Goal: Information Seeking & Learning: Compare options

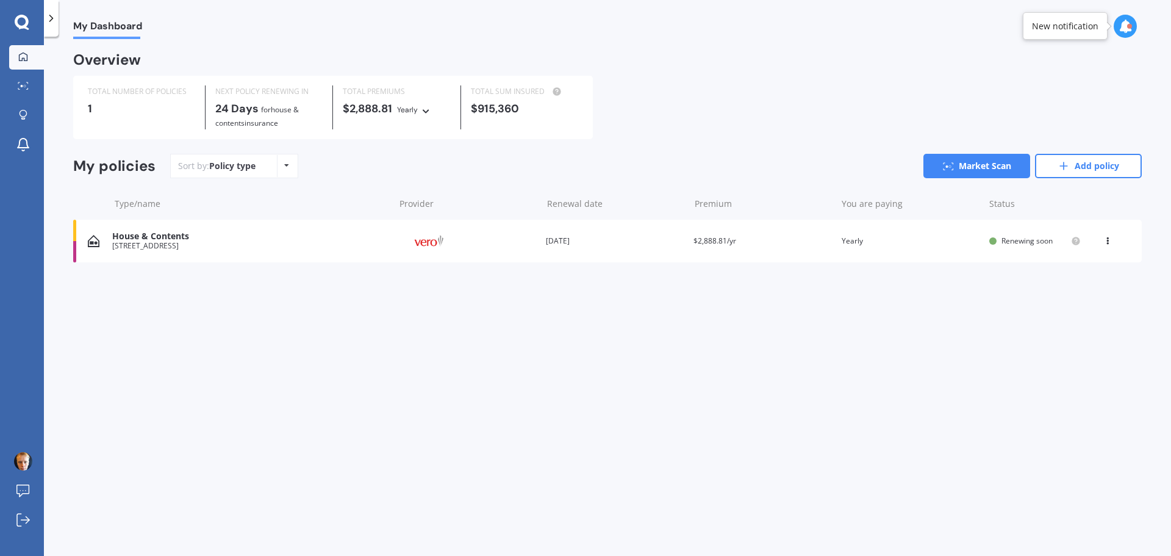
click at [193, 240] on div "House & Contents" at bounding box center [250, 236] width 276 height 10
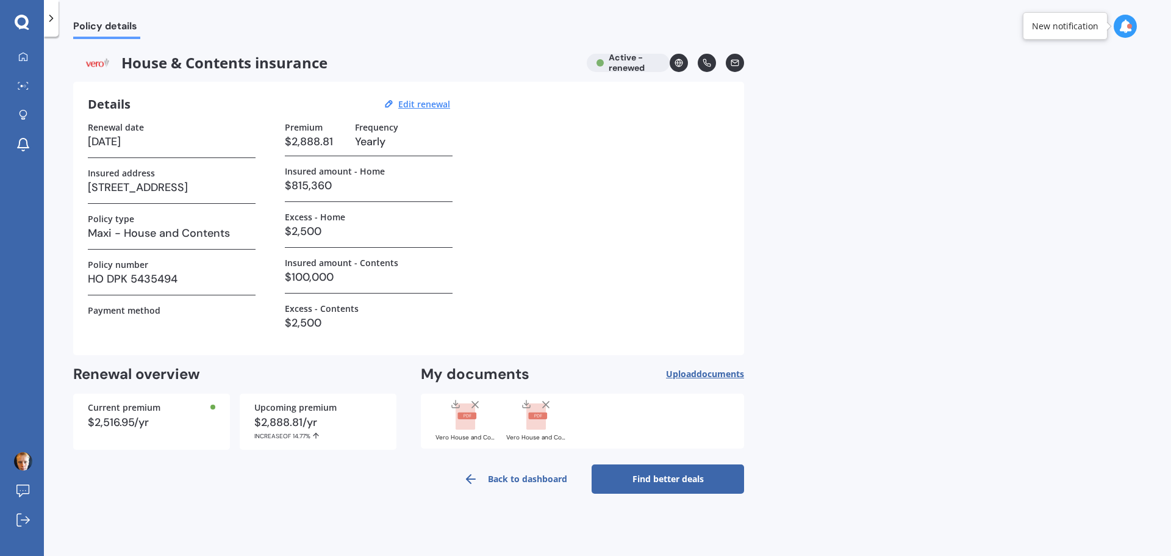
click at [537, 480] on link "Back to dashboard" at bounding box center [515, 478] width 153 height 29
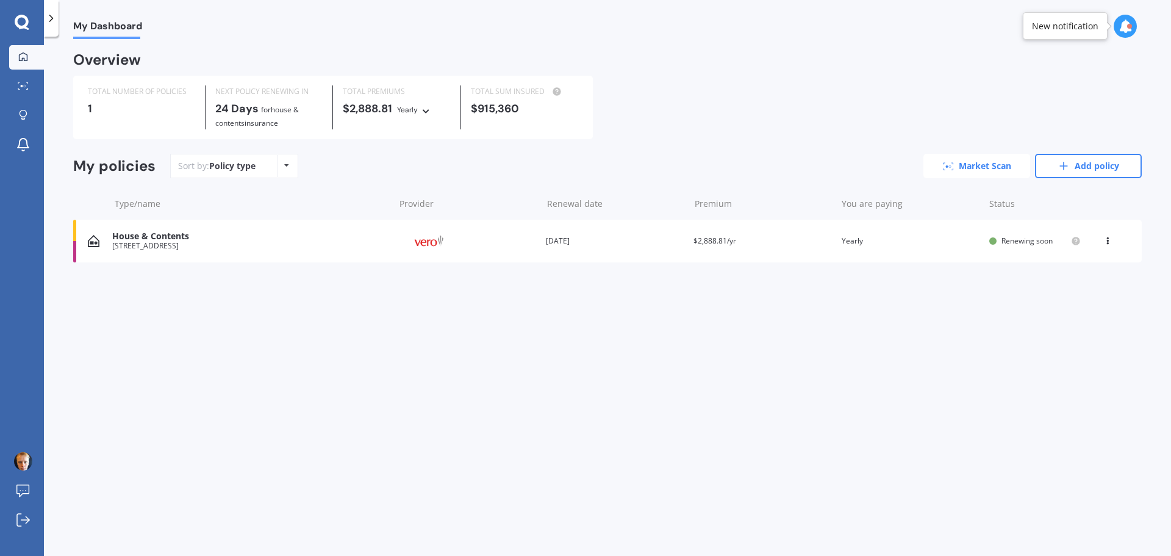
click at [964, 160] on link "Market Scan" at bounding box center [977, 166] width 107 height 24
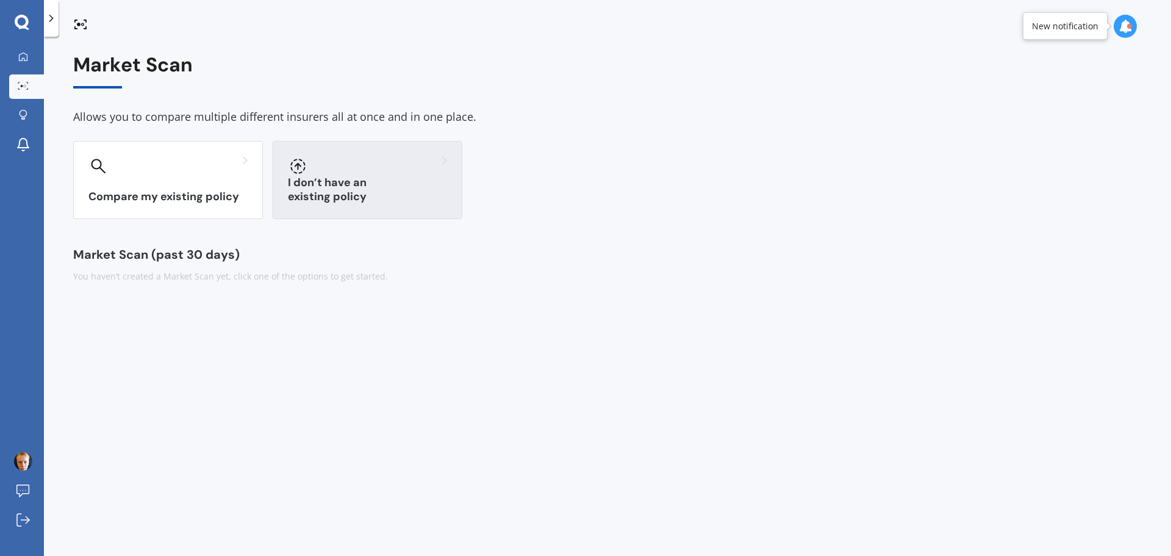
click at [379, 181] on div "I don’t have an existing policy" at bounding box center [368, 180] width 190 height 78
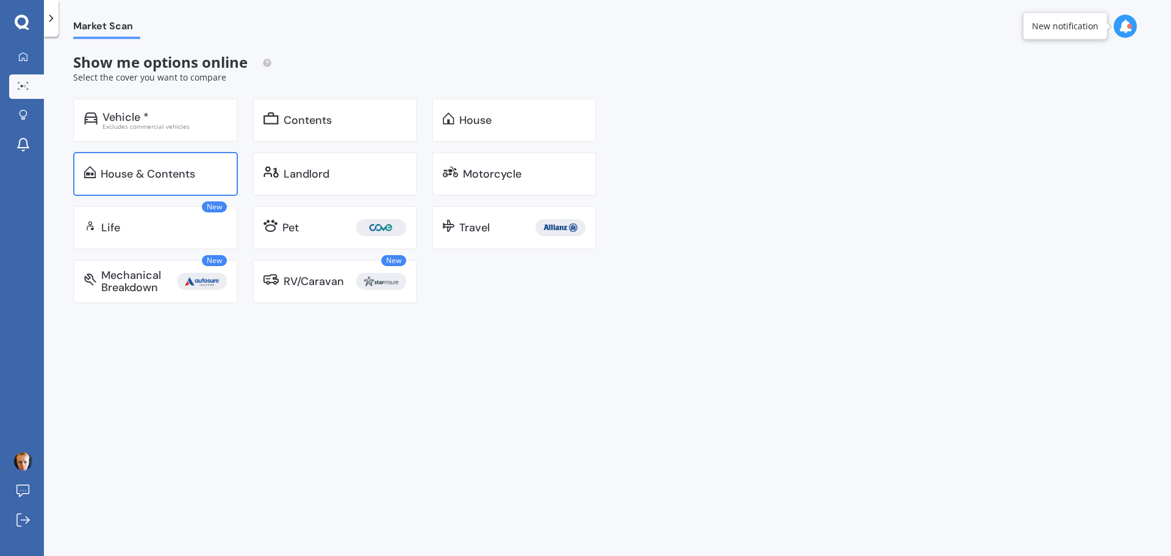
click at [162, 168] on div "House & Contents" at bounding box center [148, 174] width 95 height 12
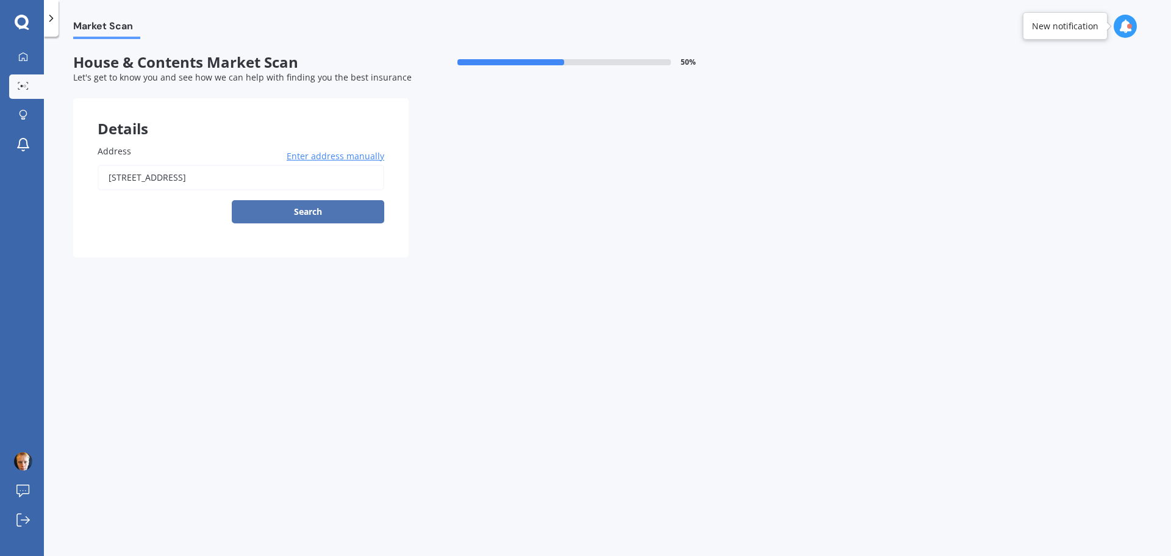
click at [294, 214] on button "Search" at bounding box center [308, 211] width 153 height 23
type input "[STREET_ADDRESS]"
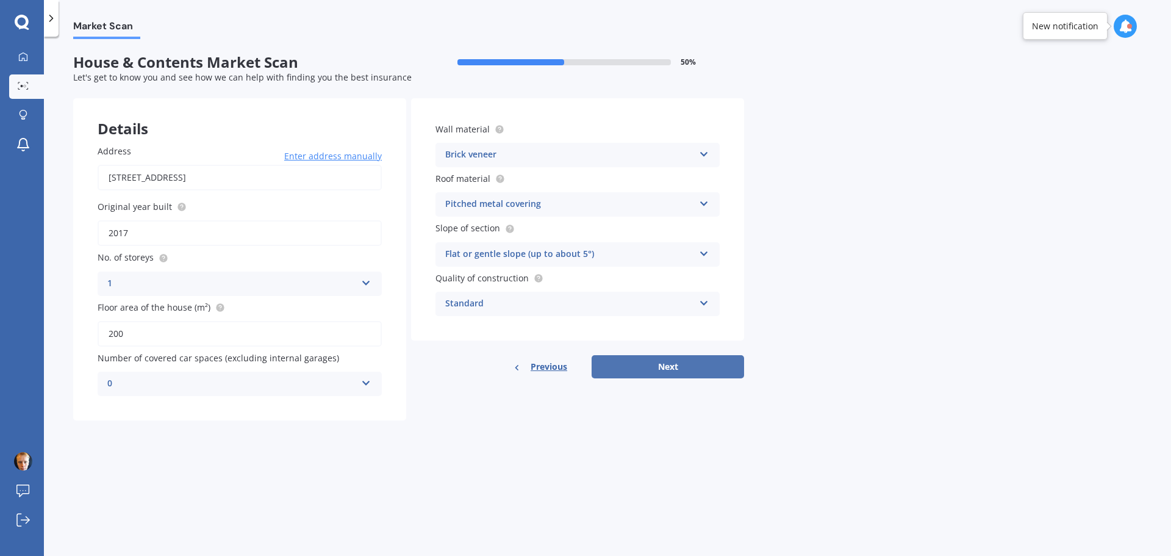
click at [655, 356] on button "Next" at bounding box center [668, 366] width 153 height 23
select select "19"
select select "03"
select select "1975"
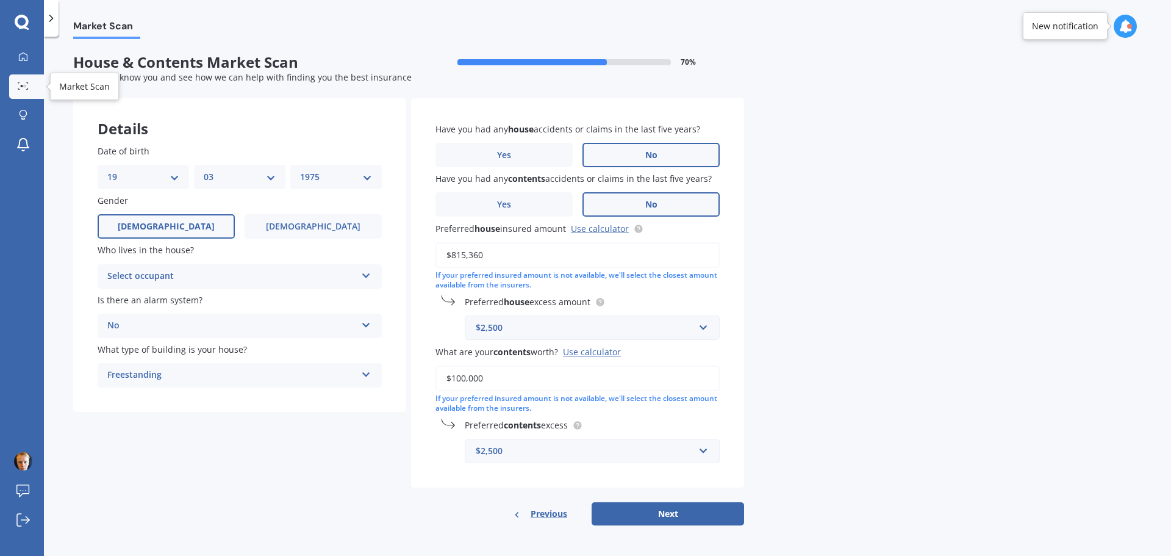
click at [26, 86] on icon at bounding box center [23, 86] width 11 height 8
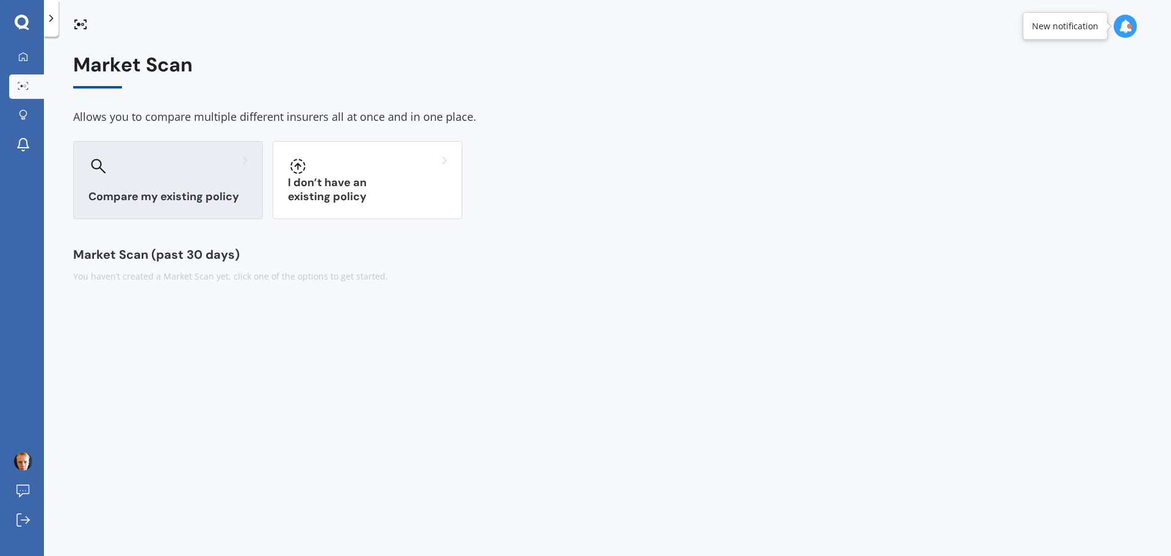
click at [185, 178] on div "Compare my existing policy" at bounding box center [168, 180] width 190 height 78
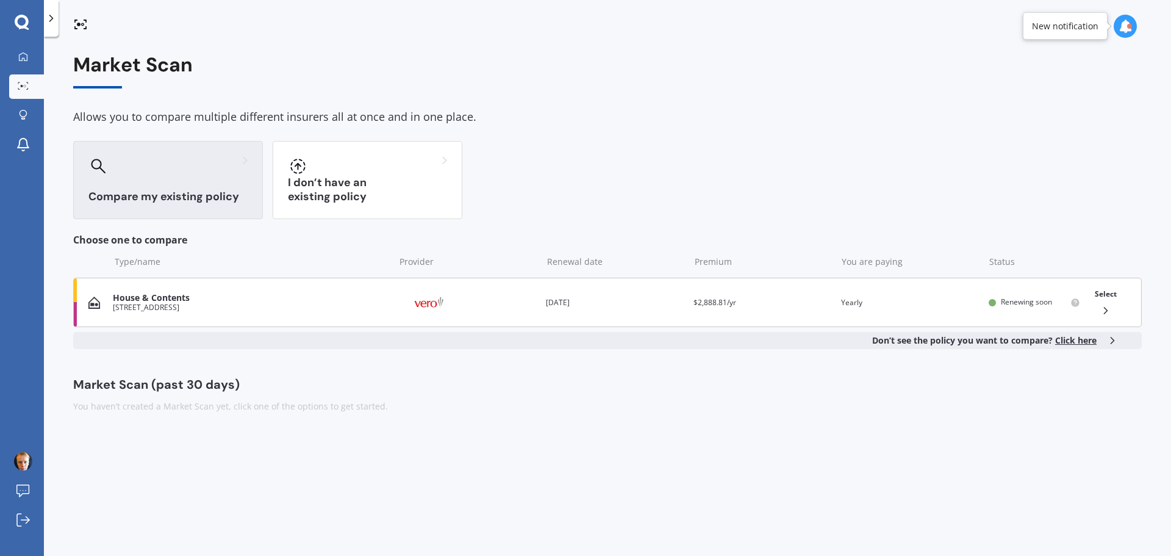
click at [451, 305] on img at bounding box center [428, 302] width 61 height 23
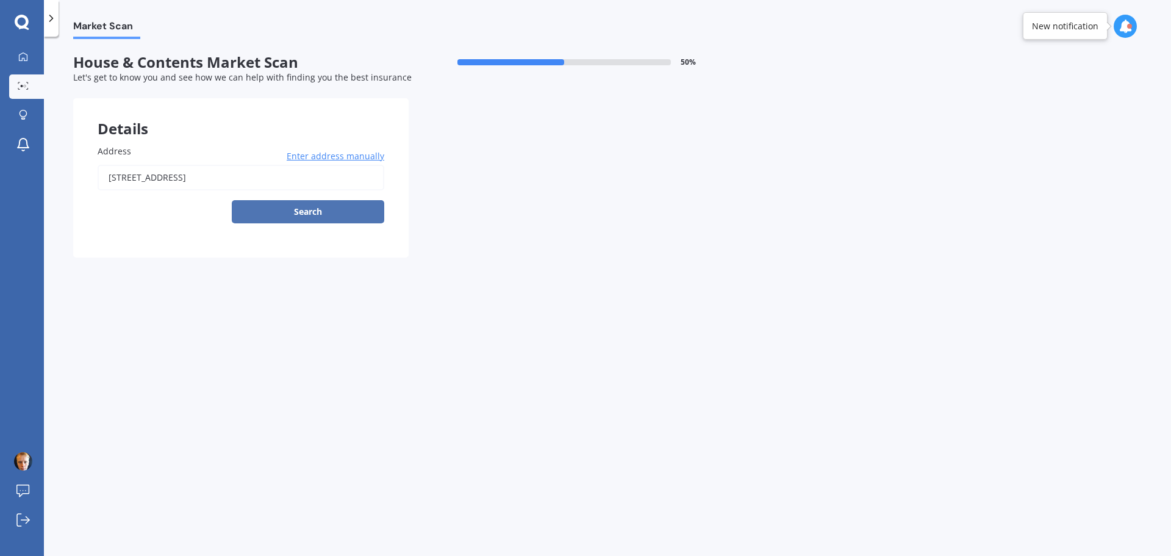
click at [321, 207] on button "Search" at bounding box center [308, 211] width 153 height 23
click at [288, 176] on input "[STREET_ADDRESS]" at bounding box center [241, 178] width 287 height 26
type input "[STREET_ADDRESS]"
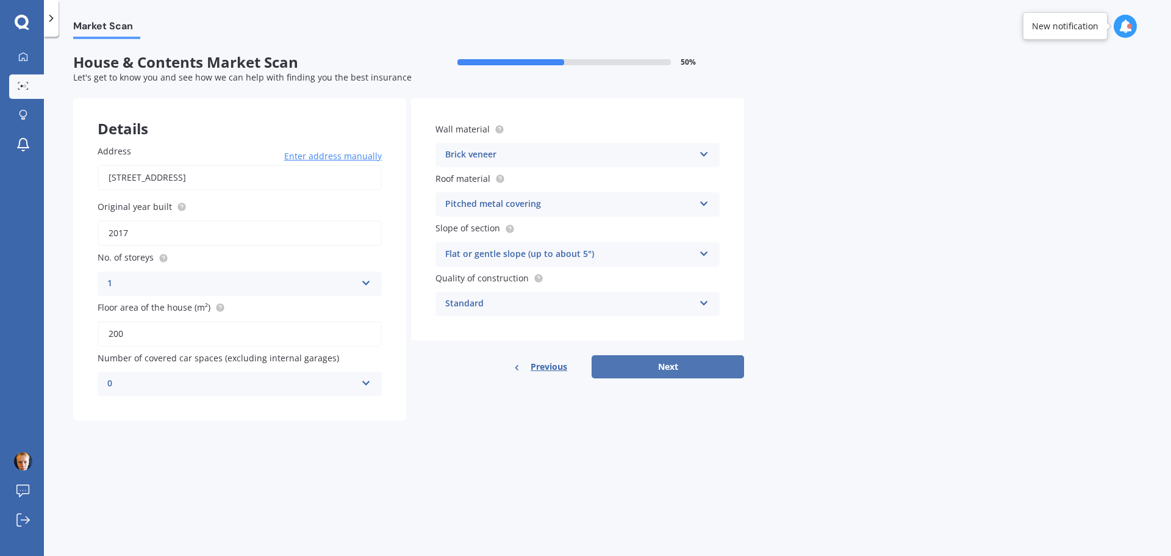
click at [627, 361] on button "Next" at bounding box center [668, 366] width 153 height 23
select select "19"
select select "03"
select select "1975"
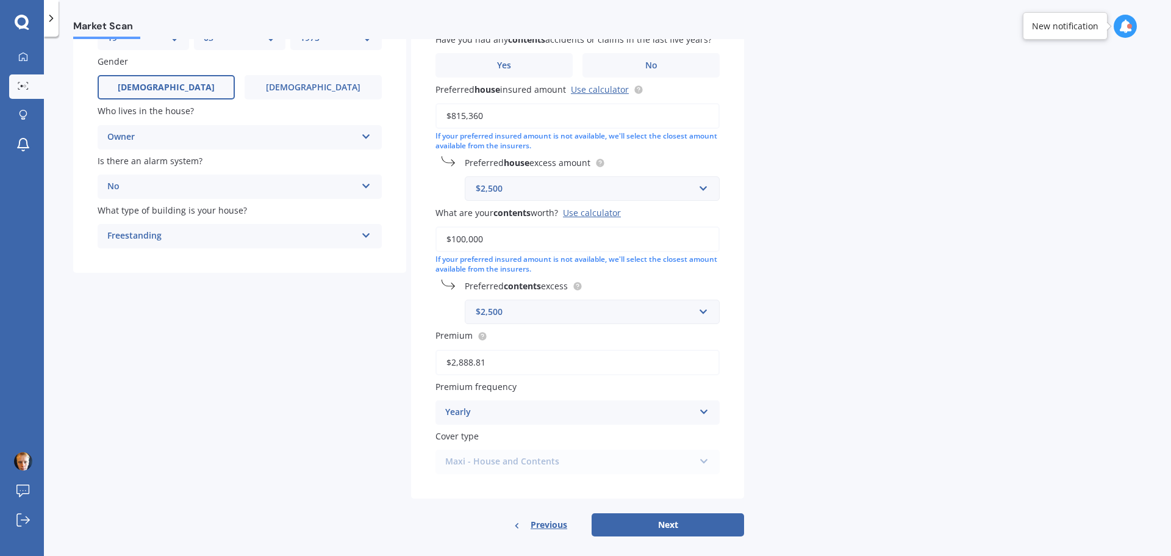
scroll to position [151, 0]
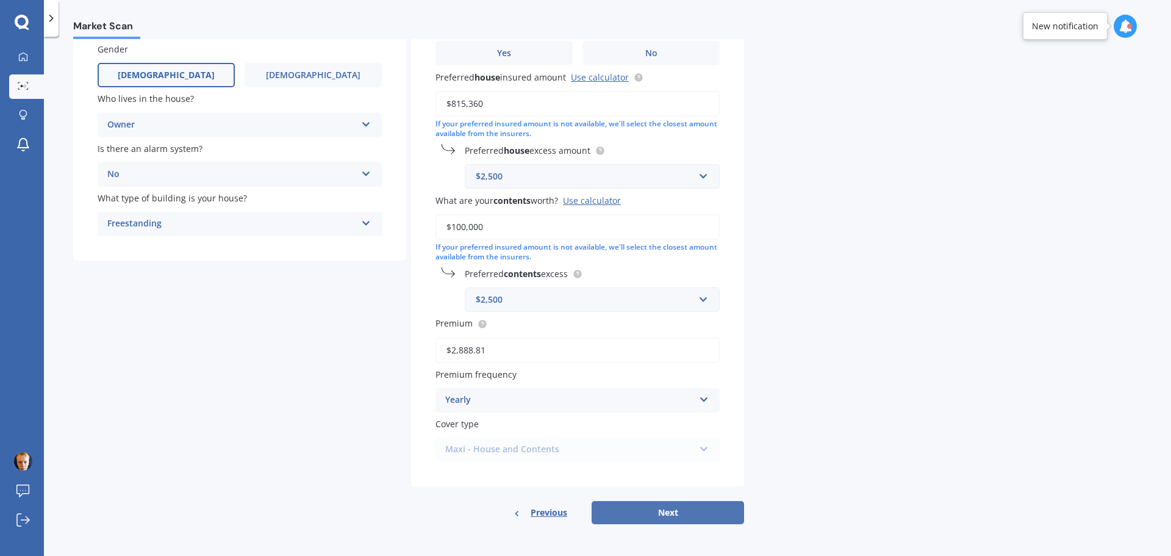
click at [655, 506] on button "Next" at bounding box center [668, 512] width 153 height 23
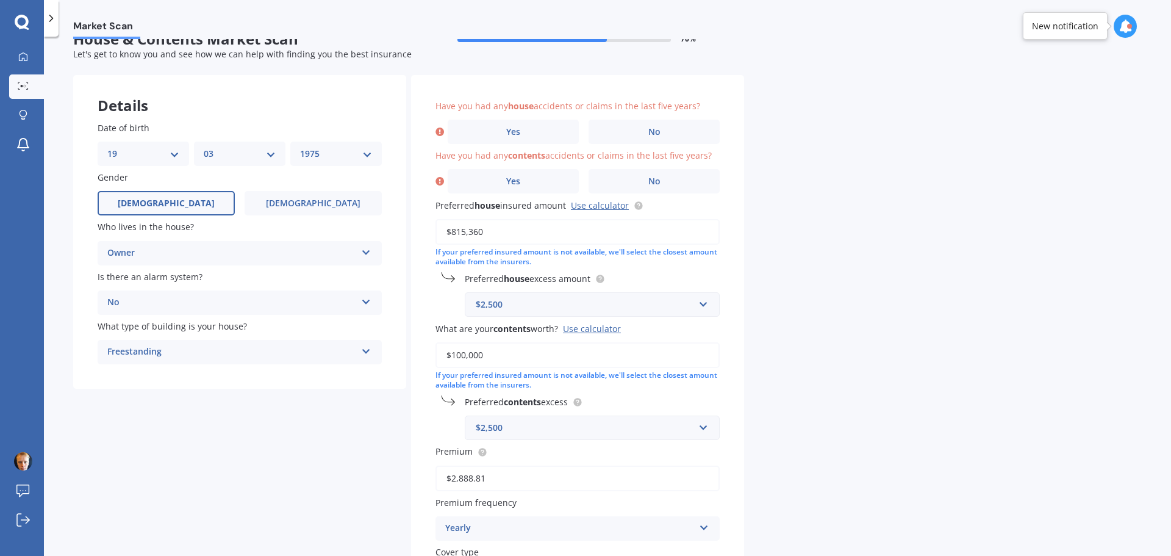
scroll to position [23, 0]
click at [639, 119] on div "Have you had any house accidents or claims in the last five years? Yes No" at bounding box center [578, 122] width 284 height 45
click at [639, 141] on label "No" at bounding box center [654, 132] width 131 height 24
click at [0, 0] on input "No" at bounding box center [0, 0] width 0 height 0
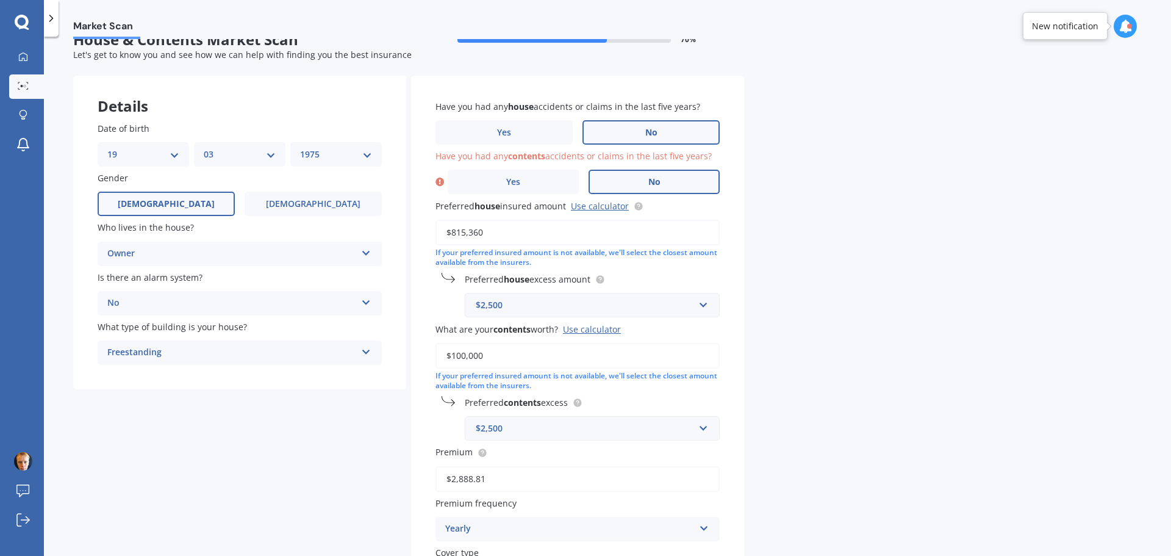
click at [646, 173] on label "No" at bounding box center [654, 182] width 131 height 24
click at [0, 0] on input "No" at bounding box center [0, 0] width 0 height 0
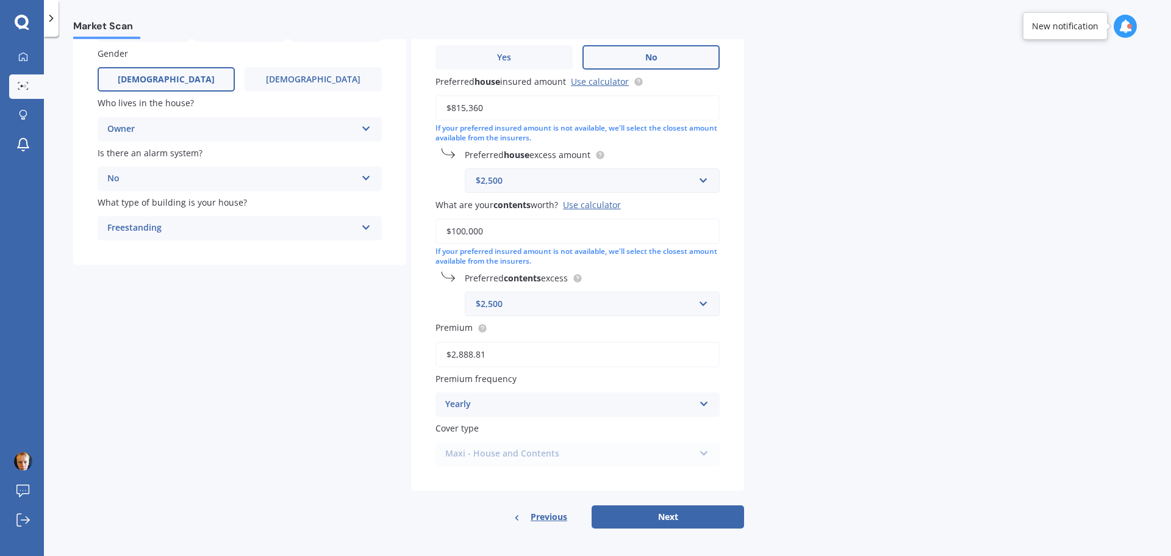
scroll to position [151, 0]
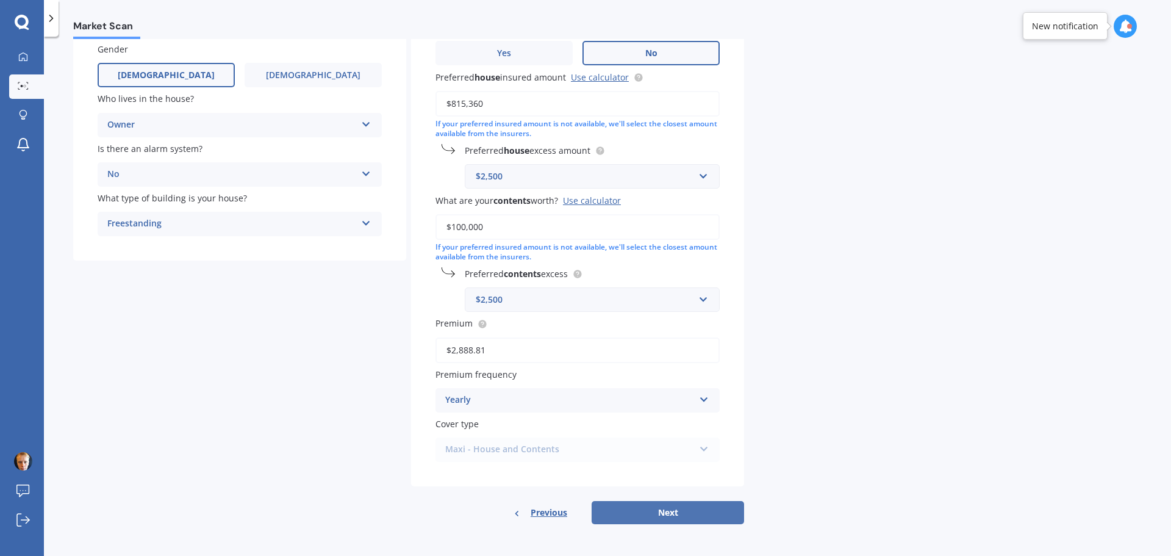
click at [691, 510] on button "Next" at bounding box center [668, 512] width 153 height 23
select select "19"
select select "03"
select select "1975"
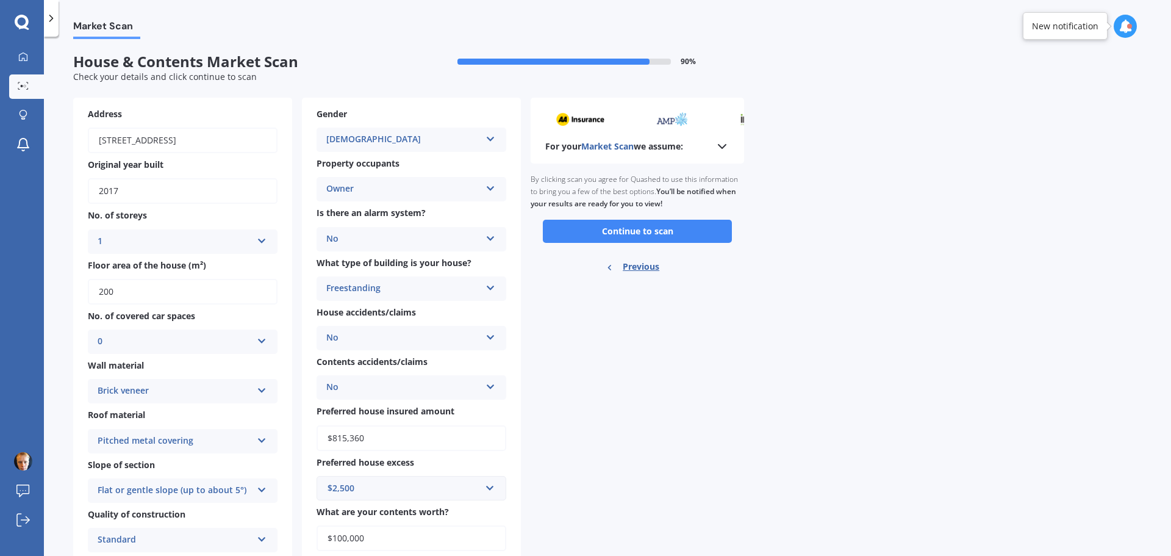
scroll to position [0, 0]
click at [678, 231] on button "Continue to scan" at bounding box center [637, 231] width 189 height 23
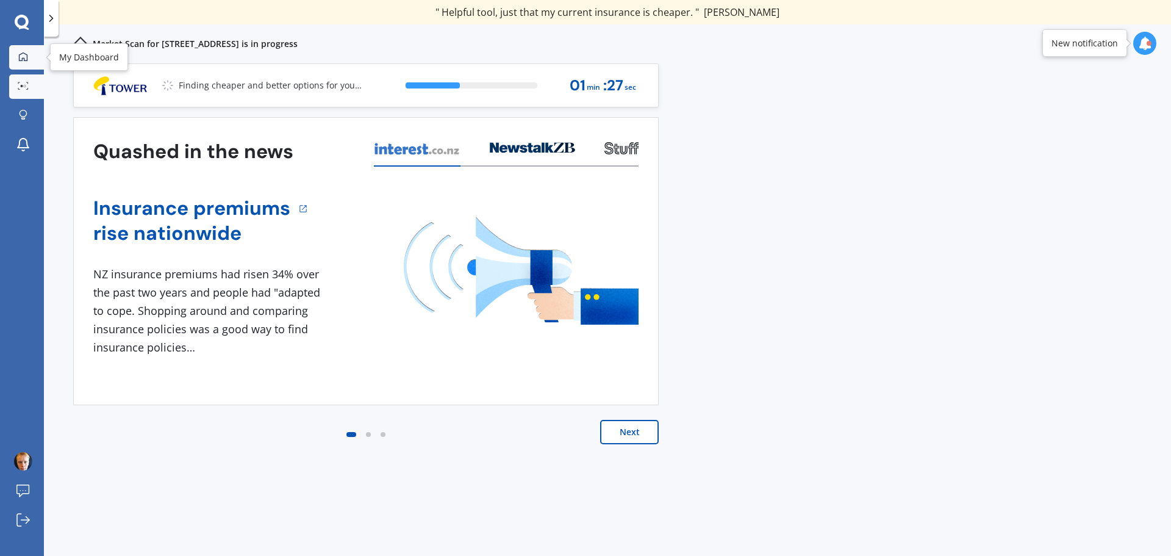
click at [21, 54] on icon at bounding box center [23, 56] width 9 height 9
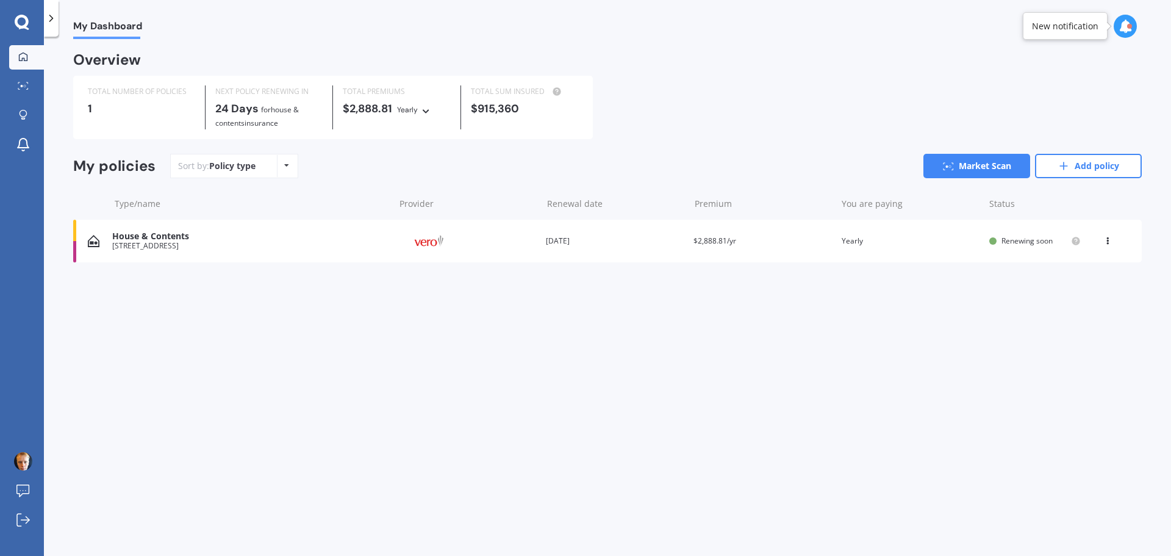
click at [1107, 239] on icon at bounding box center [1108, 238] width 9 height 7
click at [1067, 291] on div "Delete" at bounding box center [1081, 288] width 121 height 24
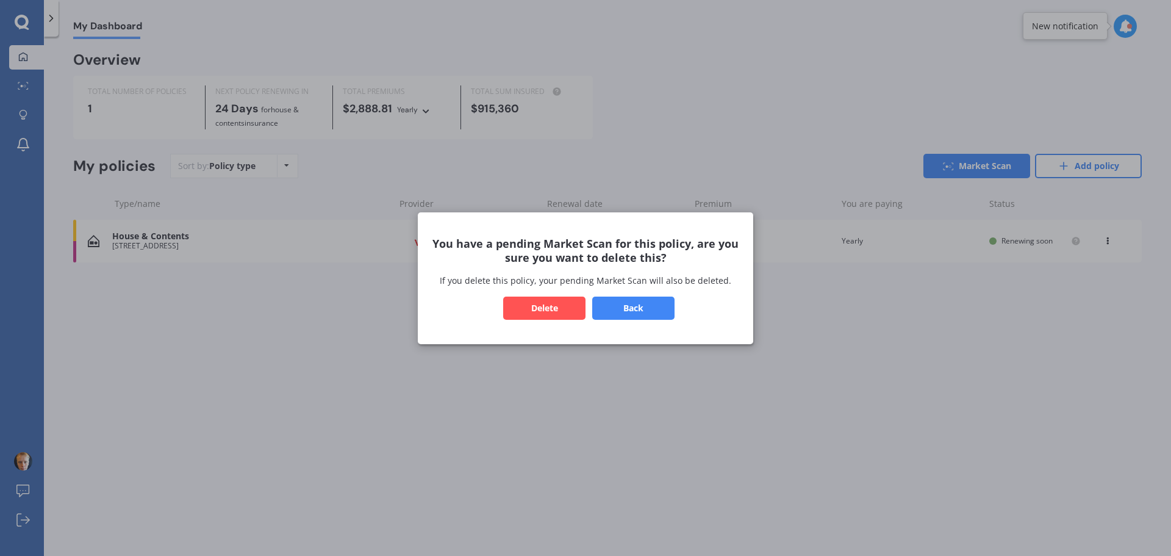
click at [564, 307] on button "Delete" at bounding box center [544, 307] width 82 height 23
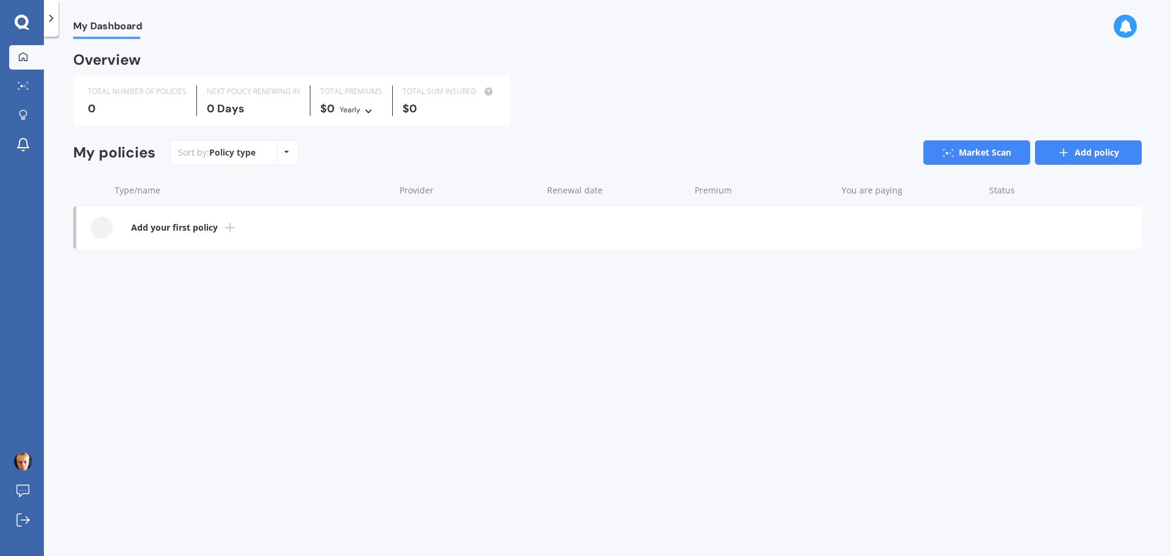
click at [1109, 149] on link "Add policy" at bounding box center [1088, 152] width 107 height 24
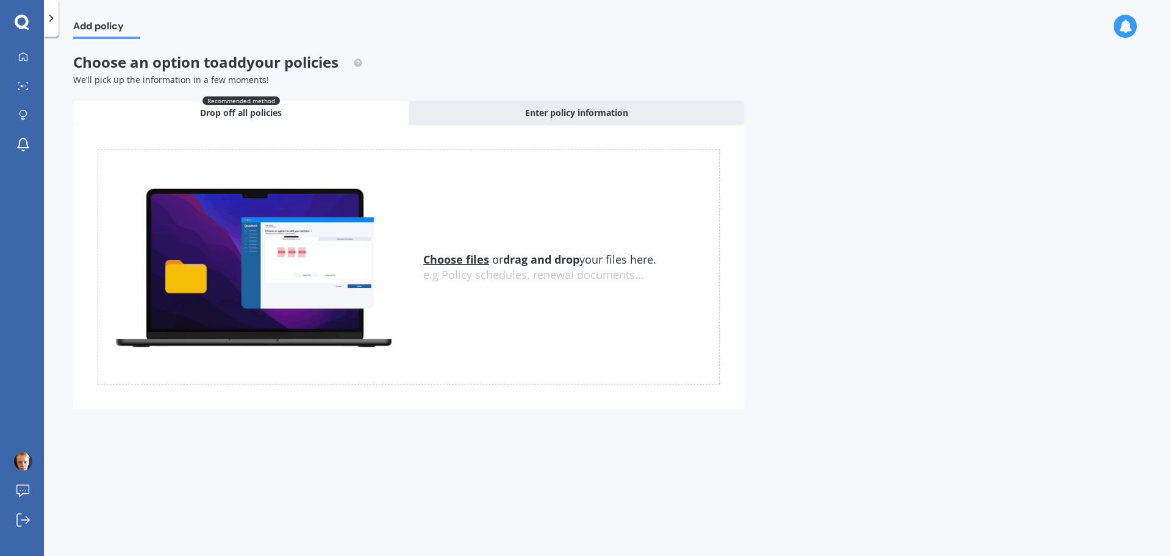
click at [461, 262] on u "Choose files" at bounding box center [456, 259] width 66 height 15
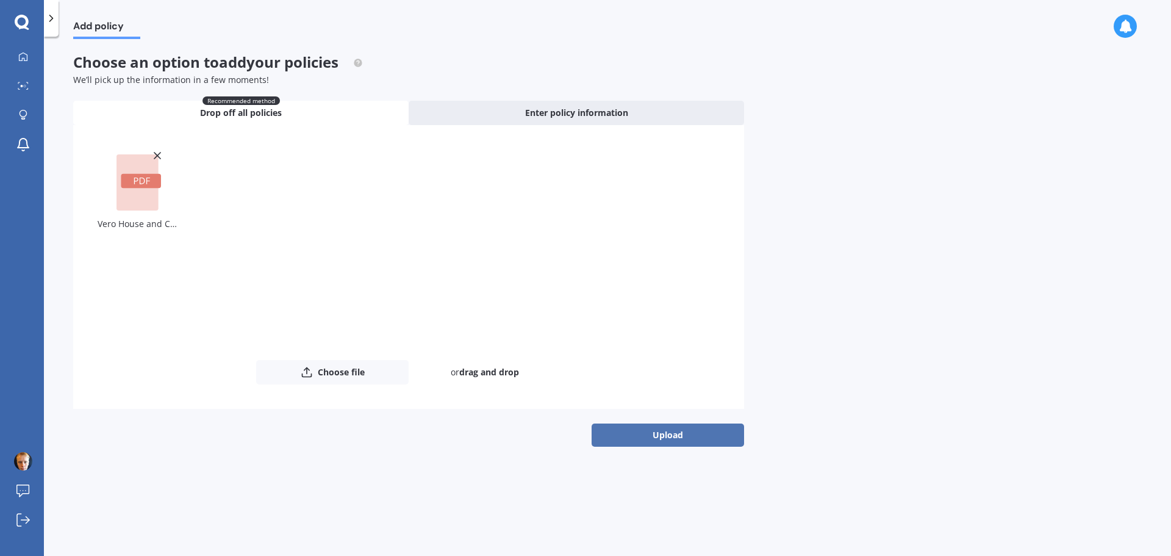
click at [614, 436] on button "Upload" at bounding box center [668, 434] width 153 height 23
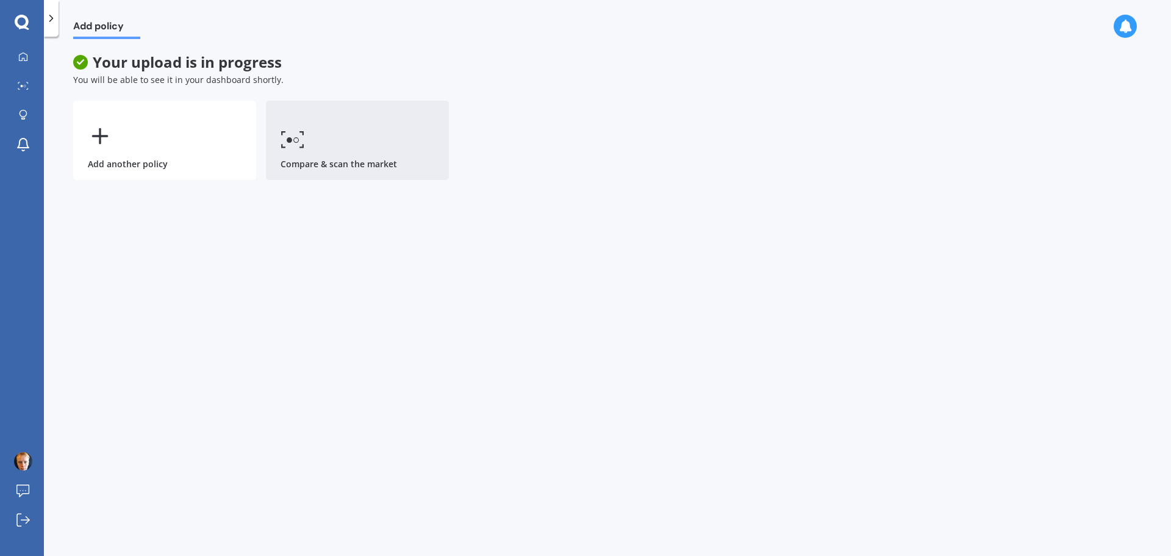
click at [359, 118] on link "Compare & scan the market" at bounding box center [357, 140] width 183 height 79
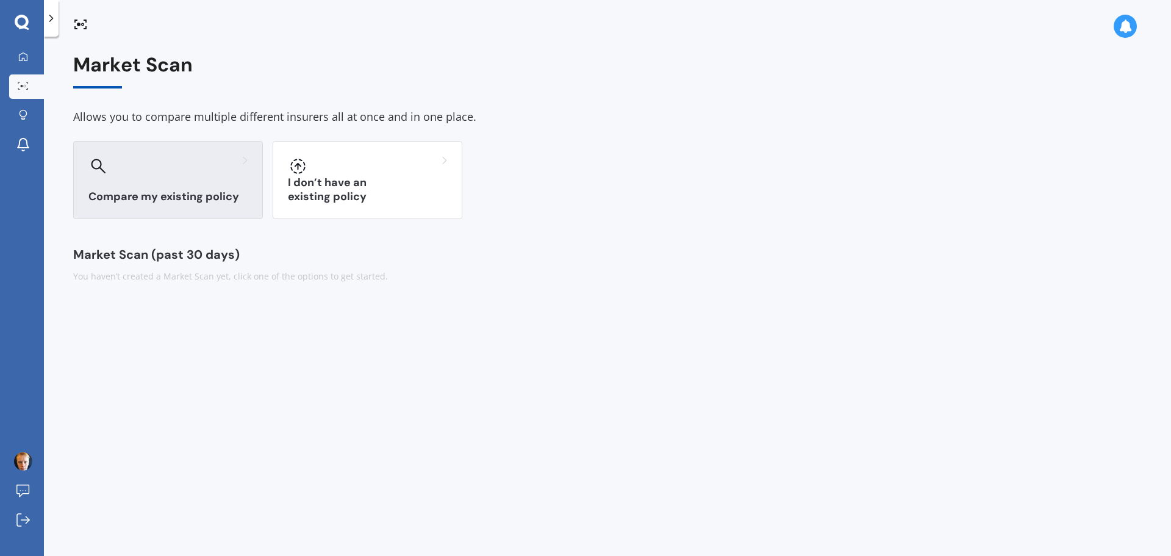
click at [151, 151] on div "Compare my existing policy" at bounding box center [168, 180] width 190 height 78
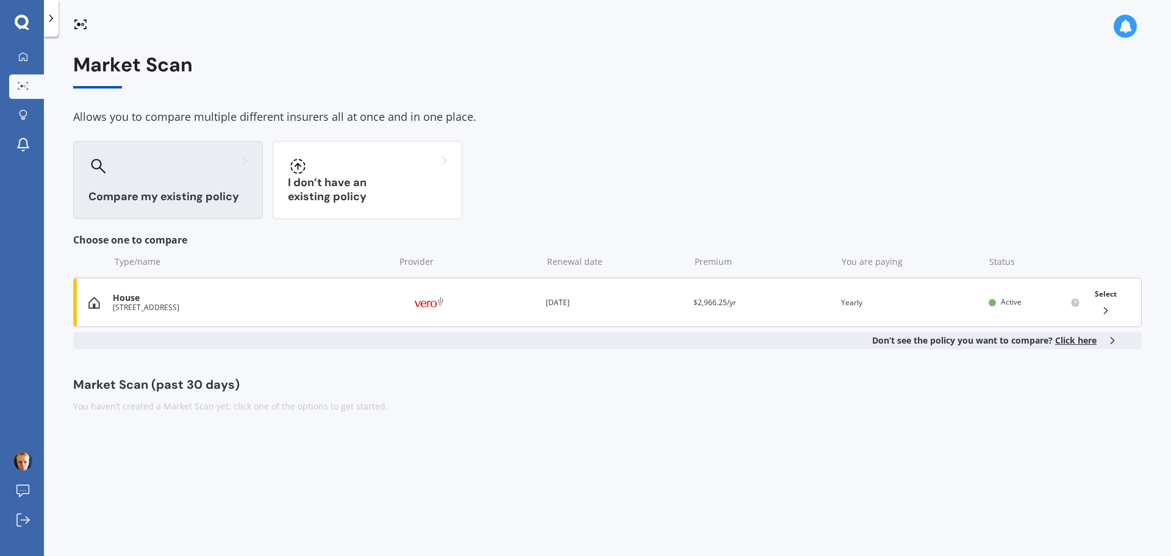
click at [1083, 296] on div "House [STREET_ADDRESS] Provider Renewal date [DATE] Premium $2,966.25/yr You ar…" at bounding box center [607, 302] width 1069 height 49
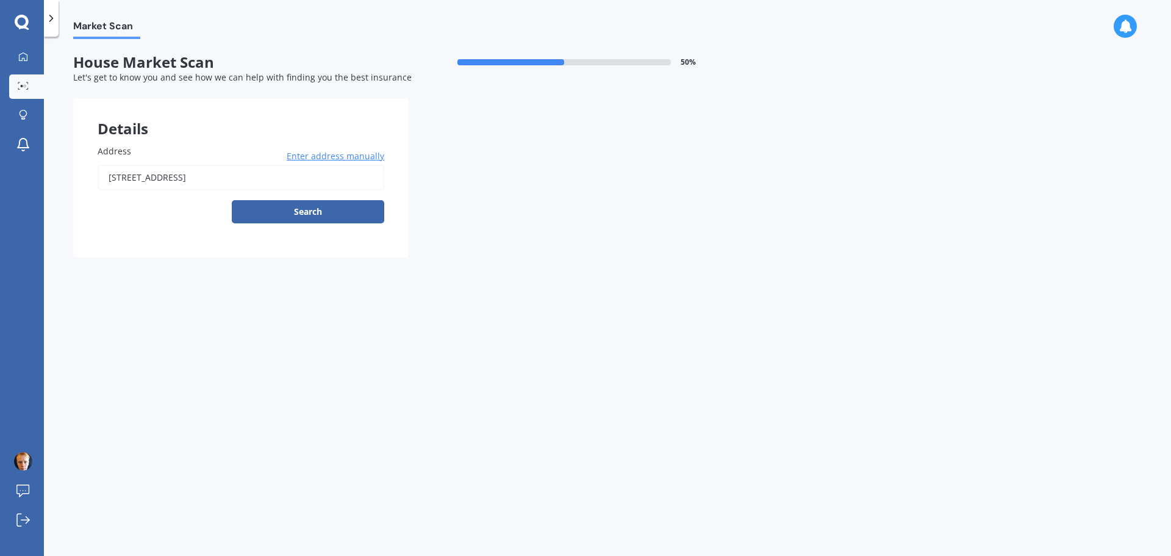
click at [265, 173] on input "[STREET_ADDRESS]" at bounding box center [241, 178] width 287 height 26
type input "[STREET_ADDRESS]"
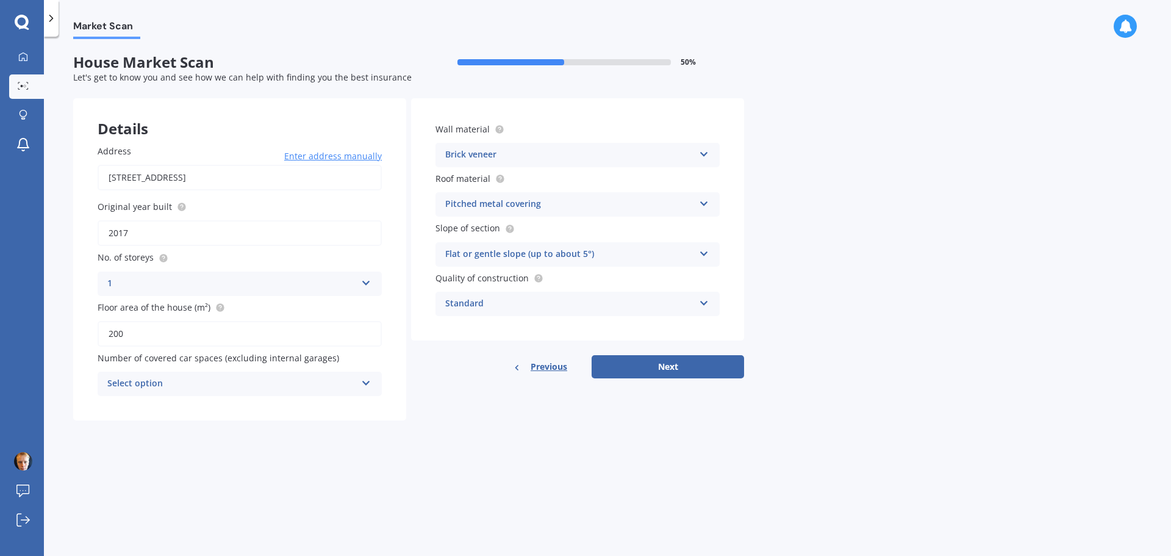
click at [572, 300] on div "Standard" at bounding box center [569, 303] width 249 height 15
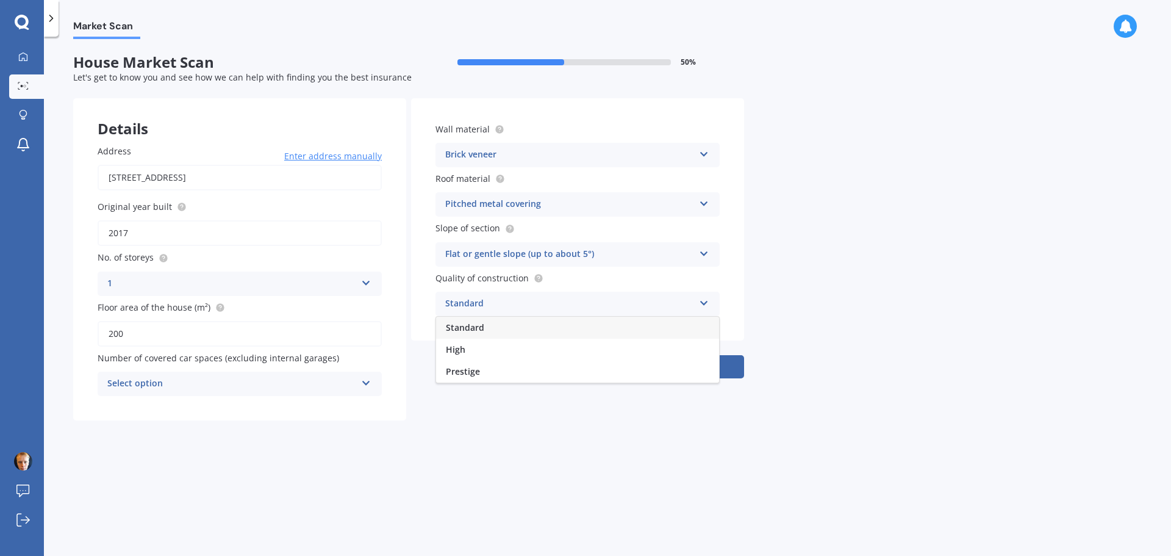
click at [572, 300] on div "Standard" at bounding box center [569, 303] width 249 height 15
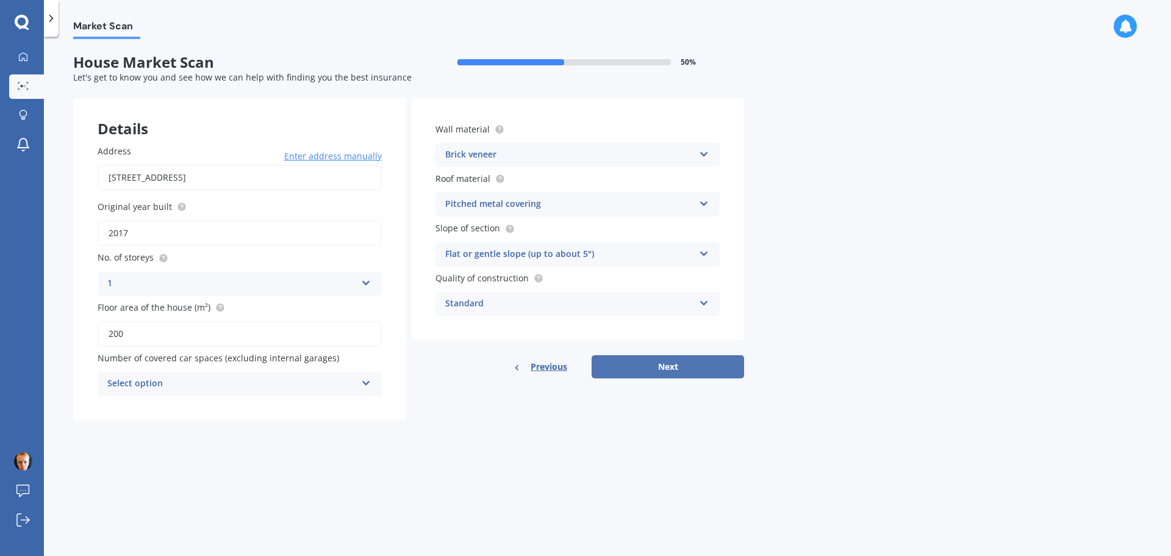
click at [708, 368] on button "Next" at bounding box center [668, 366] width 153 height 23
click at [209, 381] on div "Select option" at bounding box center [234, 383] width 243 height 13
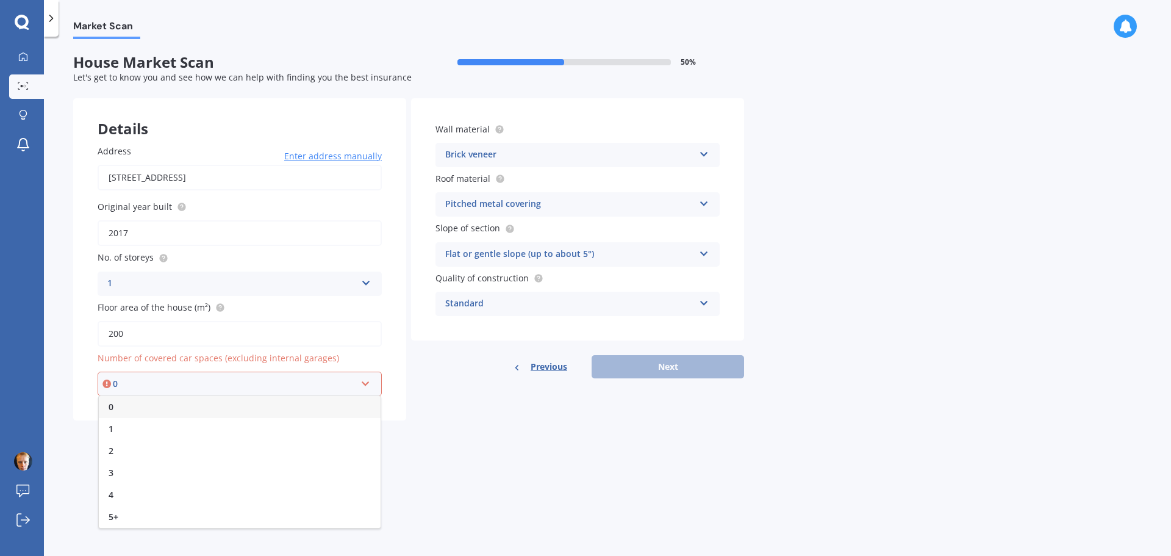
click at [199, 403] on div "0" at bounding box center [240, 407] width 282 height 22
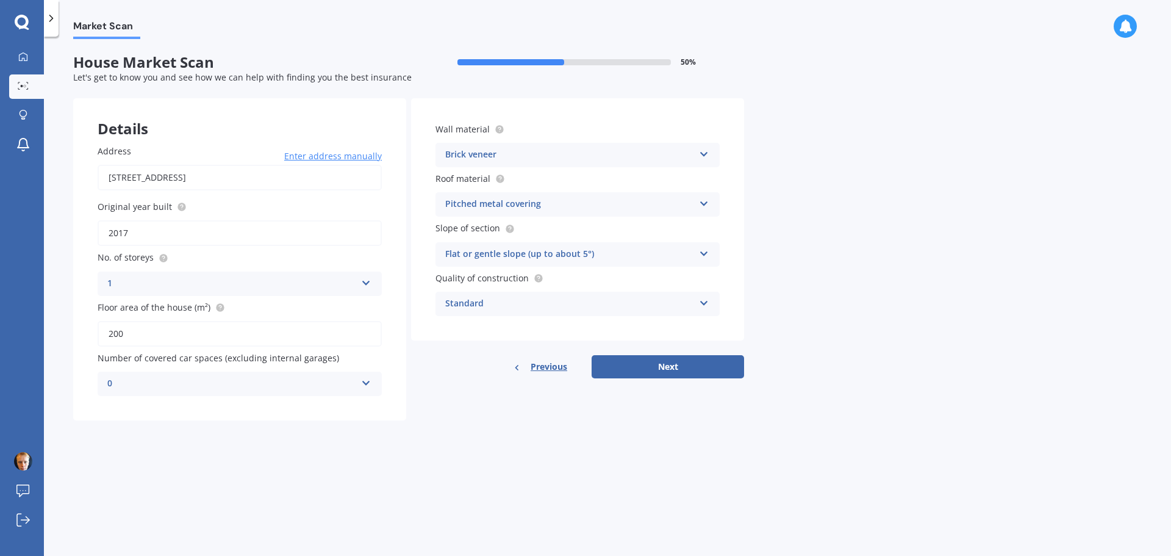
click at [512, 443] on div "Market Scan House Market Scan 50 % Let's get to know you and see how we can hel…" at bounding box center [607, 298] width 1127 height 519
click at [655, 364] on button "Next" at bounding box center [668, 366] width 153 height 23
select select "19"
select select "03"
select select "1975"
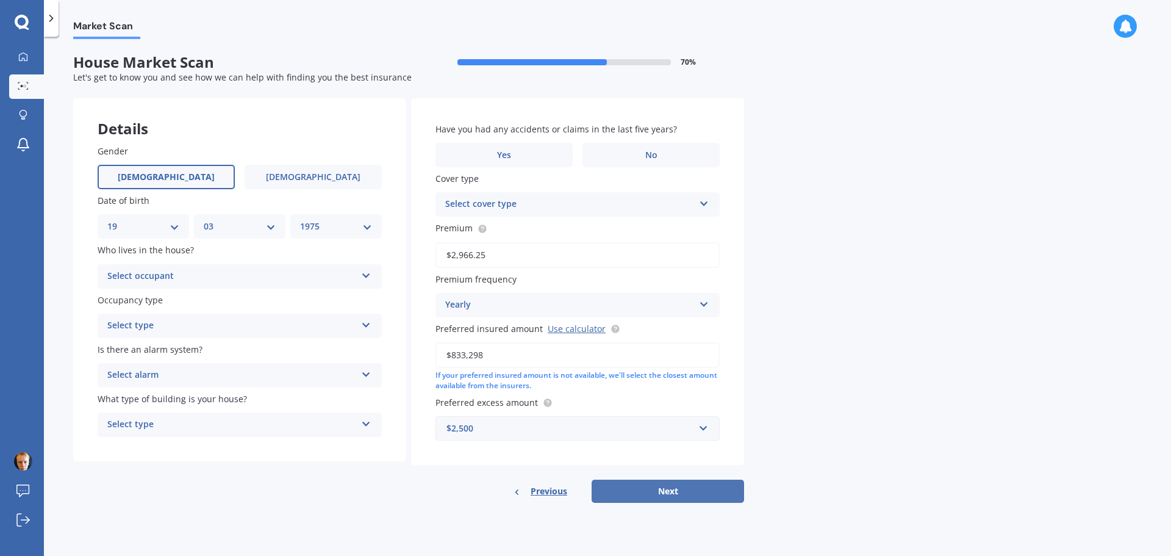
click at [680, 493] on button "Next" at bounding box center [668, 491] width 153 height 23
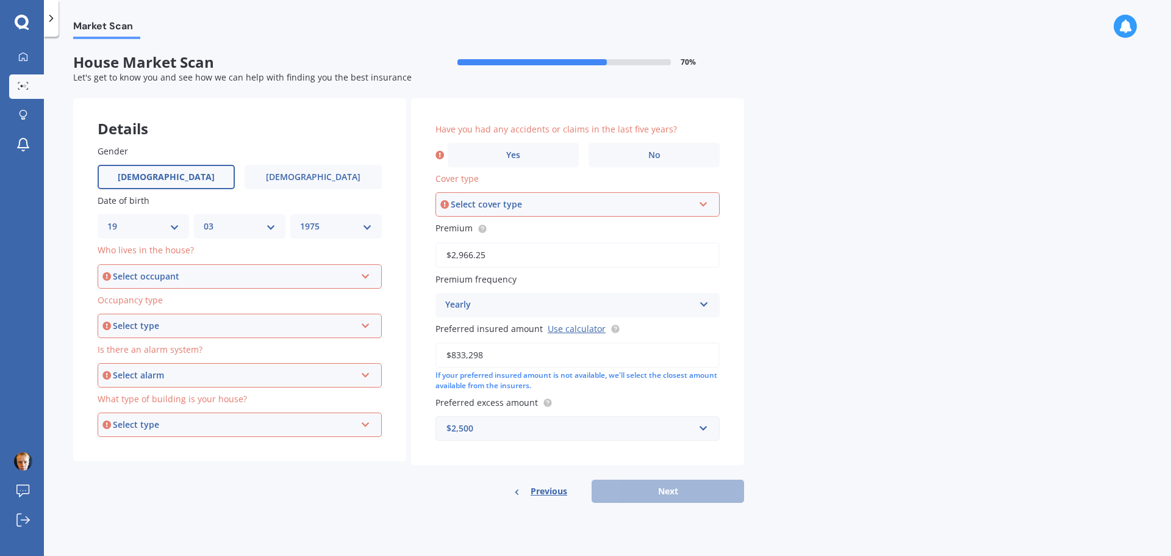
click at [180, 270] on div "Select occupant" at bounding box center [234, 276] width 243 height 13
click at [157, 303] on div "Owner" at bounding box center [240, 300] width 282 height 22
click at [156, 323] on div "Select type" at bounding box center [234, 325] width 243 height 13
click at [165, 348] on div "Permanent" at bounding box center [240, 349] width 282 height 22
click at [166, 376] on div "Select alarm" at bounding box center [234, 374] width 243 height 13
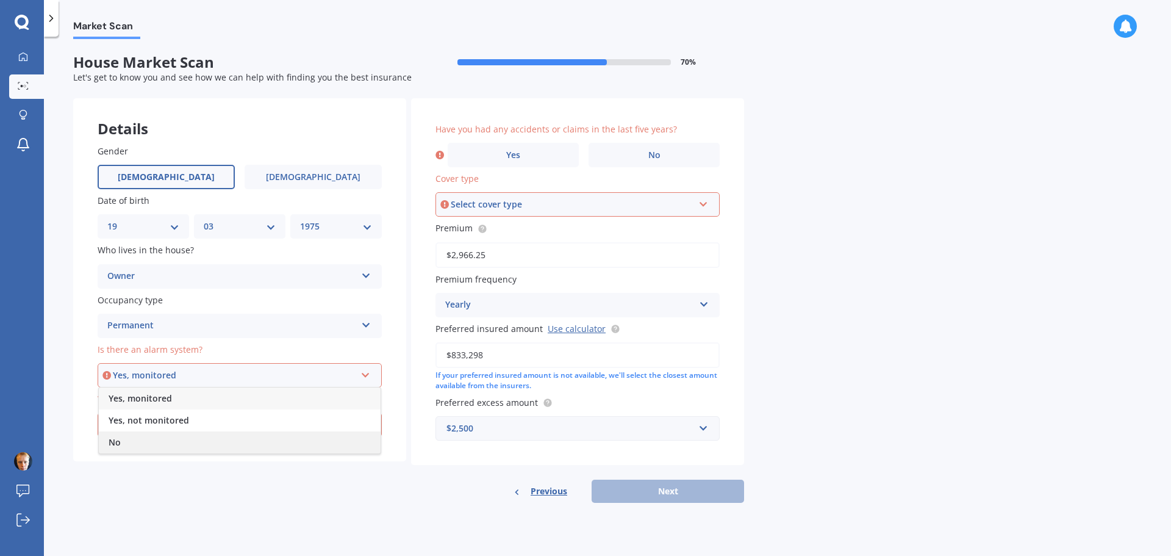
click at [170, 440] on div "No" at bounding box center [240, 442] width 282 height 22
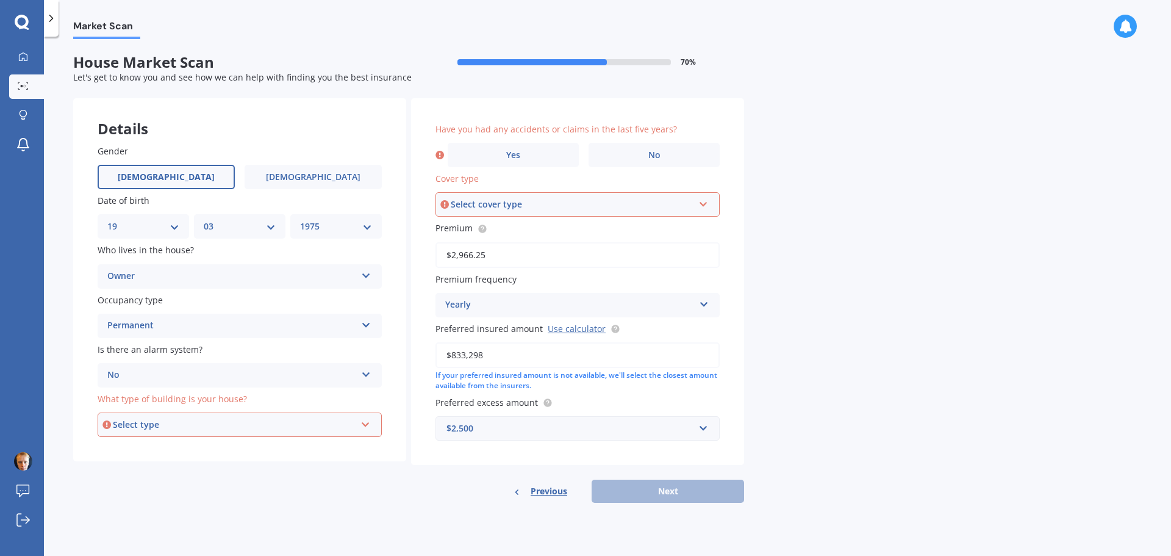
click at [165, 425] on div "Select type" at bounding box center [234, 424] width 243 height 13
click at [156, 449] on span "Freestanding" at bounding box center [136, 448] width 54 height 12
click at [556, 201] on div "Select cover type" at bounding box center [572, 204] width 243 height 13
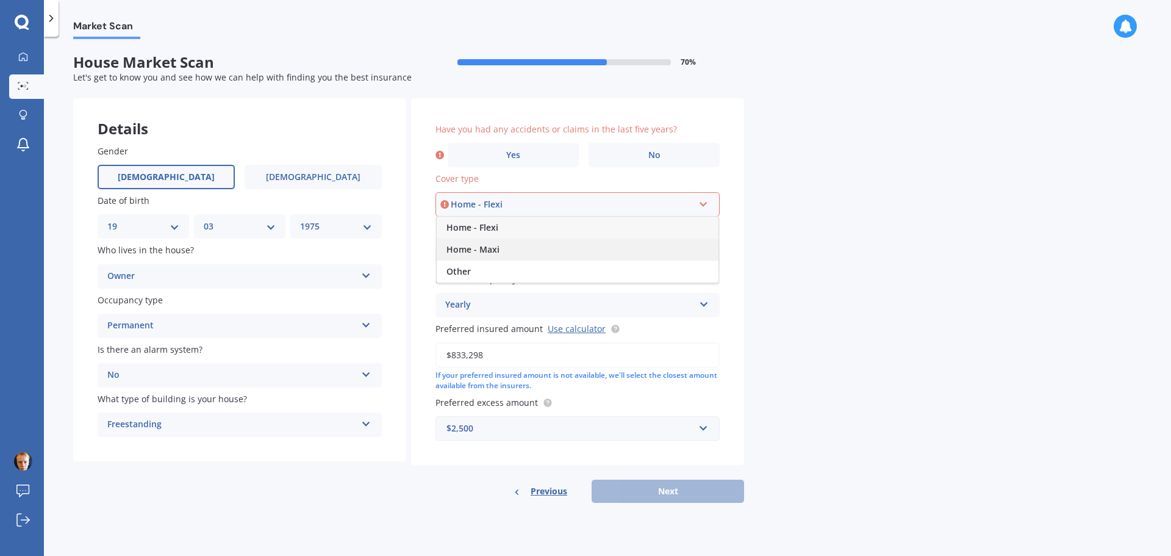
click at [524, 246] on div "Home - Maxi" at bounding box center [578, 250] width 282 height 22
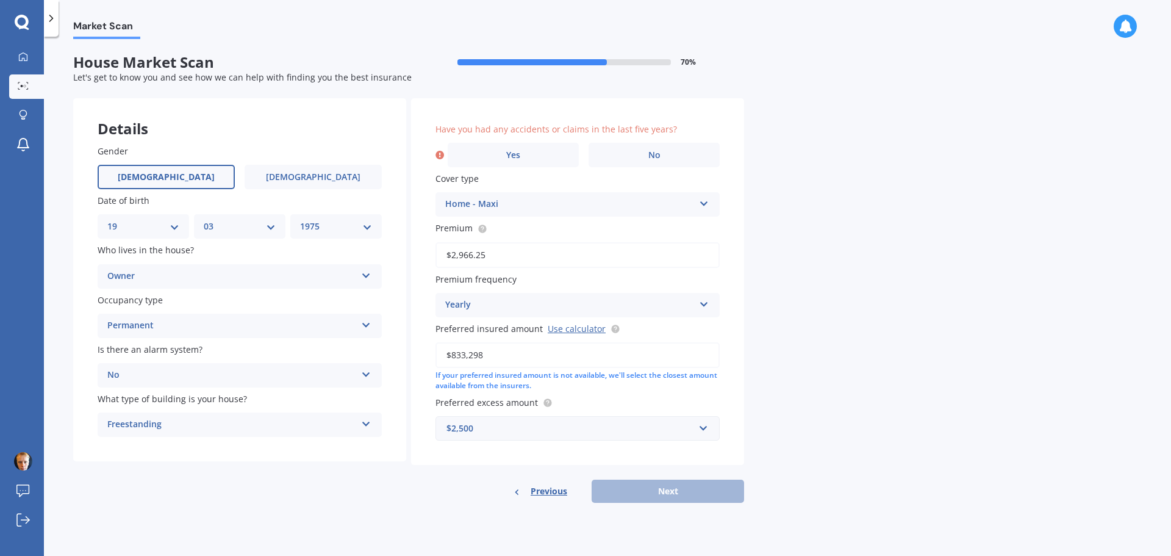
click at [799, 278] on div "Market Scan House Market Scan 70 % Let's get to know you and see how we can hel…" at bounding box center [607, 298] width 1127 height 519
click at [613, 157] on label "No" at bounding box center [654, 155] width 131 height 24
click at [0, 0] on input "No" at bounding box center [0, 0] width 0 height 0
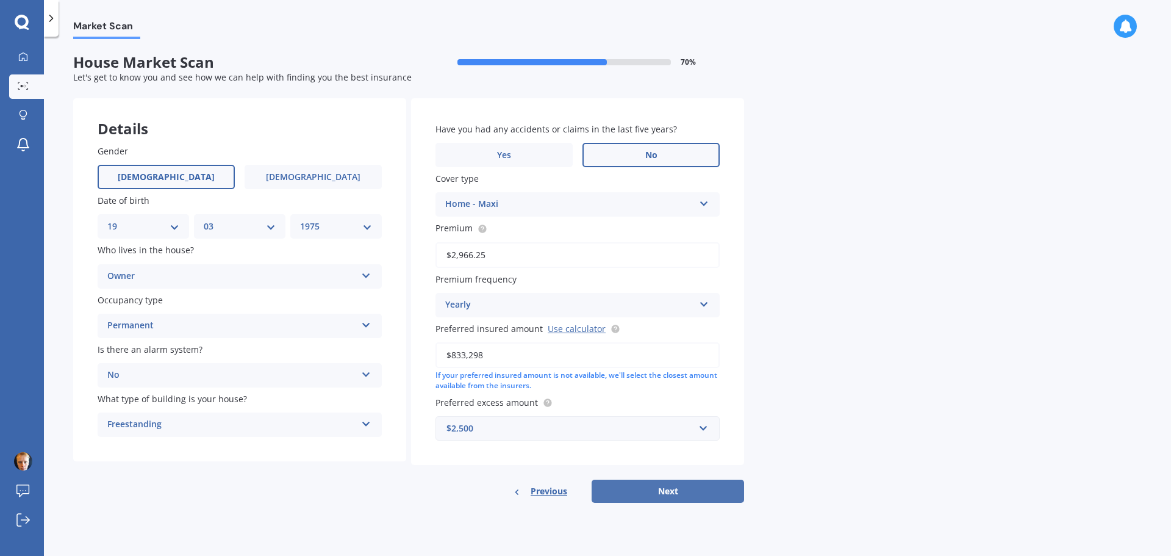
click at [685, 496] on button "Next" at bounding box center [668, 491] width 153 height 23
select select "19"
select select "03"
select select "1975"
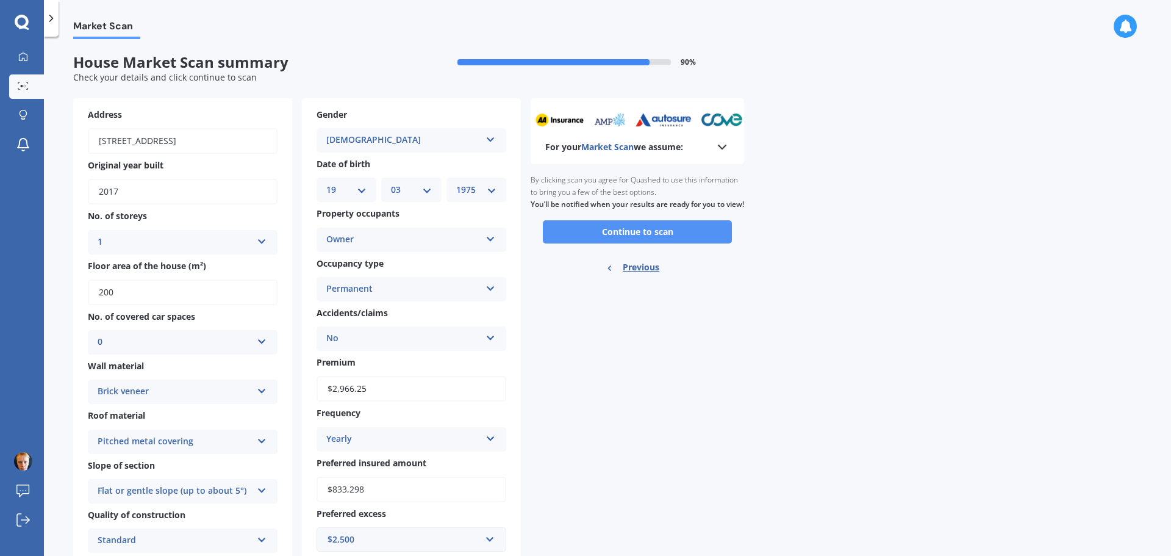
click at [647, 243] on button "Continue to scan" at bounding box center [637, 231] width 189 height 23
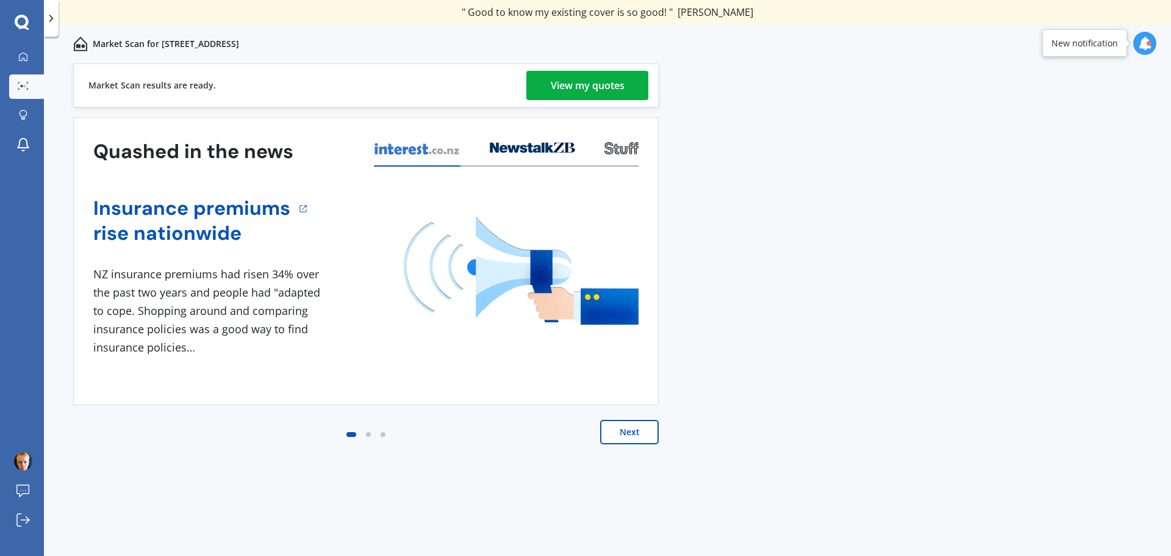
click at [622, 86] on div "View my quotes" at bounding box center [588, 85] width 74 height 29
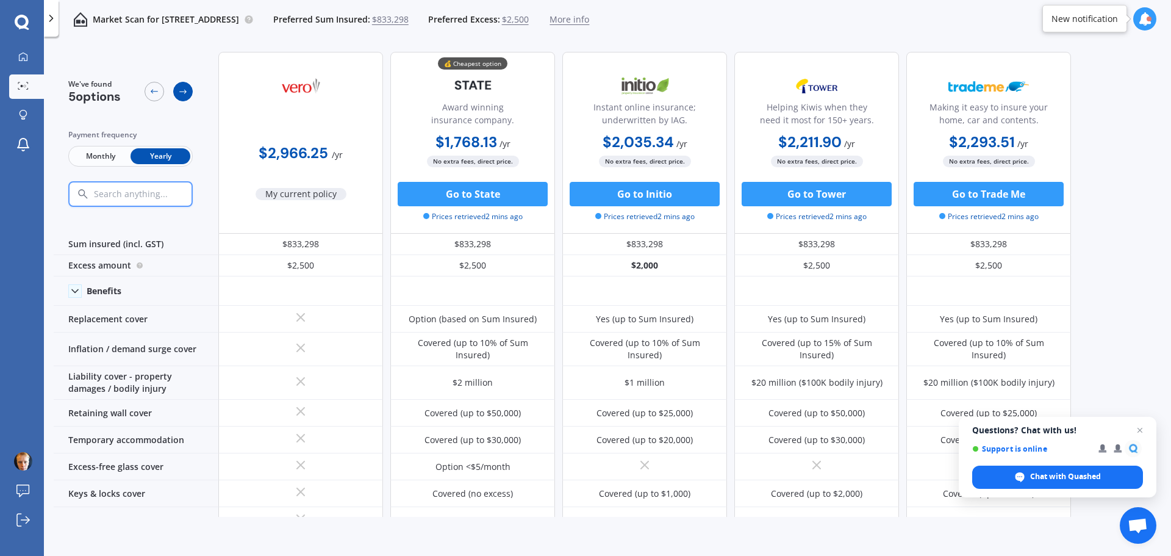
click at [187, 89] on icon at bounding box center [183, 92] width 10 height 10
click at [153, 92] on icon at bounding box center [154, 91] width 7 height 4
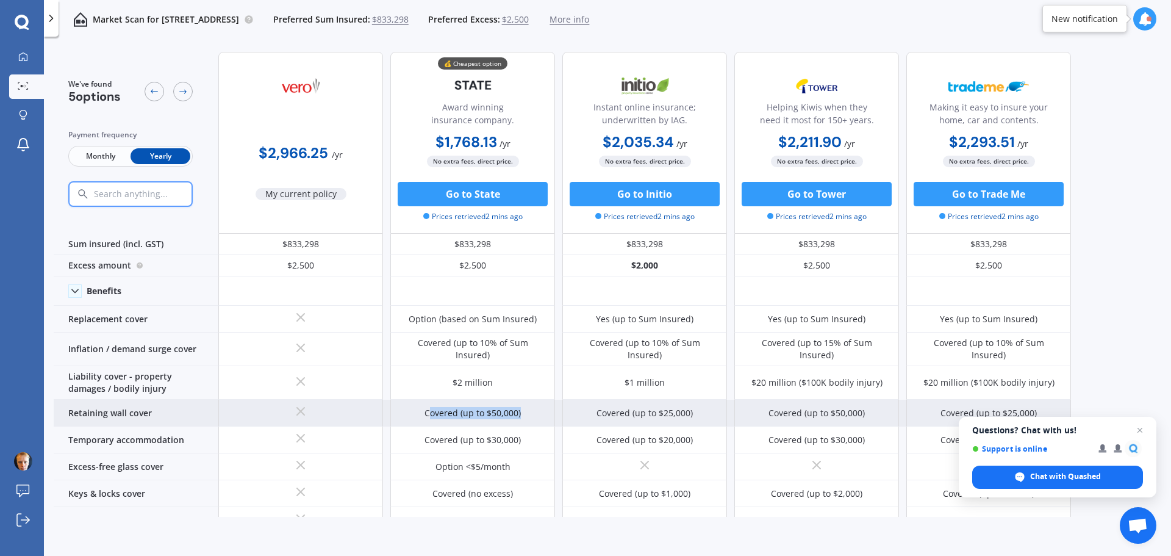
drag, startPoint x: 429, startPoint y: 406, endPoint x: 523, endPoint y: 411, distance: 94.1
click at [523, 411] on div "Covered (up to $50,000)" at bounding box center [472, 413] width 165 height 27
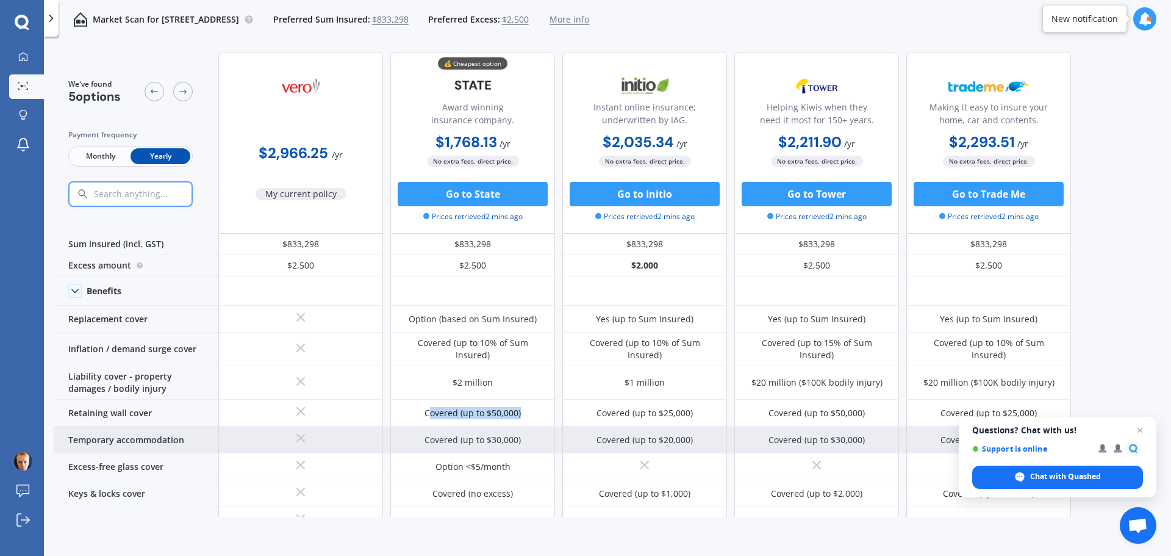
scroll to position [61, 0]
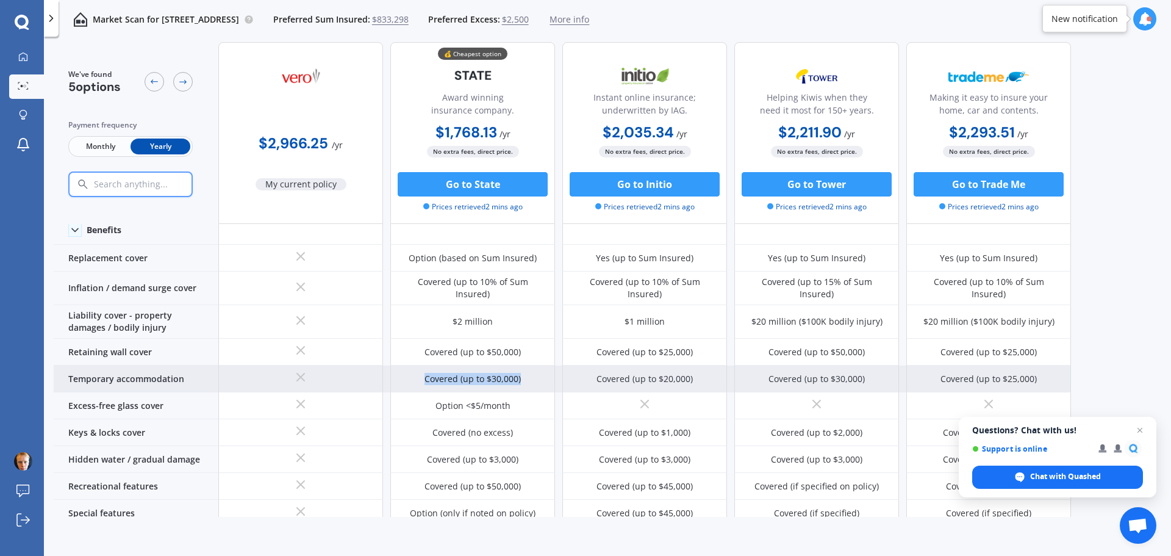
drag, startPoint x: 522, startPoint y: 364, endPoint x: 409, endPoint y: 371, distance: 113.1
click at [410, 370] on div "Covered (up to $30,000)" at bounding box center [472, 378] width 165 height 27
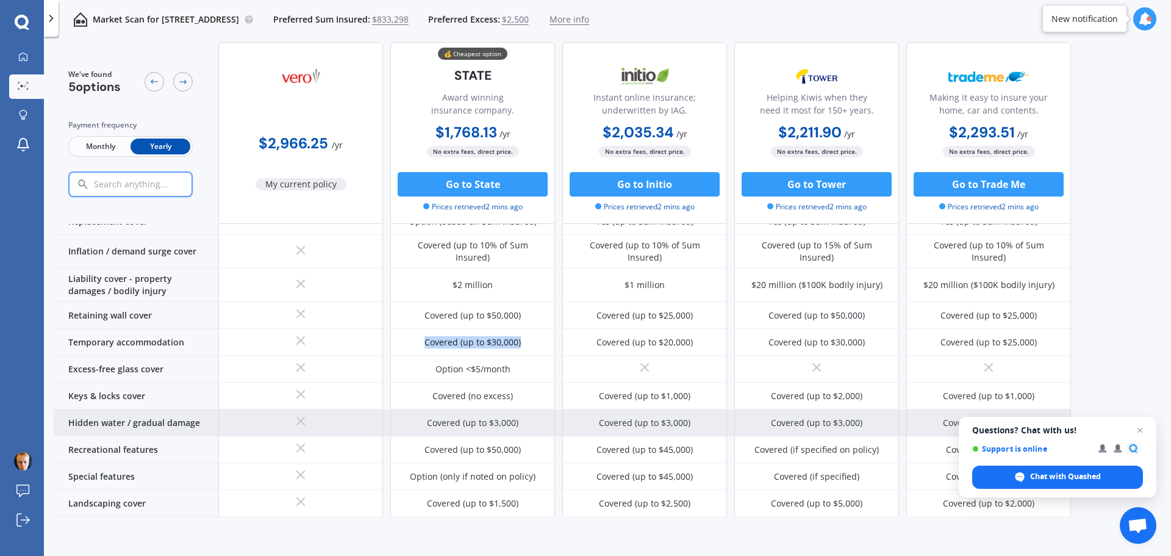
scroll to position [122, 0]
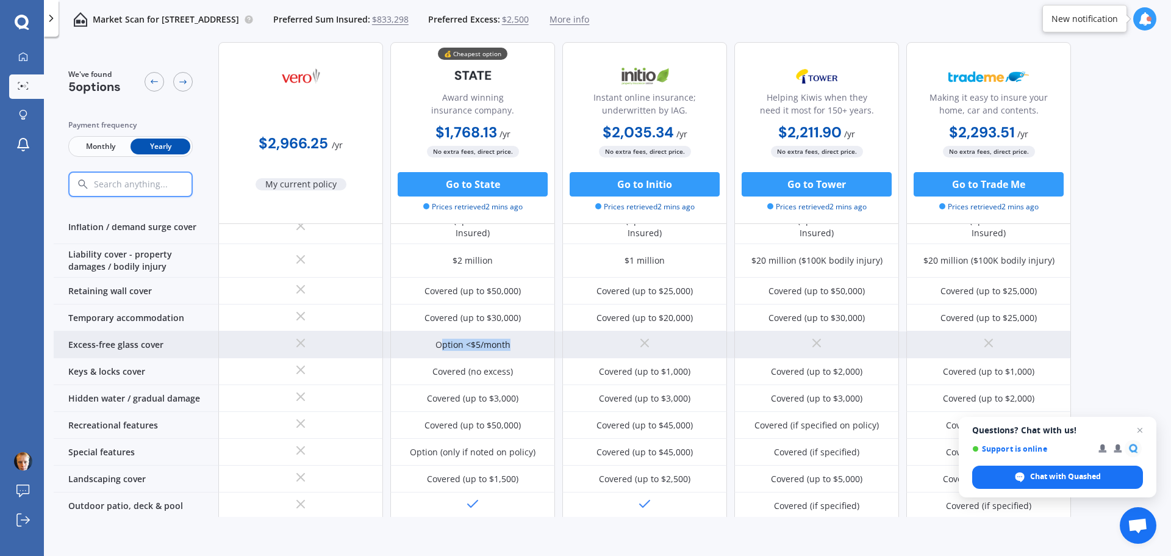
drag, startPoint x: 544, startPoint y: 332, endPoint x: 443, endPoint y: 341, distance: 101.0
click at [443, 341] on div "Option <$5/month" at bounding box center [472, 344] width 165 height 27
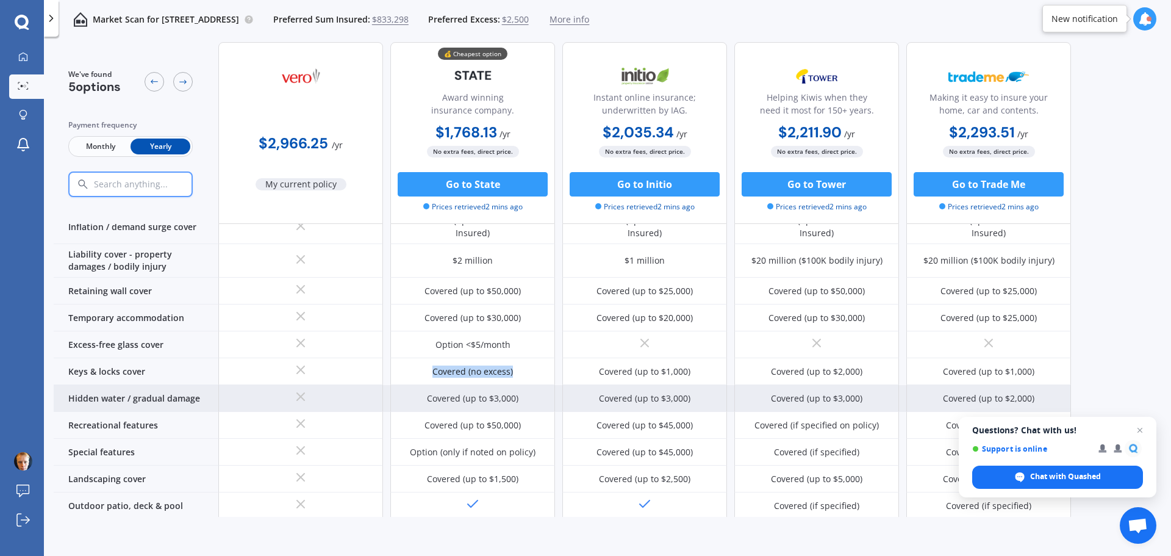
drag, startPoint x: 525, startPoint y: 364, endPoint x: 419, endPoint y: 378, distance: 107.8
click at [423, 375] on div "Covered (no excess)" at bounding box center [472, 371] width 165 height 27
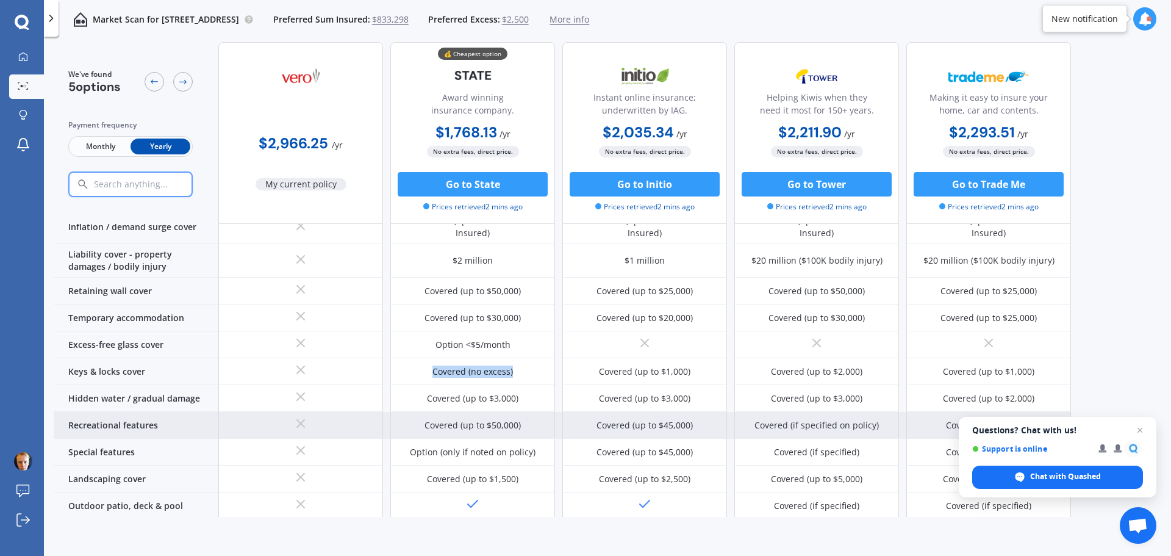
scroll to position [183, 0]
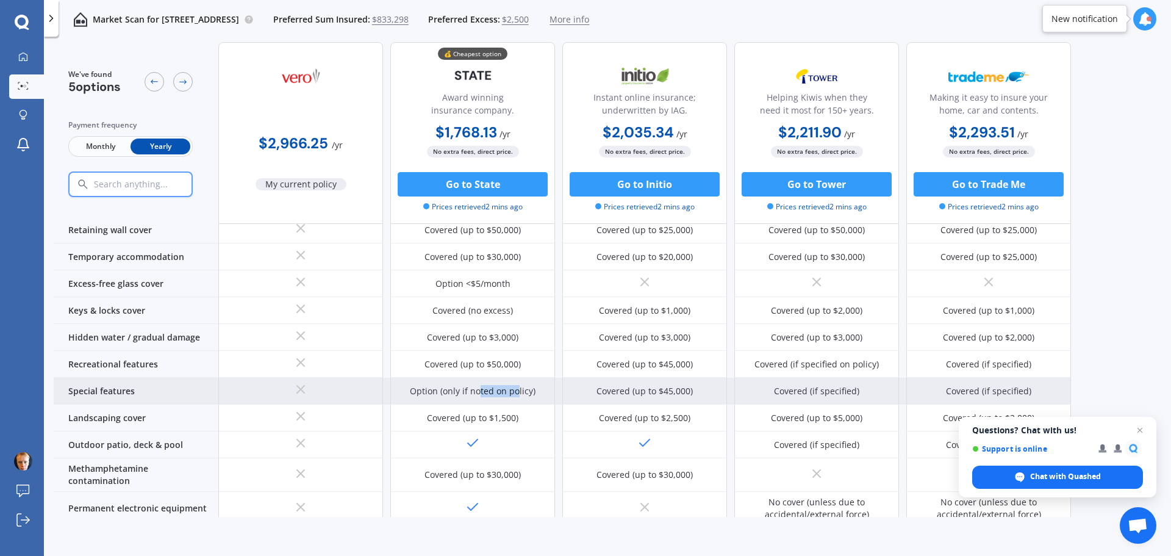
drag, startPoint x: 520, startPoint y: 385, endPoint x: 477, endPoint y: 390, distance: 43.1
click at [477, 390] on div "Option (only if noted on policy)" at bounding box center [472, 391] width 165 height 27
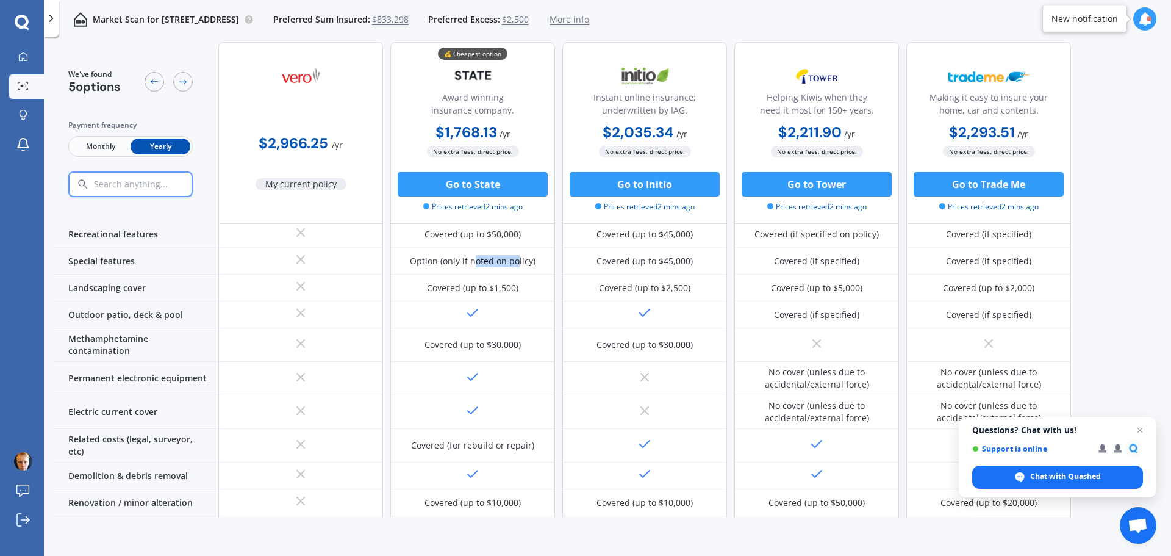
scroll to position [0, 0]
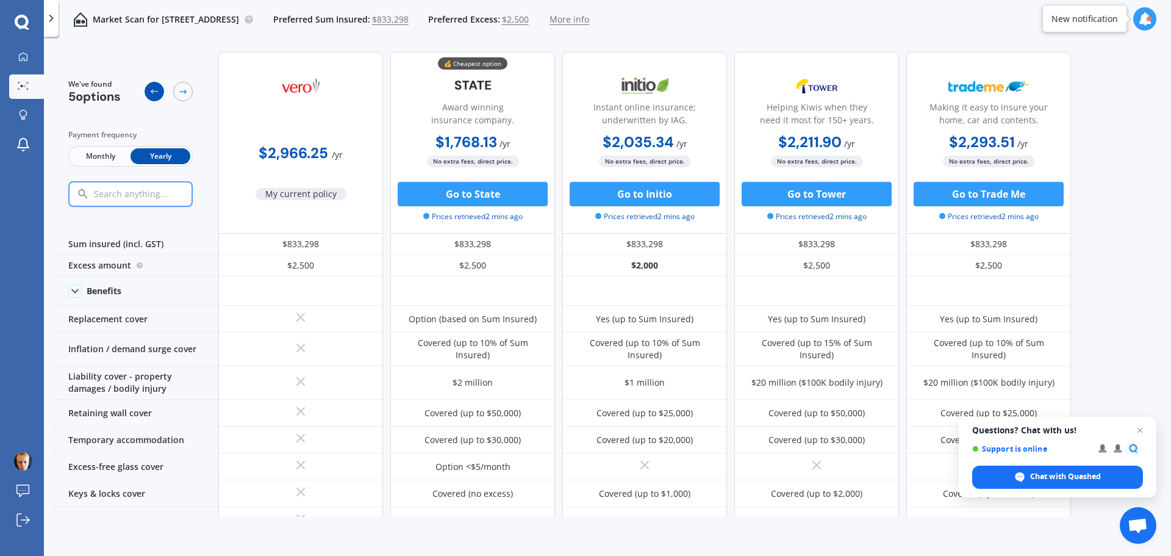
click at [151, 92] on icon at bounding box center [154, 92] width 10 height 10
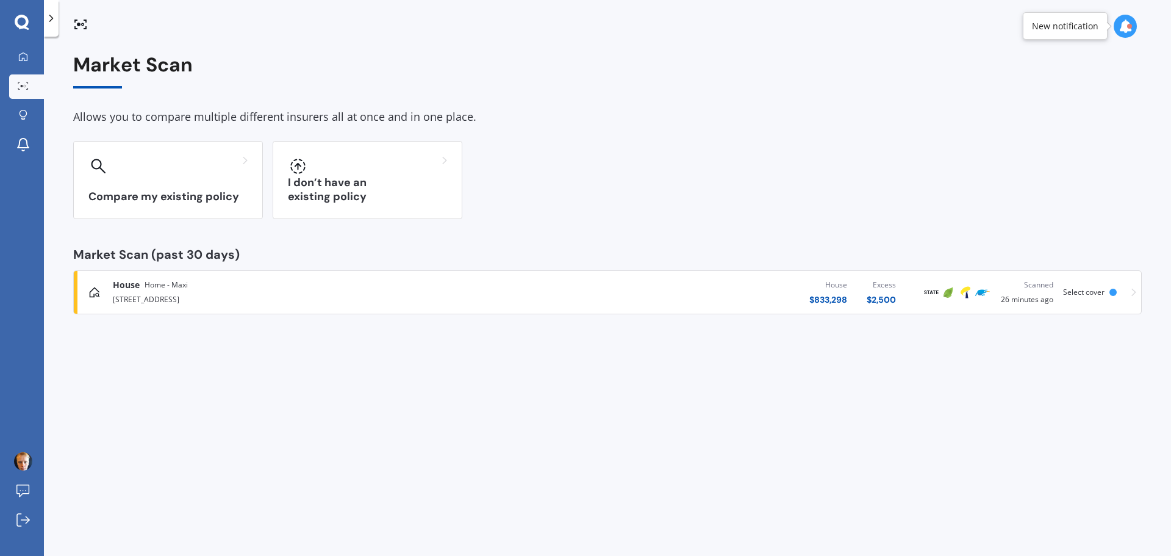
click at [198, 294] on div "[STREET_ADDRESS]" at bounding box center [305, 298] width 384 height 15
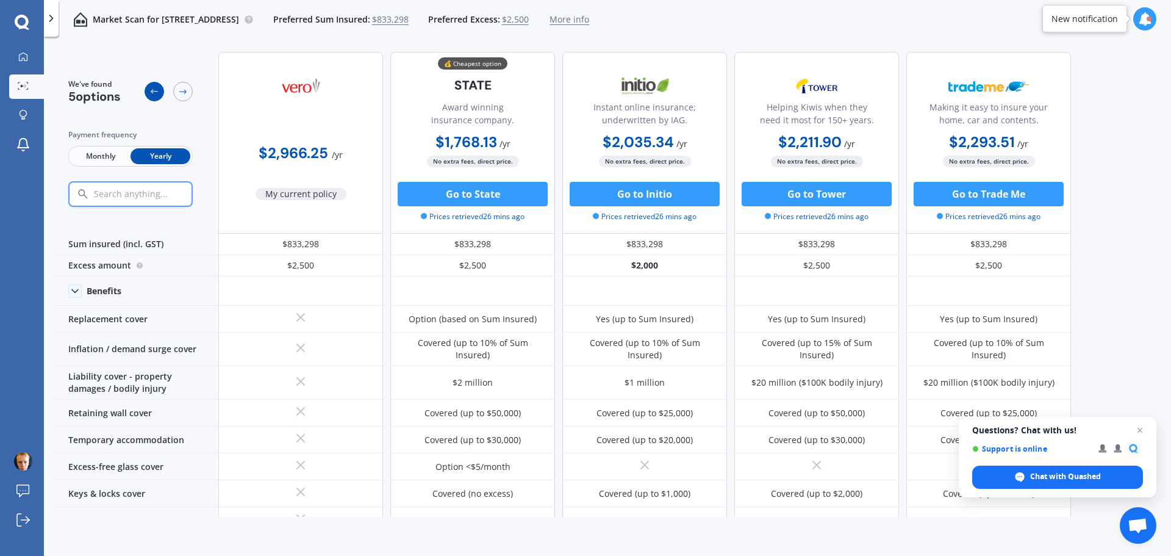
click at [156, 84] on div at bounding box center [155, 92] width 20 height 20
click at [21, 60] on icon at bounding box center [23, 56] width 9 height 9
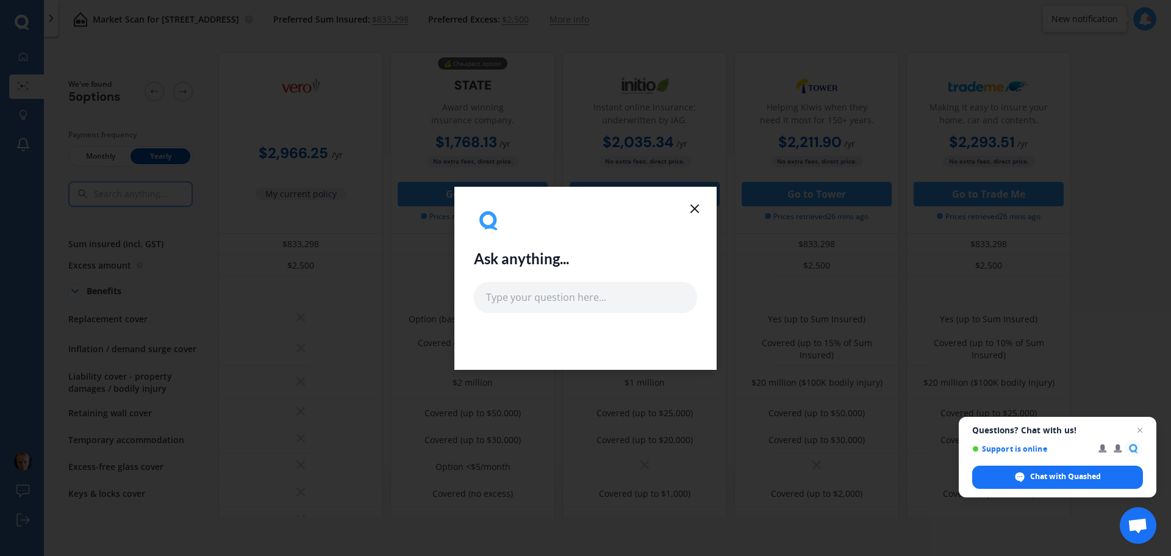
click at [692, 206] on icon at bounding box center [695, 208] width 15 height 15
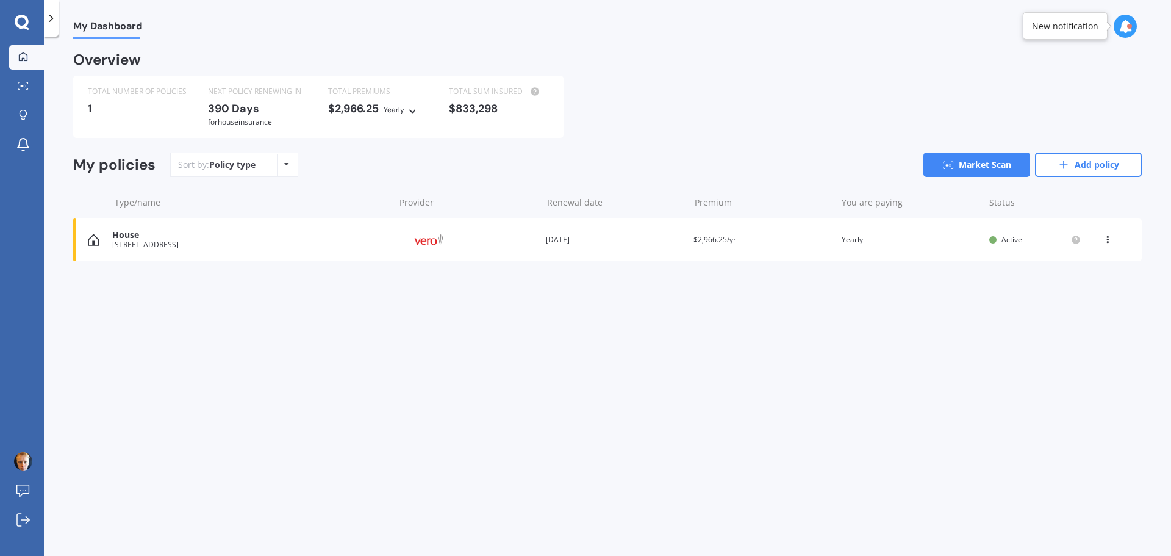
click at [1107, 240] on icon at bounding box center [1108, 237] width 9 height 7
click at [1077, 259] on div "View policy" at bounding box center [1081, 263] width 121 height 24
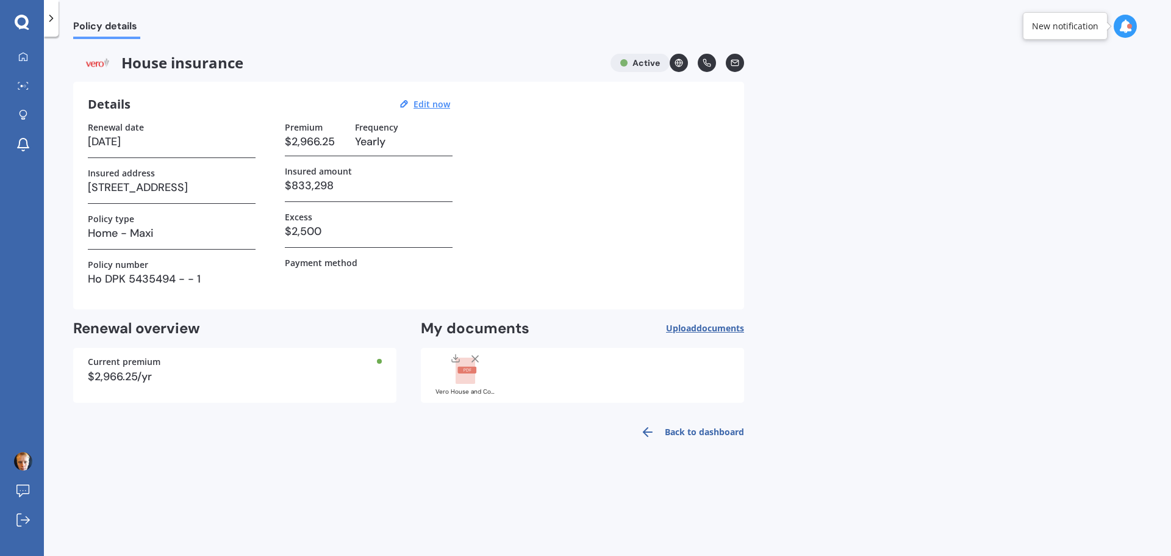
click at [470, 375] on rect at bounding box center [466, 371] width 20 height 27
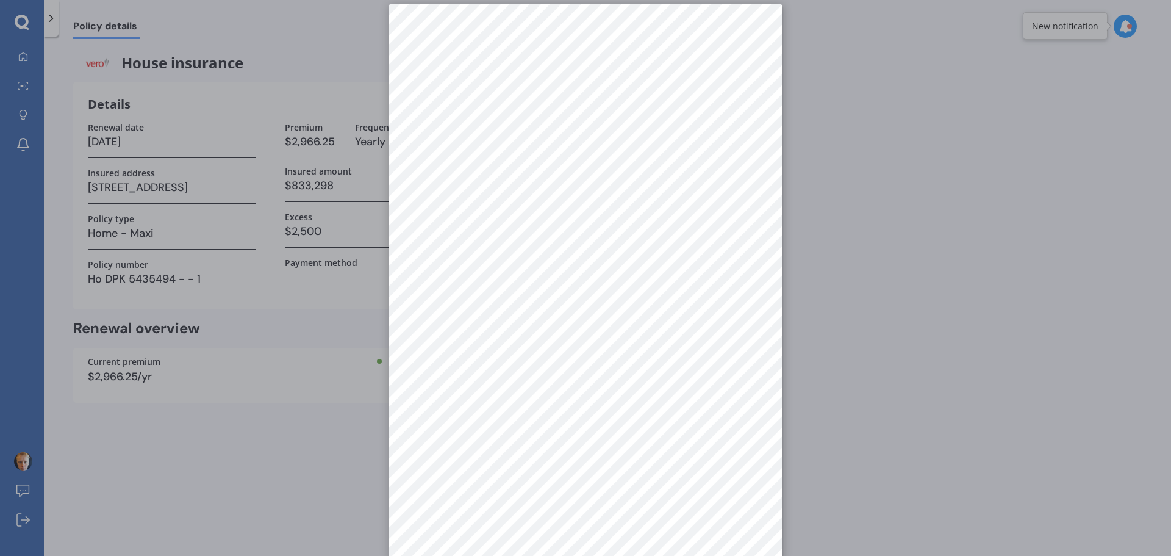
scroll to position [17, 0]
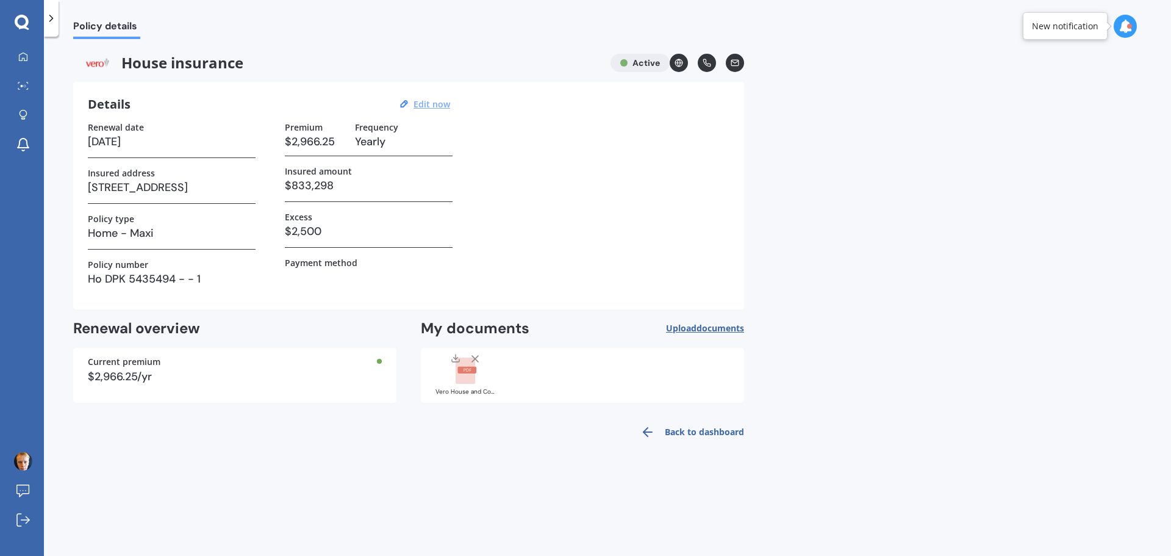
click at [434, 102] on u "Edit now" at bounding box center [432, 104] width 37 height 12
select select "13"
select select "10"
select select "2026"
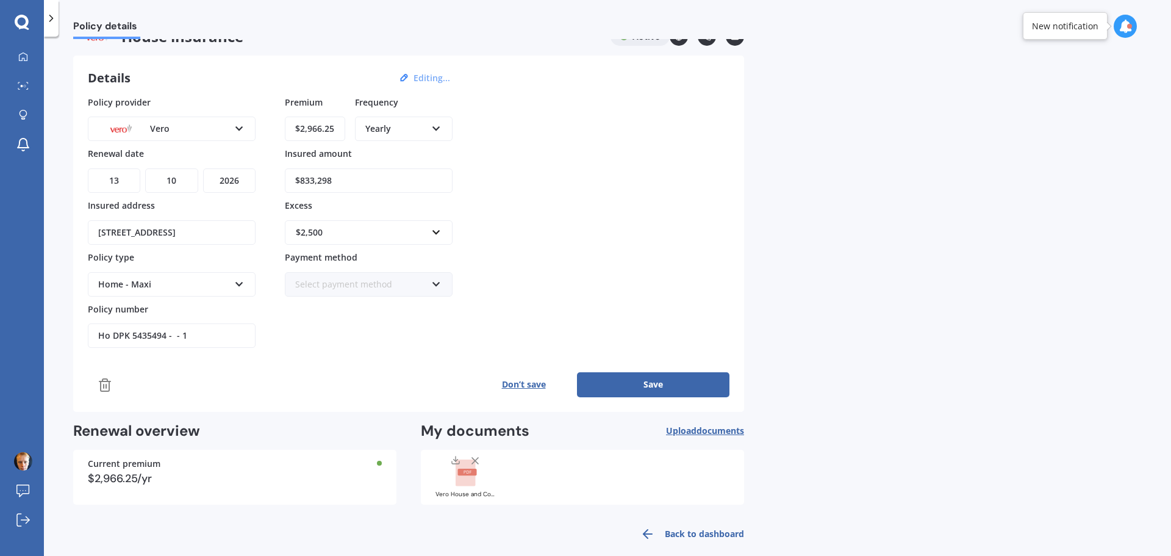
scroll to position [41, 0]
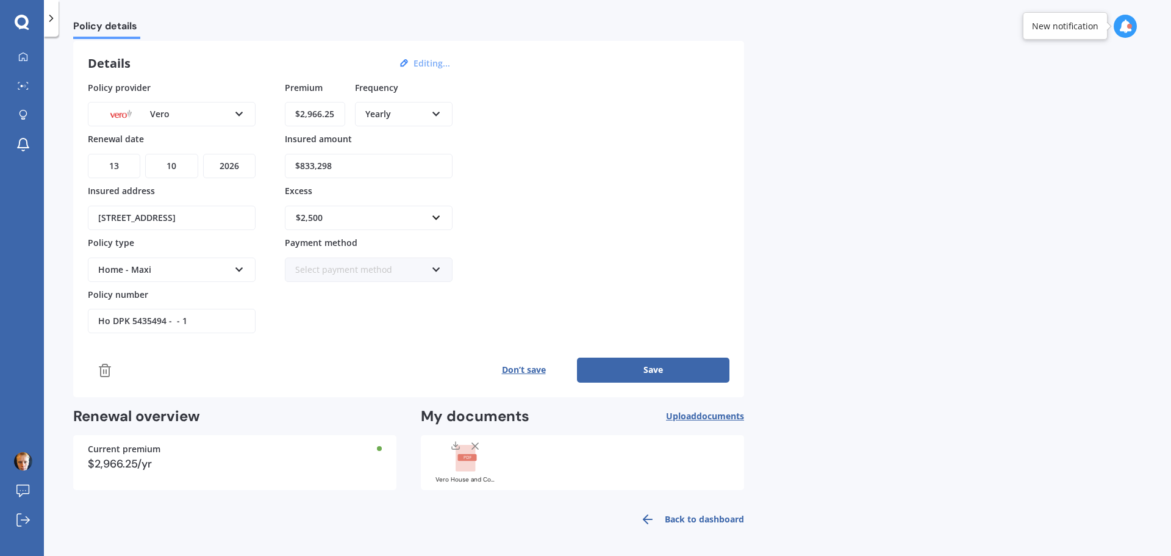
click at [202, 267] on div "Home - Maxi" at bounding box center [163, 269] width 131 height 13
click at [173, 317] on div "Home - Maxi" at bounding box center [171, 315] width 165 height 22
click at [447, 326] on div "Premium $2,966.25 Frequency Yearly Yearly Six-Monthly Quarterly Monthly Fortnig…" at bounding box center [369, 207] width 168 height 253
click at [192, 321] on input "Ho DPK 5435494 - - 1" at bounding box center [172, 321] width 168 height 24
click at [324, 337] on div "Policy provider Vero AA AMI AMP ANZ ASB Ando BNZ Co-Operative Bank FMG Initio K…" at bounding box center [409, 231] width 642 height 301
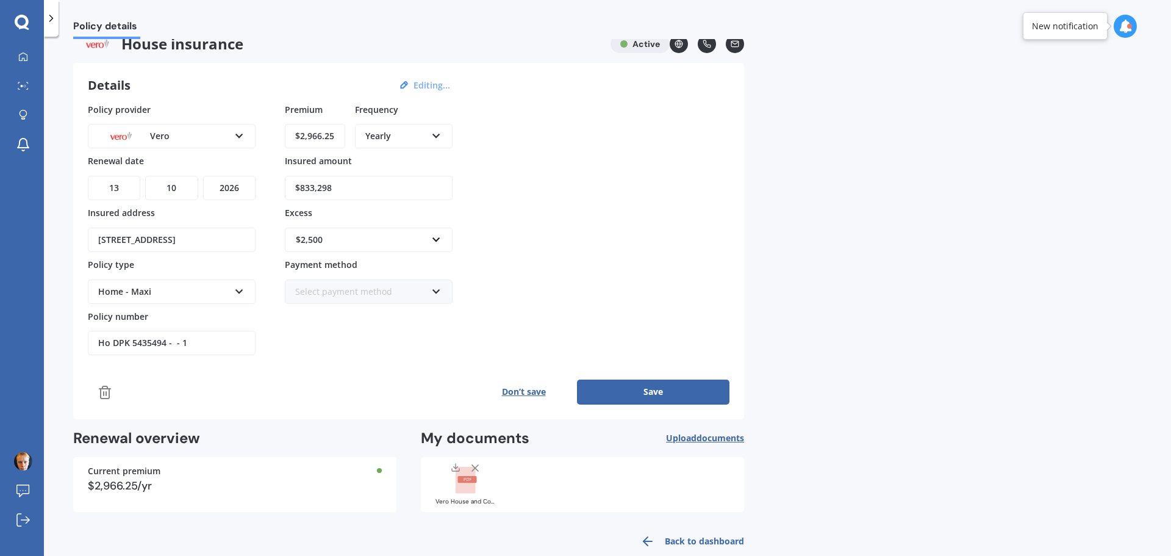
scroll to position [0, 0]
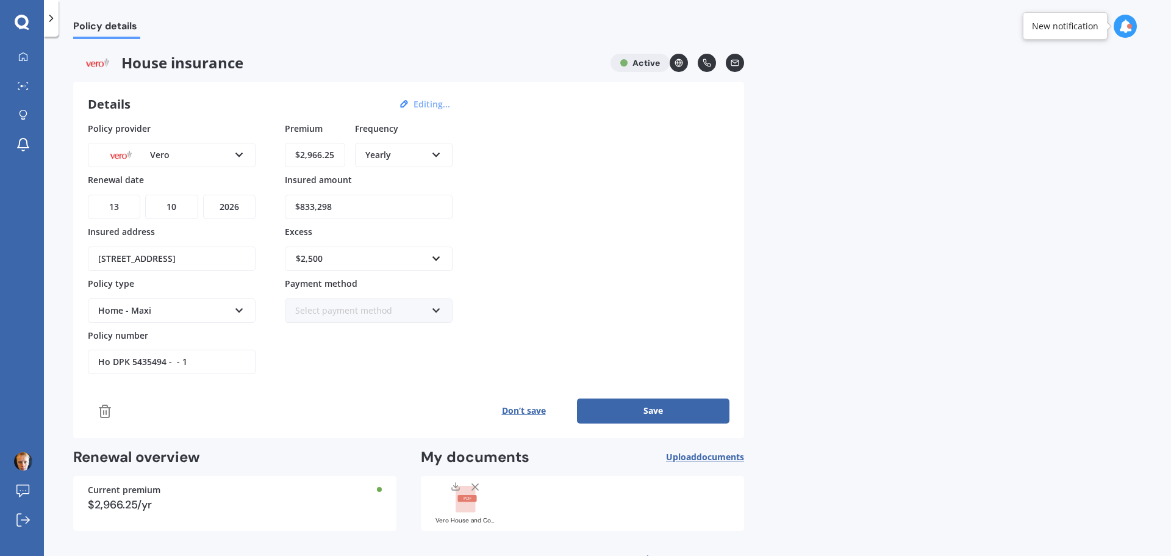
click at [170, 159] on div "Vero" at bounding box center [163, 154] width 131 height 13
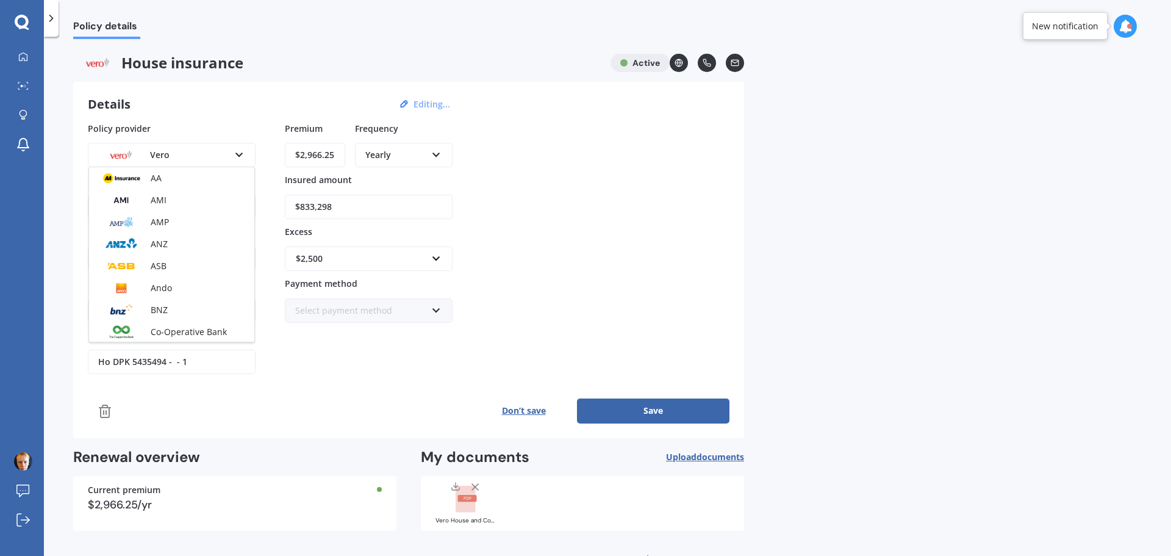
scroll to position [287, 0]
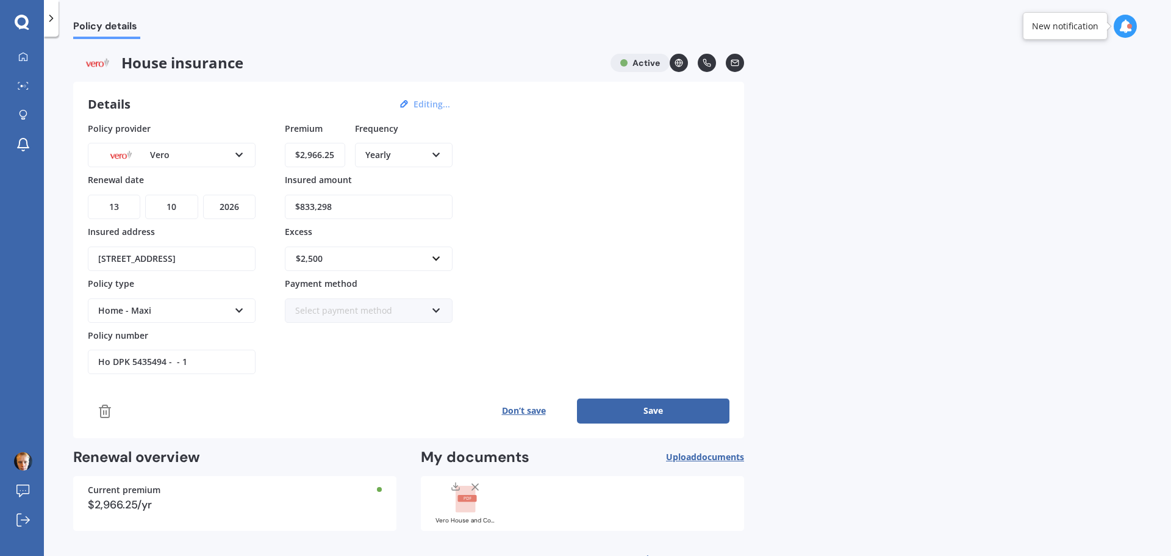
click at [582, 168] on div "Policy provider Vero AA AMI AMP ANZ ASB Ando BNZ Co-Operative Bank FMG Initio K…" at bounding box center [409, 248] width 642 height 253
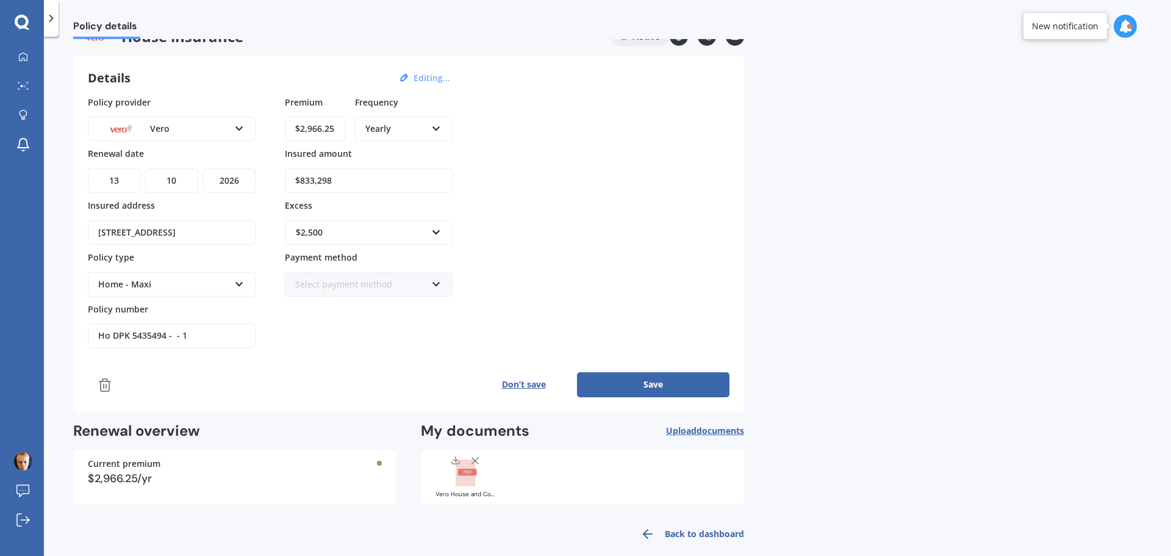
scroll to position [41, 0]
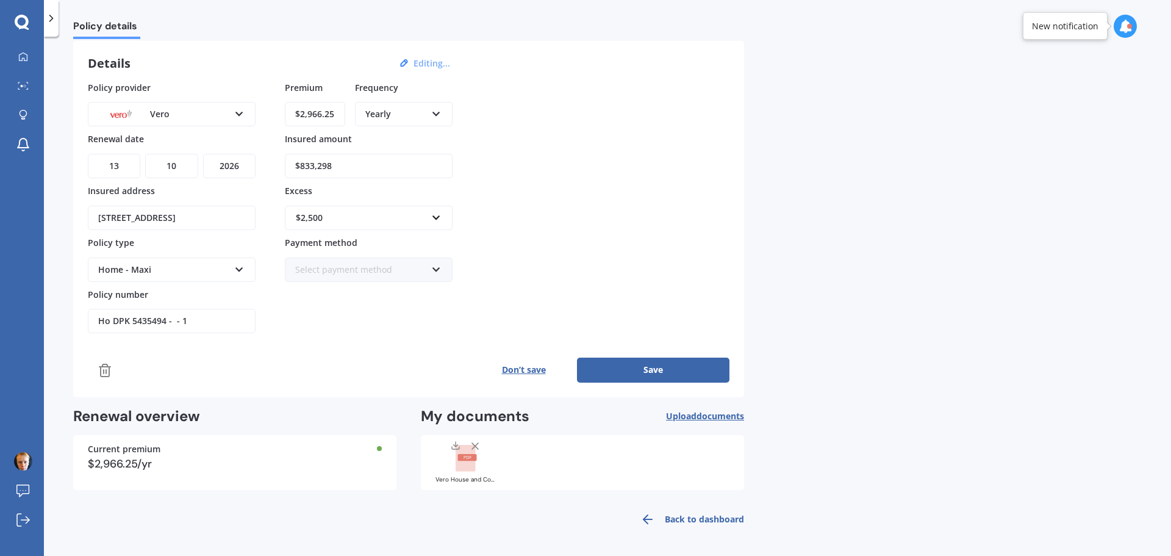
click at [465, 465] on rect at bounding box center [466, 458] width 20 height 27
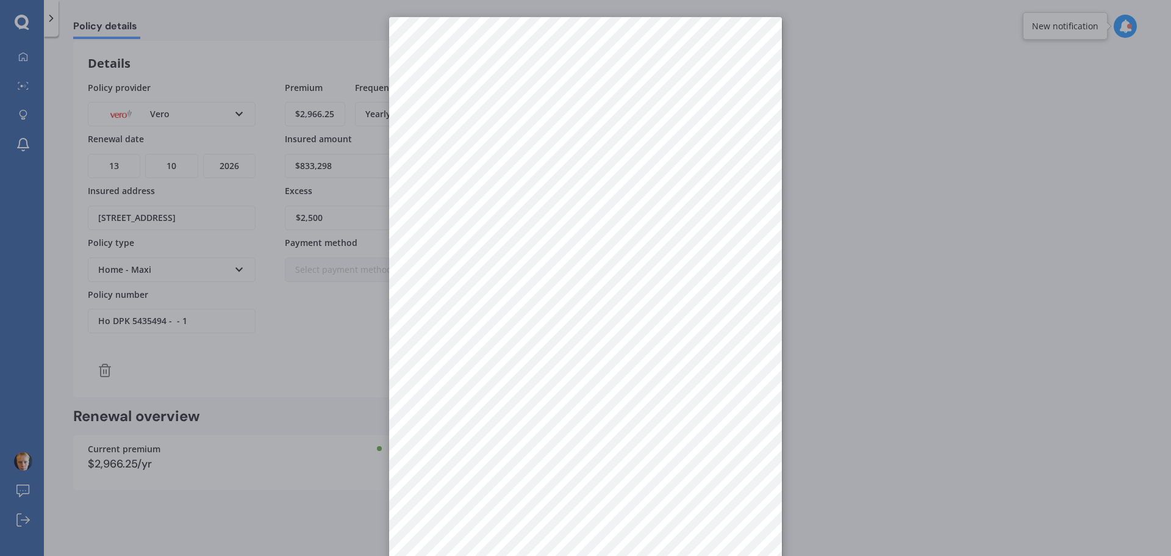
scroll to position [0, 0]
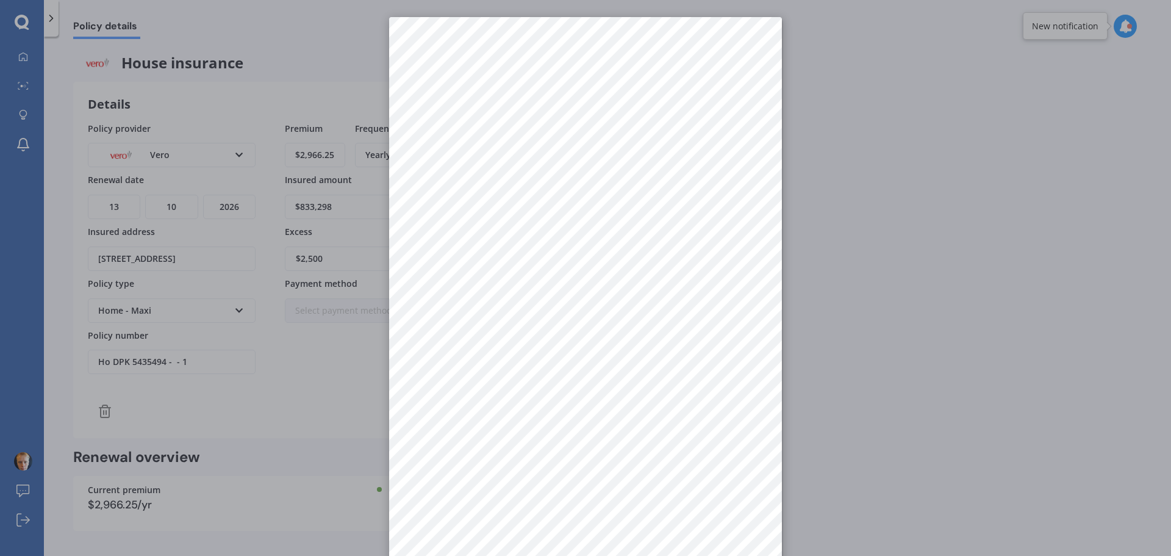
click at [276, 399] on div at bounding box center [585, 278] width 1171 height 556
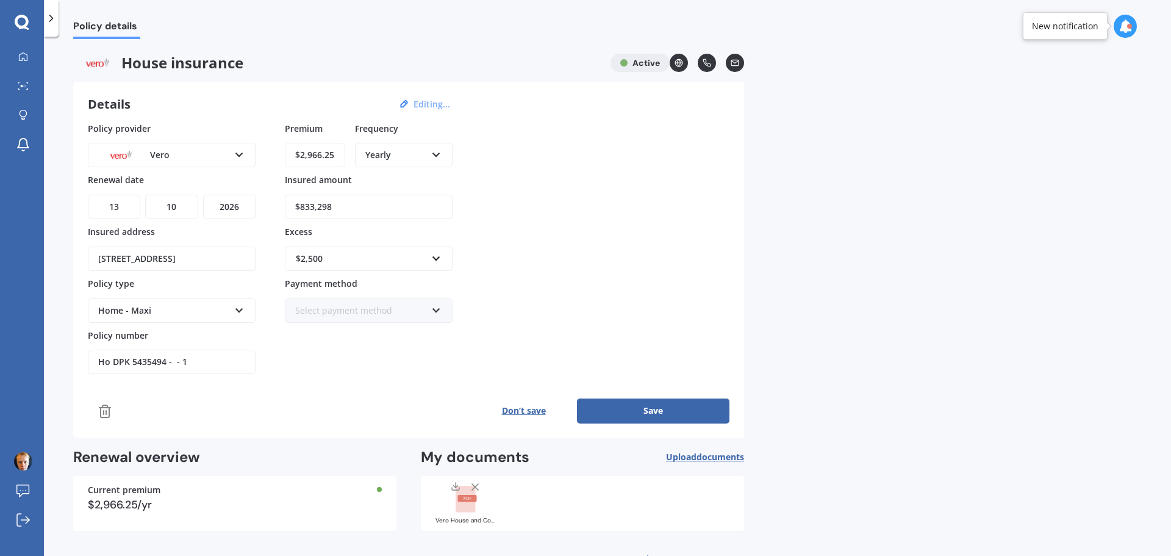
click at [522, 408] on button "Don’t save" at bounding box center [523, 410] width 107 height 24
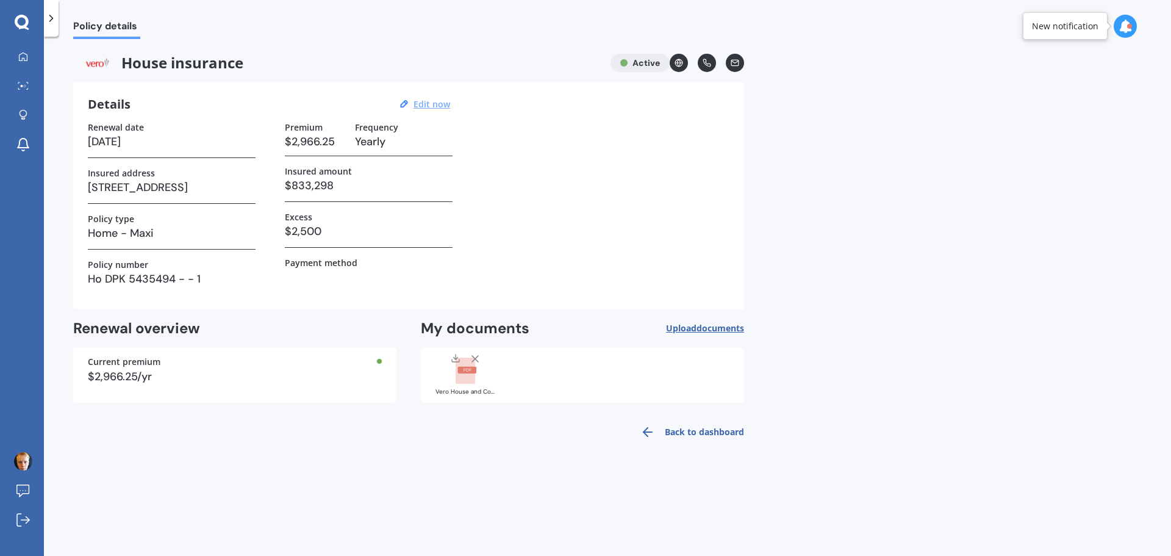
click at [14, 23] on div at bounding box center [22, 23] width 44 height 16
click at [27, 35] on div "My Dashboard Market Scan Explore insurance Notifications [PERSON_NAME] Submit f…" at bounding box center [22, 278] width 44 height 556
click at [30, 59] on div at bounding box center [23, 57] width 18 height 11
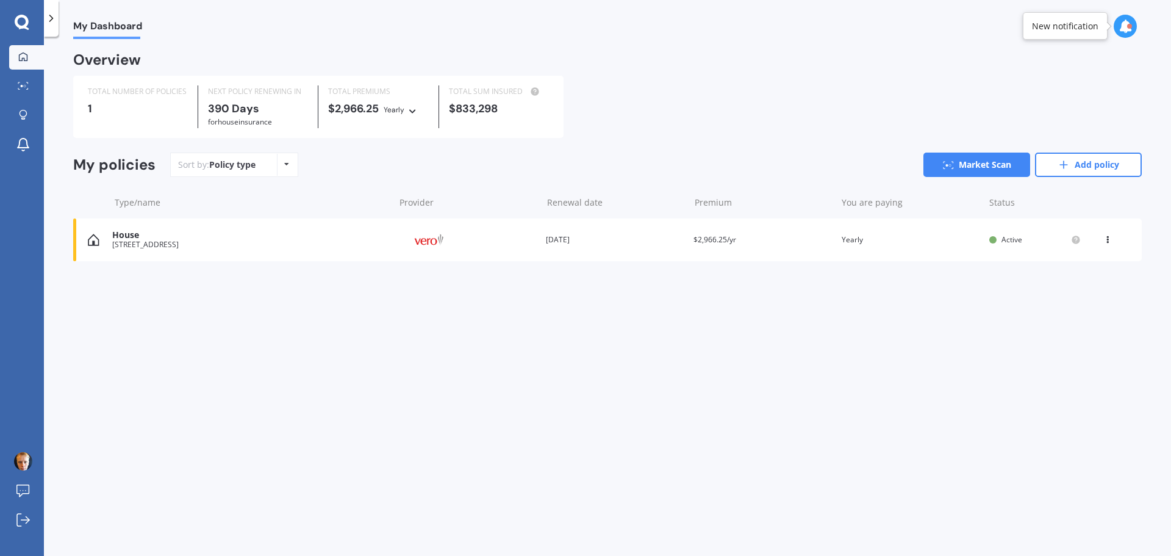
click at [1113, 243] on div "View option View policy Delete" at bounding box center [1109, 240] width 11 height 12
click at [1071, 289] on div "Delete" at bounding box center [1081, 287] width 121 height 24
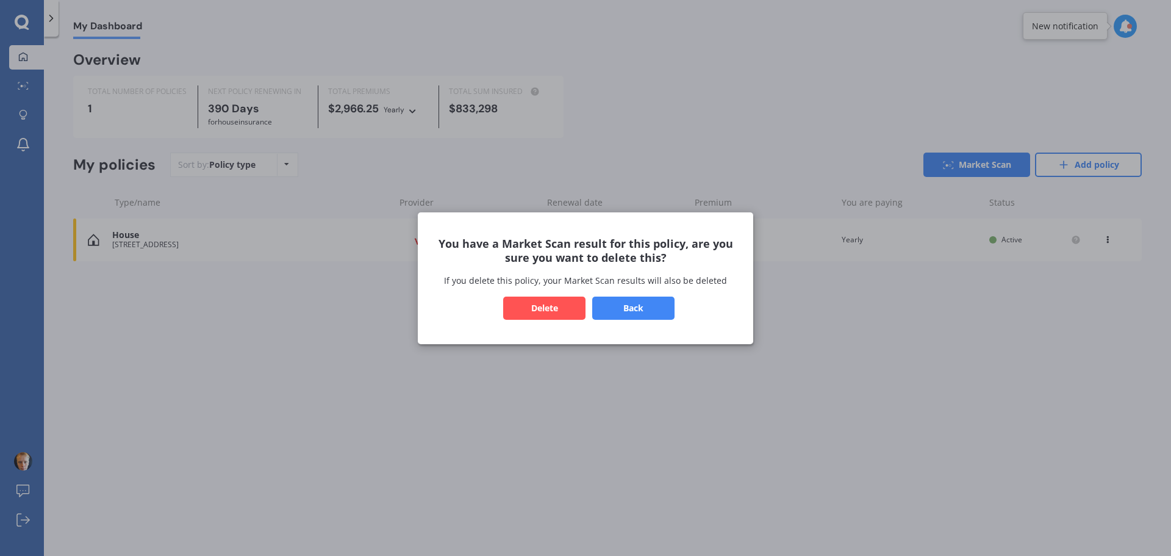
click at [635, 304] on button "Back" at bounding box center [633, 307] width 82 height 23
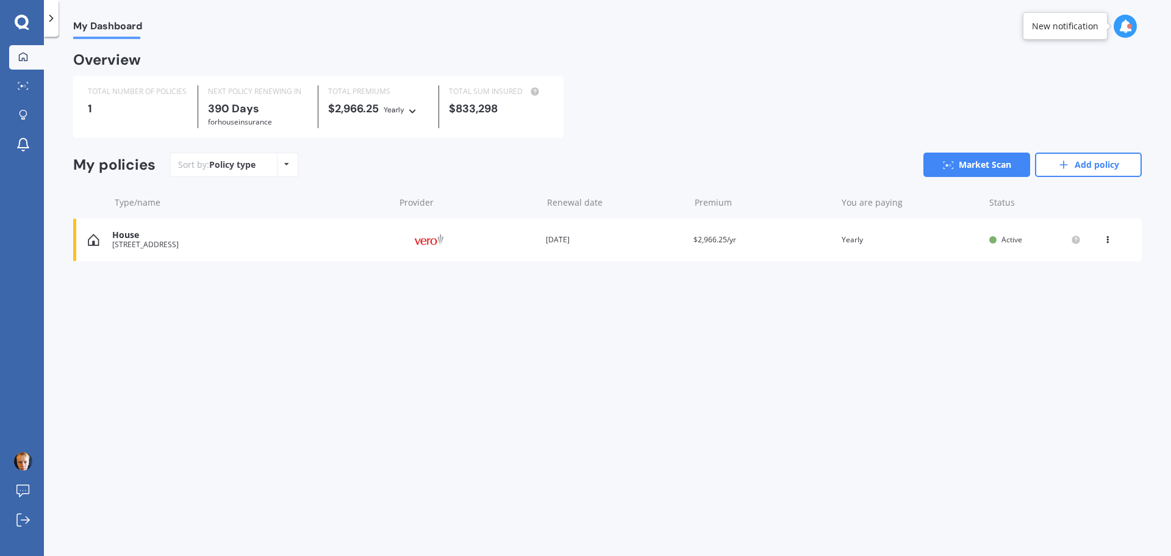
click at [365, 325] on div "My Dashboard Overview TOTAL NUMBER OF POLICIES 1 NEXT POLICY RENEWING [DATE] fo…" at bounding box center [607, 298] width 1127 height 519
click at [1115, 234] on div "House [STREET_ADDRESS] Provider Renewal date [DATE] Premium $2,966.25/yr You ar…" at bounding box center [607, 239] width 1069 height 43
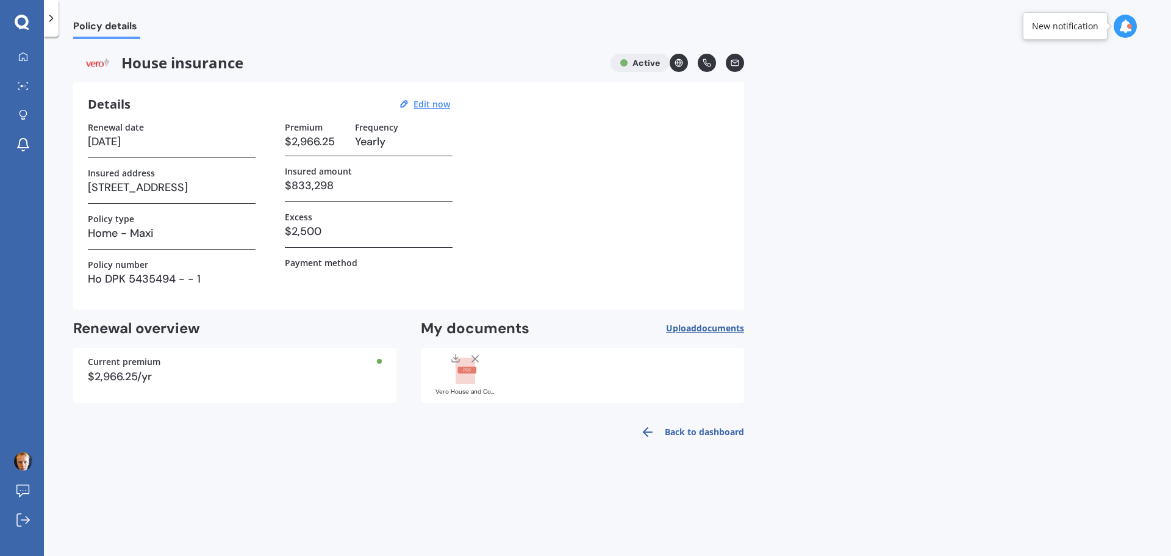
click at [997, 260] on div "Policy details House insurance Active Details Edit now Renewal date [DATE] Insu…" at bounding box center [607, 298] width 1127 height 519
click at [463, 385] on div "Vero House and Contents to [DATE].pdf" at bounding box center [466, 374] width 61 height 43
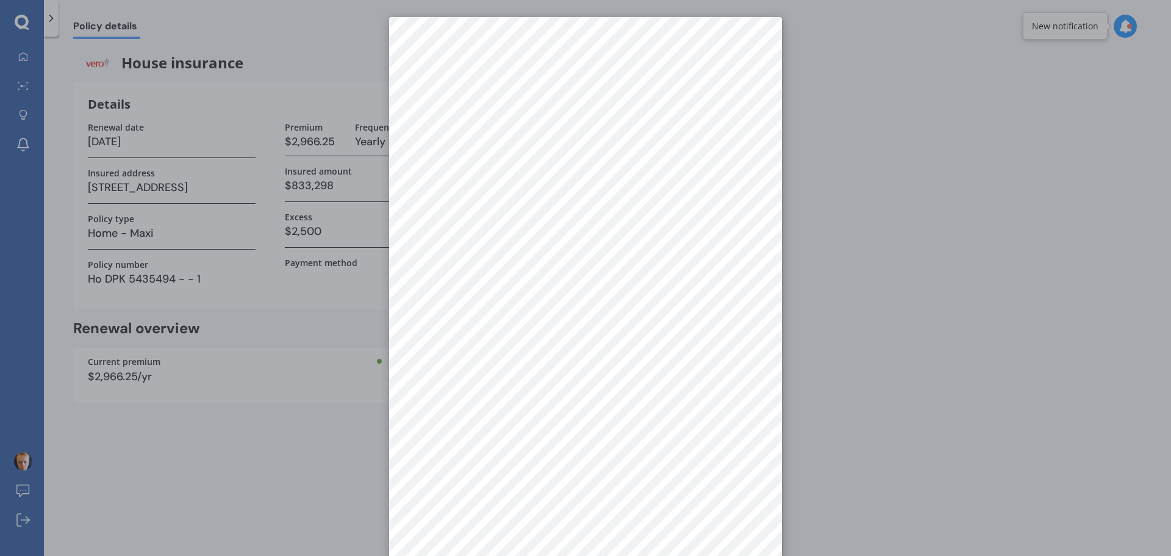
click at [1062, 211] on div at bounding box center [585, 278] width 1171 height 556
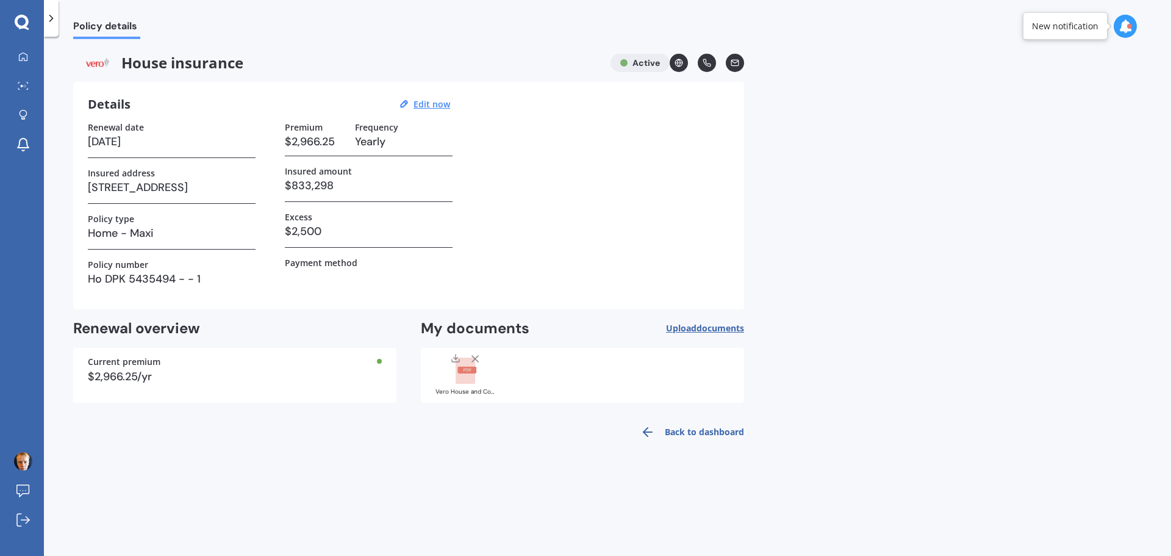
click at [673, 431] on link "Back to dashboard" at bounding box center [688, 431] width 111 height 29
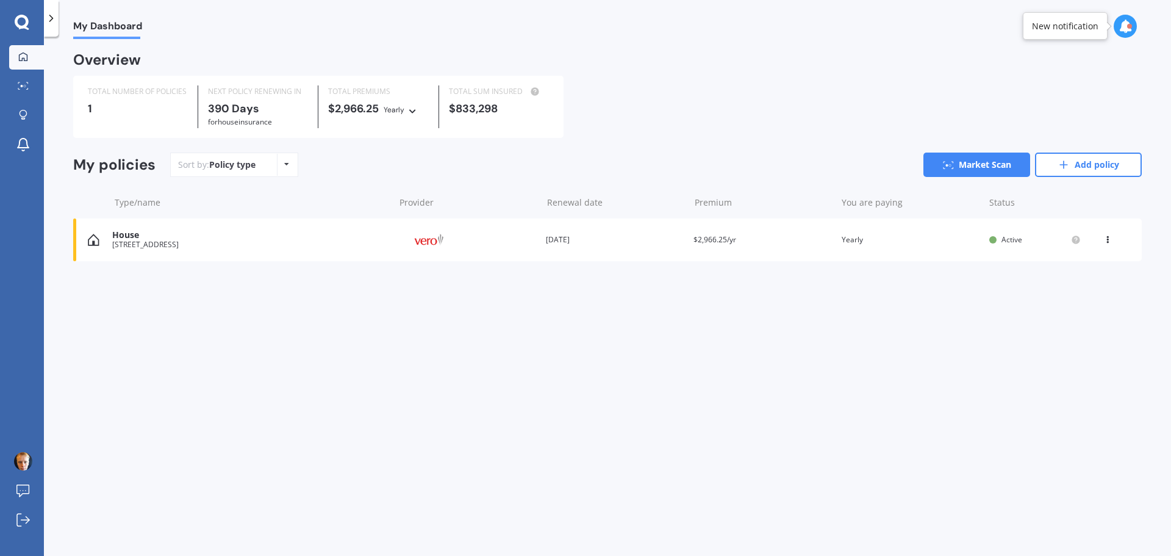
click at [1109, 239] on icon at bounding box center [1108, 237] width 9 height 7
click at [1090, 265] on div "View policy" at bounding box center [1081, 263] width 121 height 24
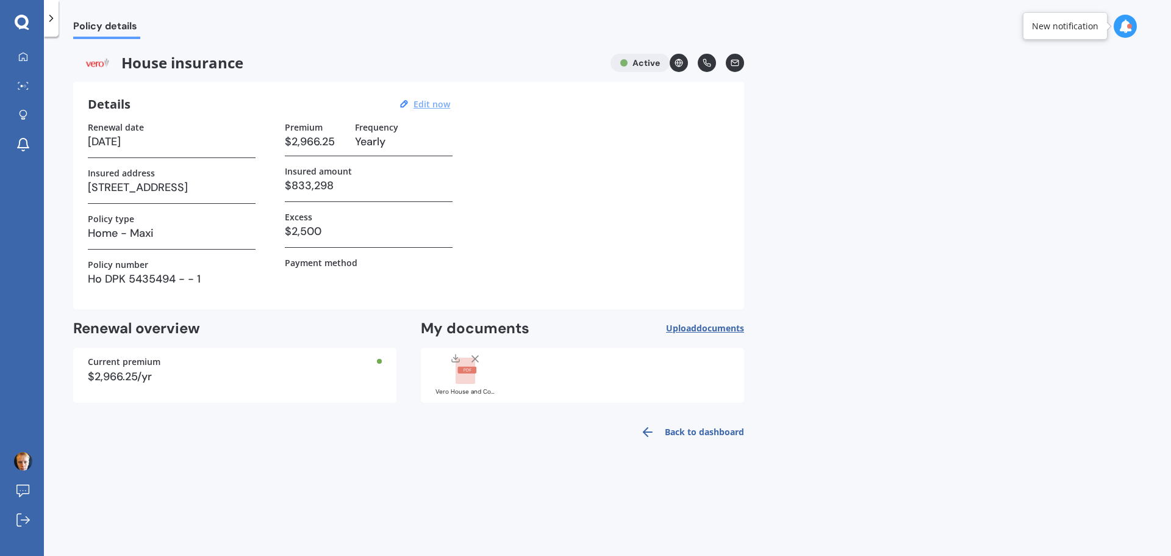
click at [448, 106] on u "Edit now" at bounding box center [432, 104] width 37 height 12
select select "13"
select select "10"
select select "2026"
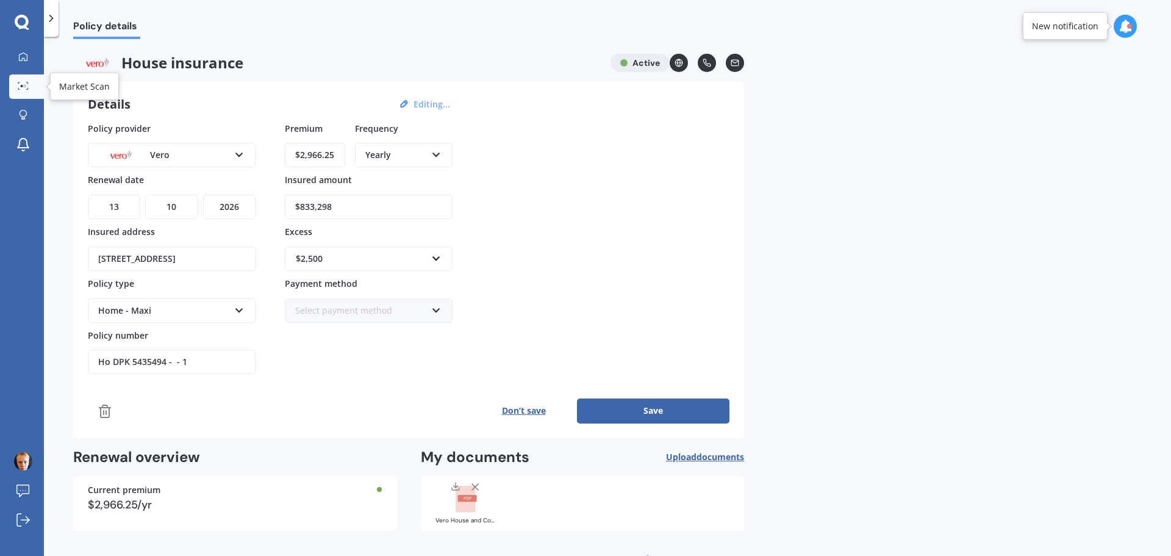
click at [28, 82] on icon at bounding box center [23, 86] width 11 height 8
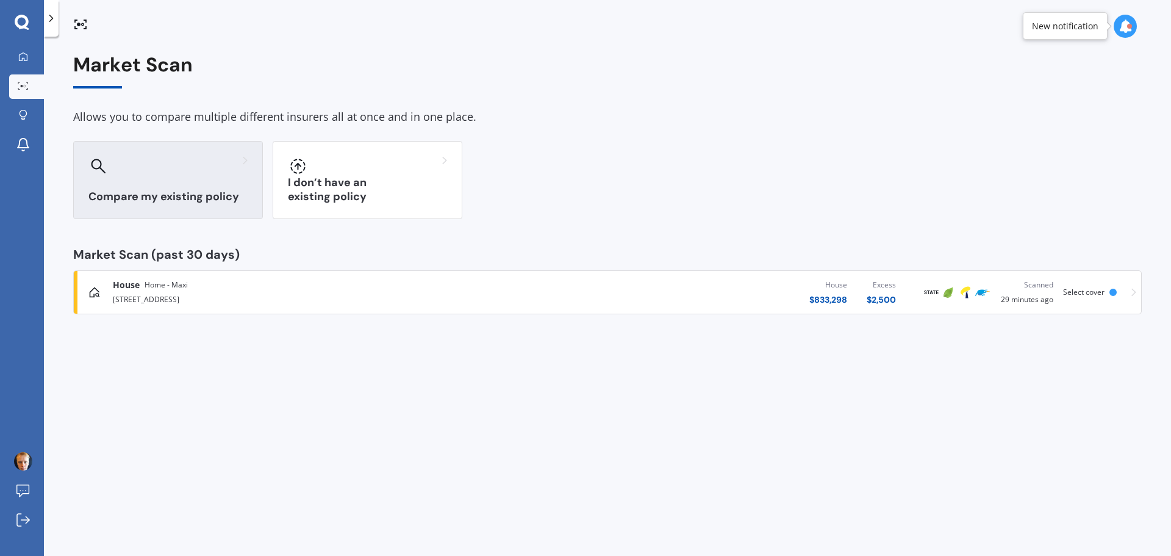
click at [192, 181] on div "Compare my existing policy" at bounding box center [168, 180] width 190 height 78
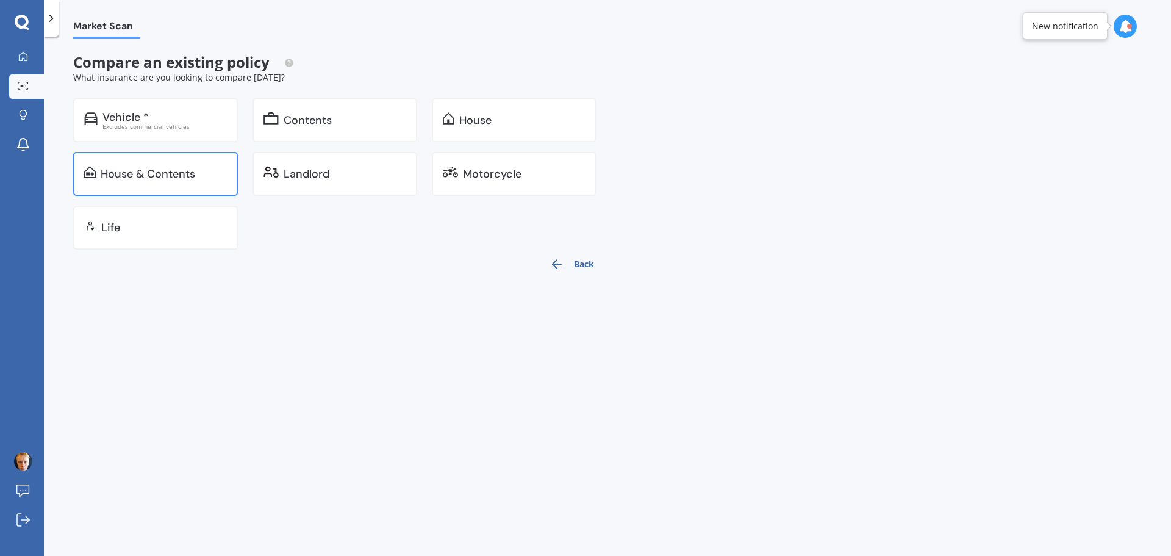
click at [186, 181] on div "House & Contents" at bounding box center [155, 174] width 165 height 44
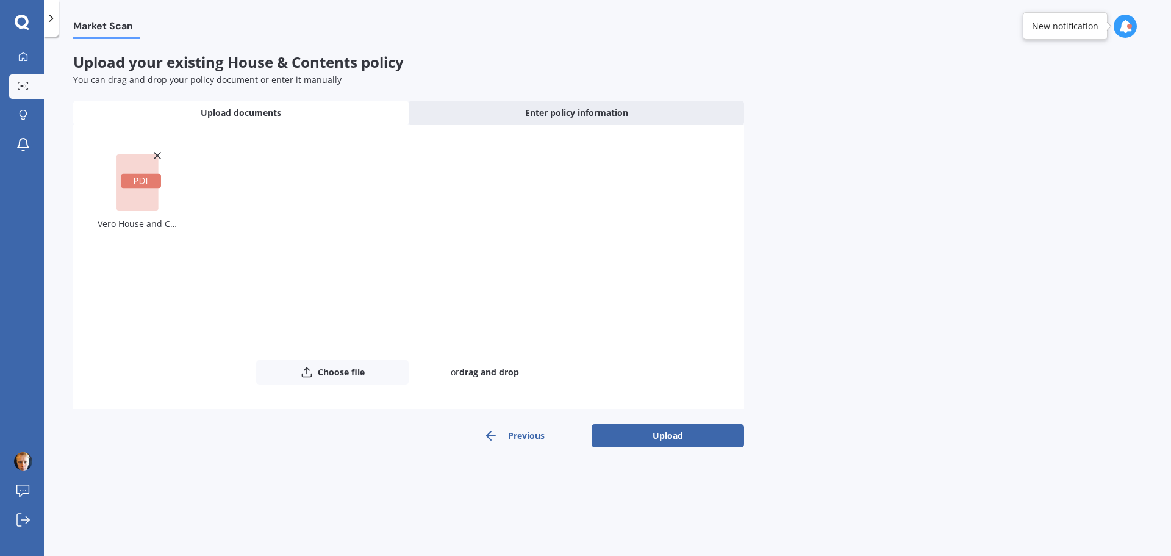
click at [692, 434] on button "Upload" at bounding box center [668, 435] width 153 height 23
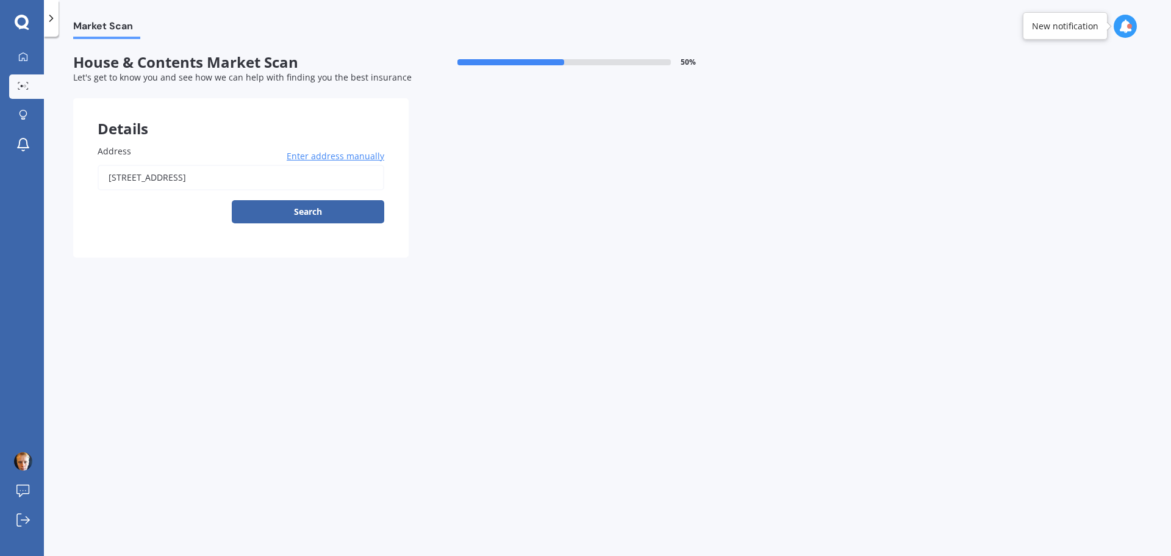
click at [245, 178] on input "[STREET_ADDRESS]" at bounding box center [241, 178] width 287 height 26
type input "[STREET_ADDRESS]"
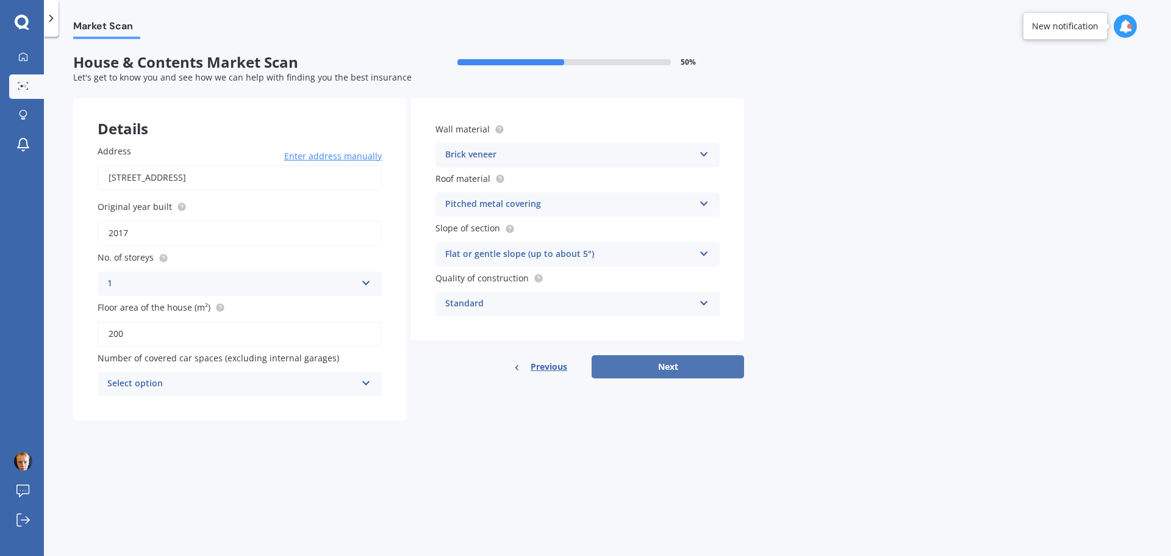
click at [639, 369] on button "Next" at bounding box center [668, 366] width 153 height 23
click at [242, 392] on div "Select option 0 1 2 3 4 5+" at bounding box center [240, 384] width 284 height 24
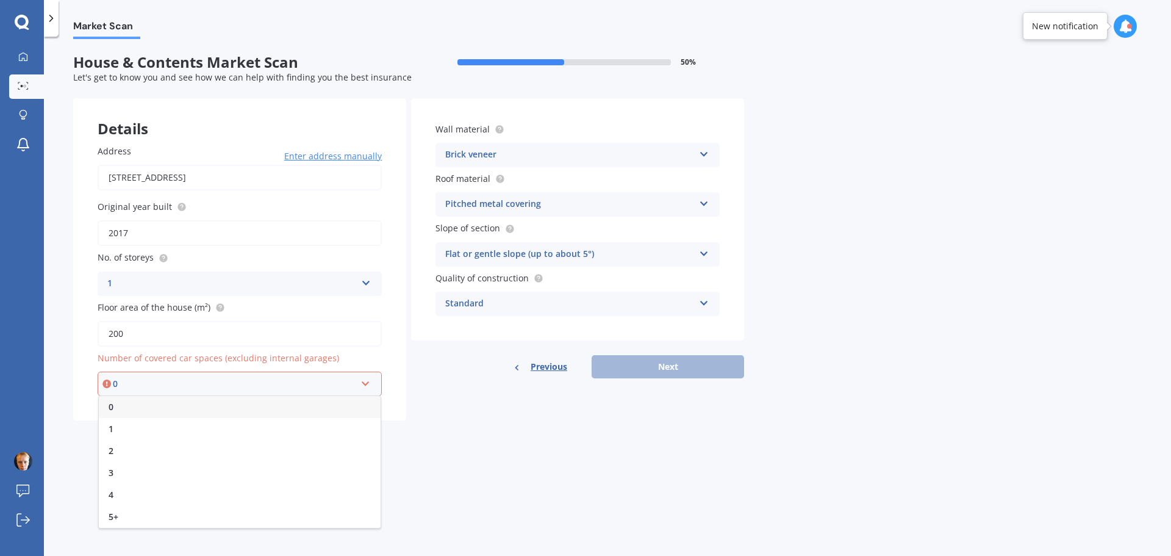
click at [241, 406] on div "0" at bounding box center [240, 407] width 282 height 22
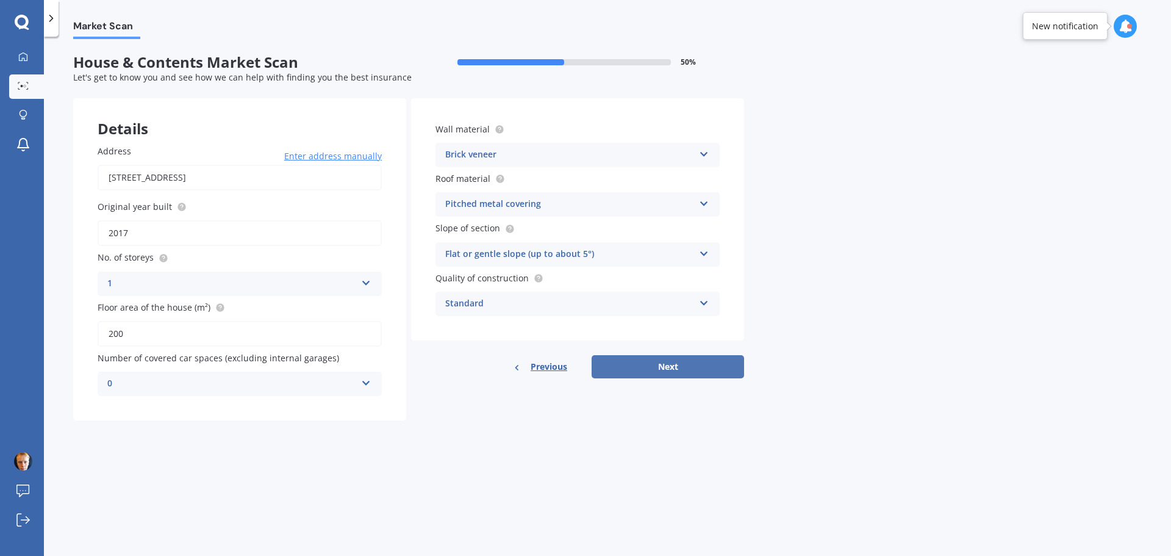
click at [705, 363] on button "Next" at bounding box center [668, 366] width 153 height 23
select select "19"
select select "03"
select select "1975"
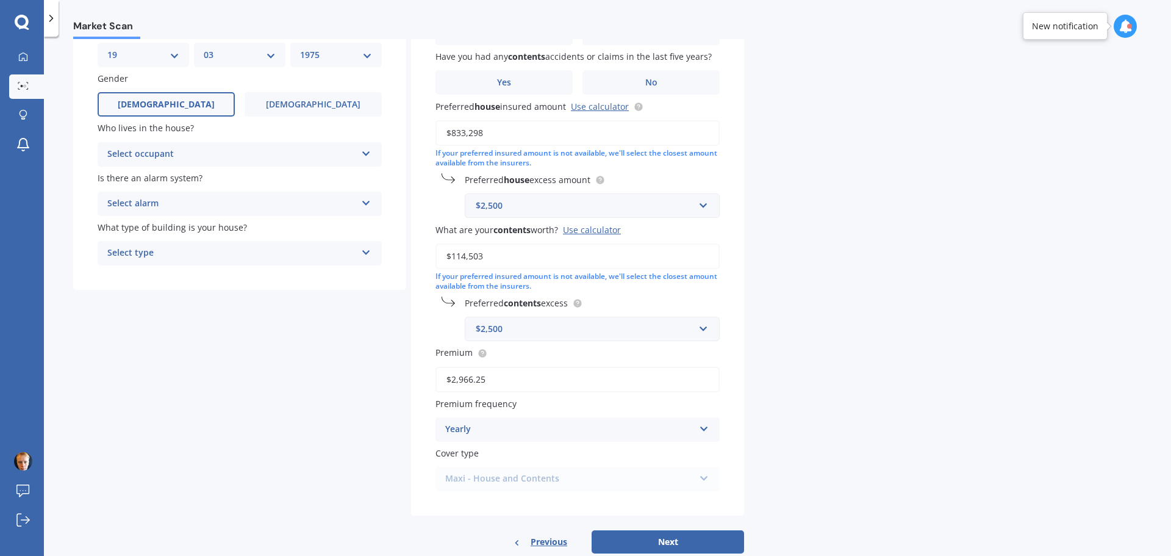
scroll to position [151, 0]
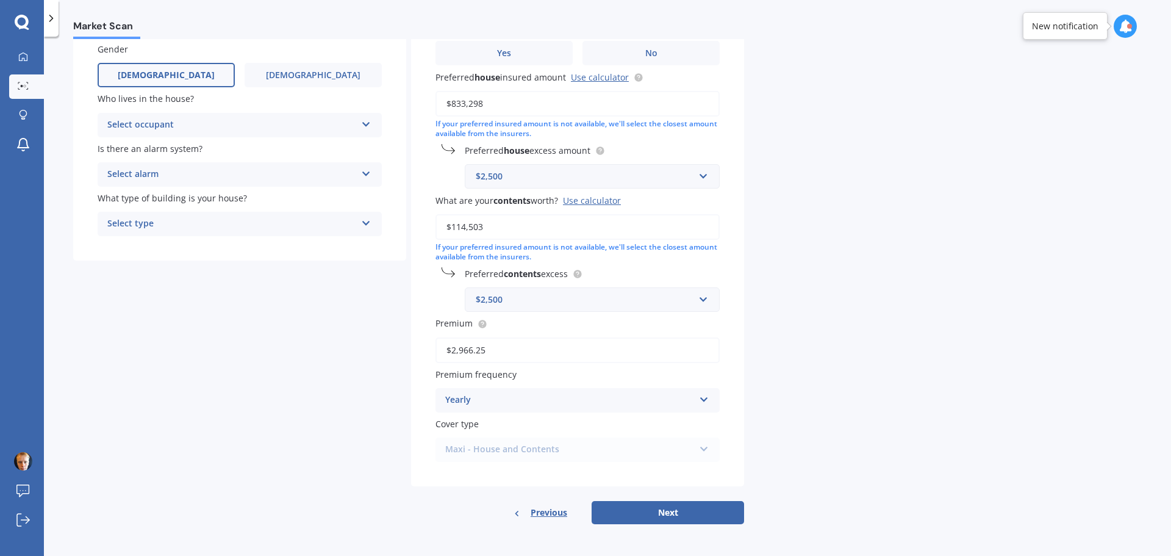
click at [679, 519] on button "Next" at bounding box center [668, 512] width 153 height 23
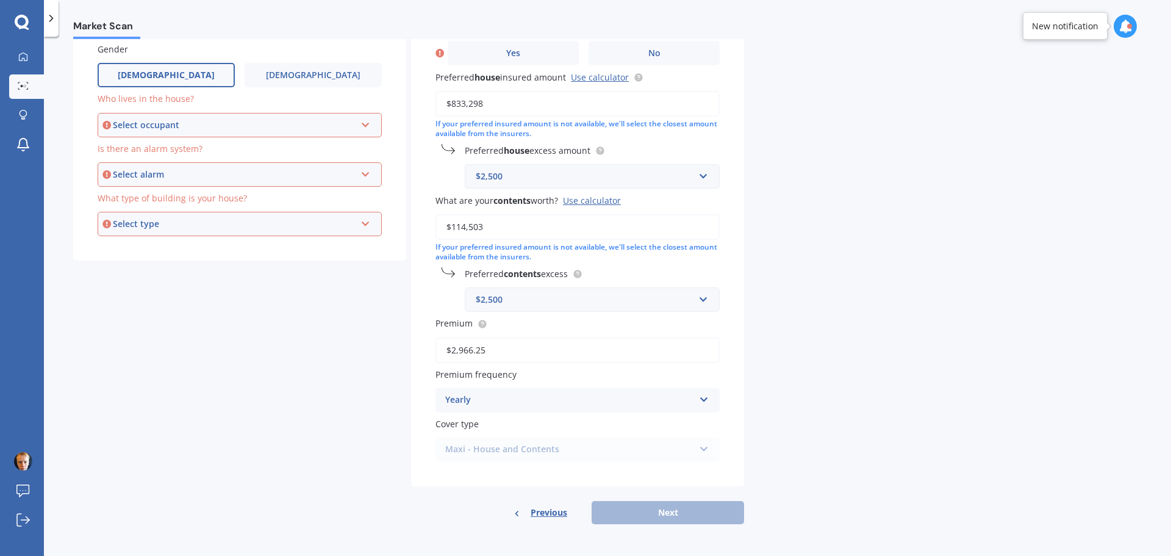
click at [189, 130] on div "Select occupant" at bounding box center [234, 124] width 243 height 13
click at [187, 146] on div "Owner" at bounding box center [240, 148] width 282 height 22
click at [187, 174] on div "Select alarm" at bounding box center [234, 174] width 243 height 13
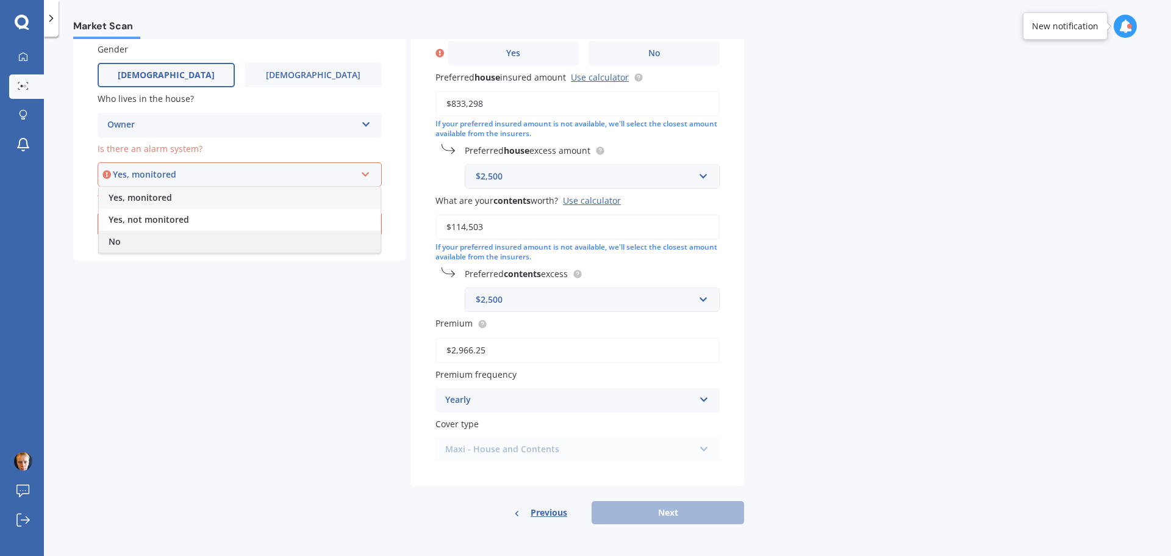
click at [184, 237] on div "No" at bounding box center [240, 242] width 282 height 22
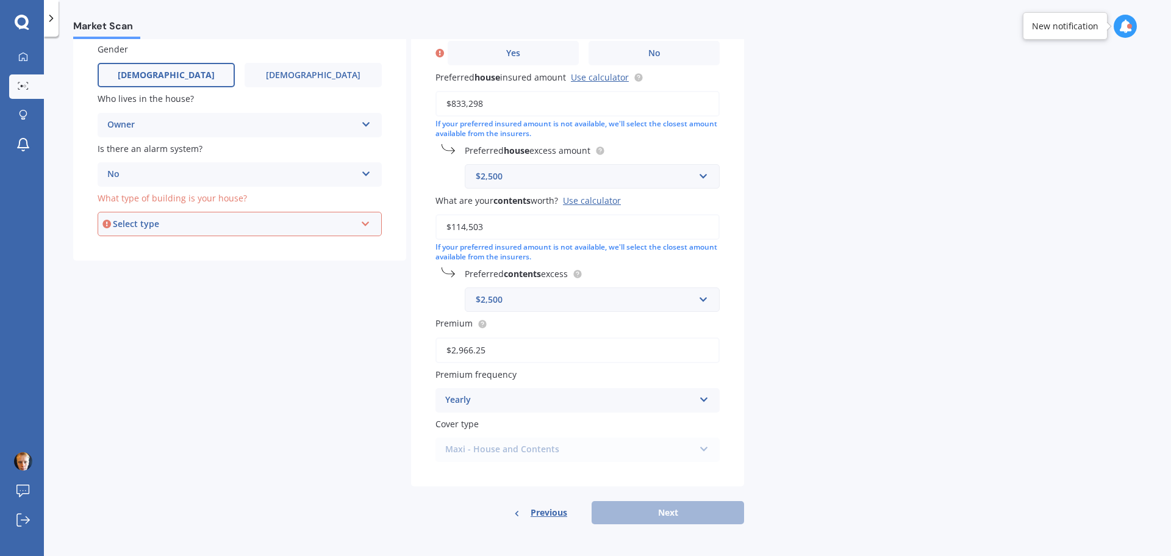
click at [177, 227] on div "Select type" at bounding box center [234, 223] width 243 height 13
click at [179, 248] on div "Freestanding" at bounding box center [240, 247] width 282 height 22
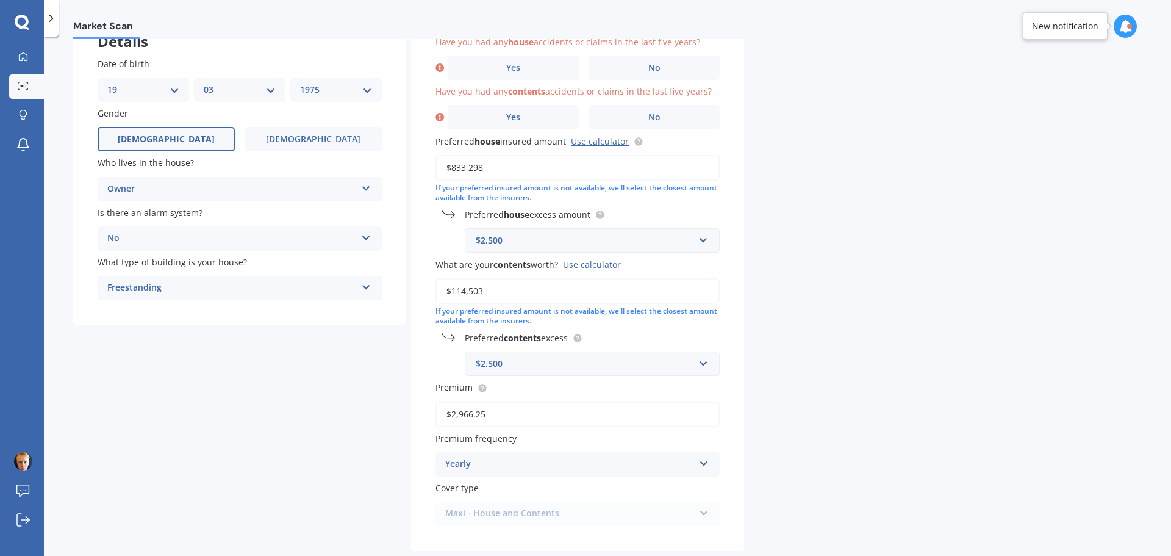
scroll to position [84, 0]
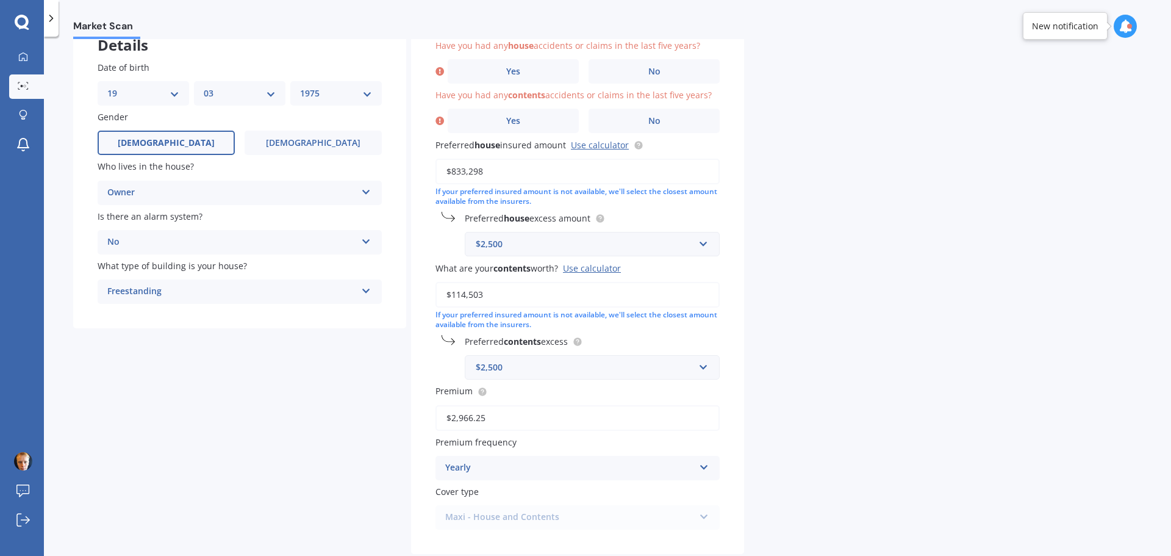
click at [246, 387] on div "Details Date of birth DD 01 02 03 04 05 06 07 08 09 10 11 12 13 14 15 16 17 18 …" at bounding box center [408, 303] width 671 height 577
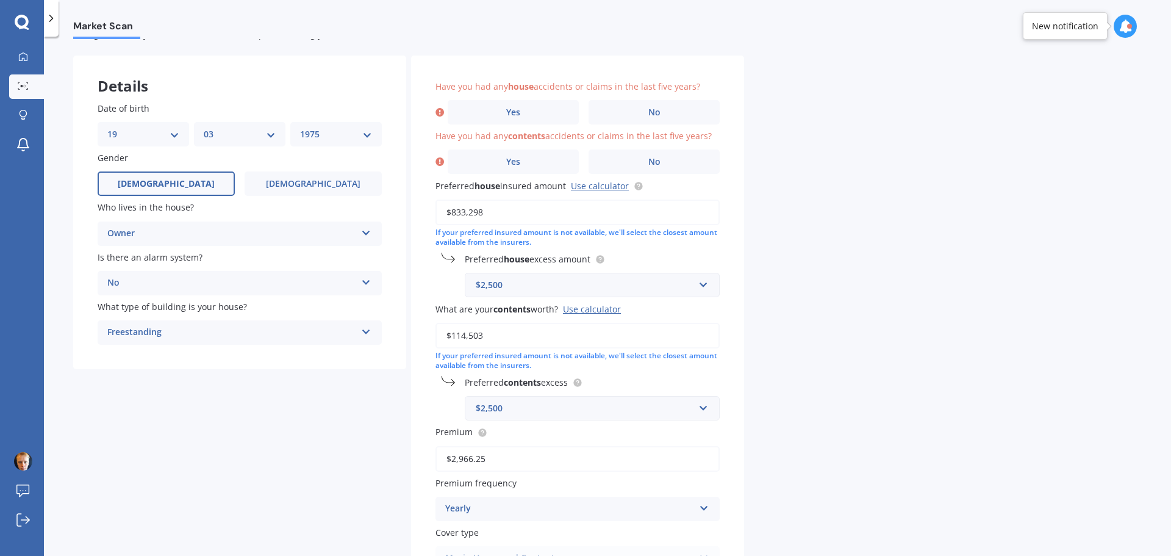
scroll to position [23, 0]
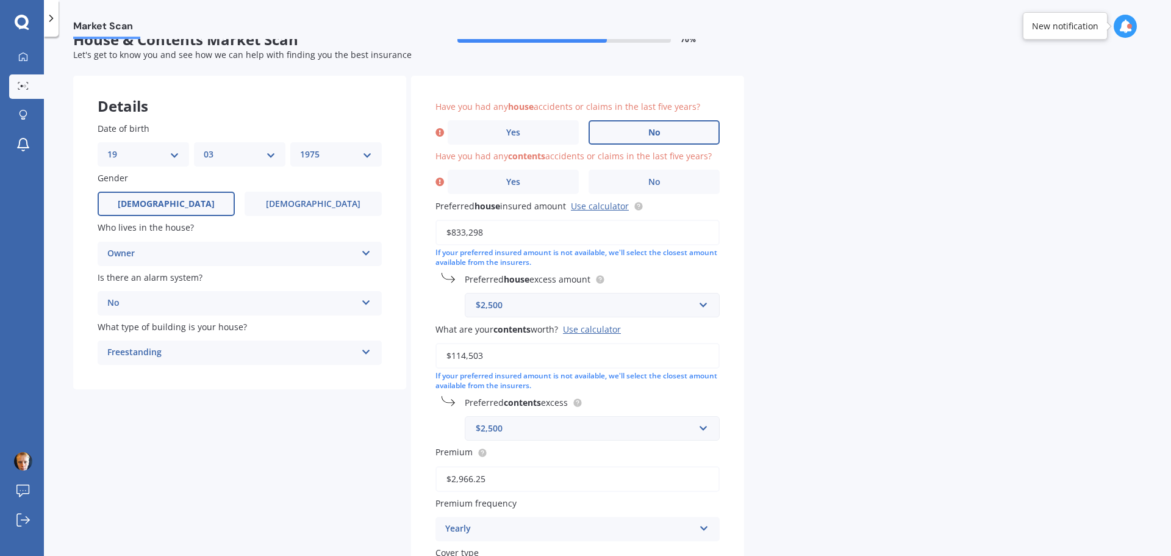
click at [659, 124] on label "No" at bounding box center [654, 132] width 131 height 24
click at [0, 0] on input "No" at bounding box center [0, 0] width 0 height 0
click at [656, 195] on div "Have you had any house accidents or claims in the last five years? Yes No Have …" at bounding box center [577, 345] width 333 height 539
click at [679, 187] on label "No" at bounding box center [654, 182] width 131 height 24
click at [0, 0] on input "No" at bounding box center [0, 0] width 0 height 0
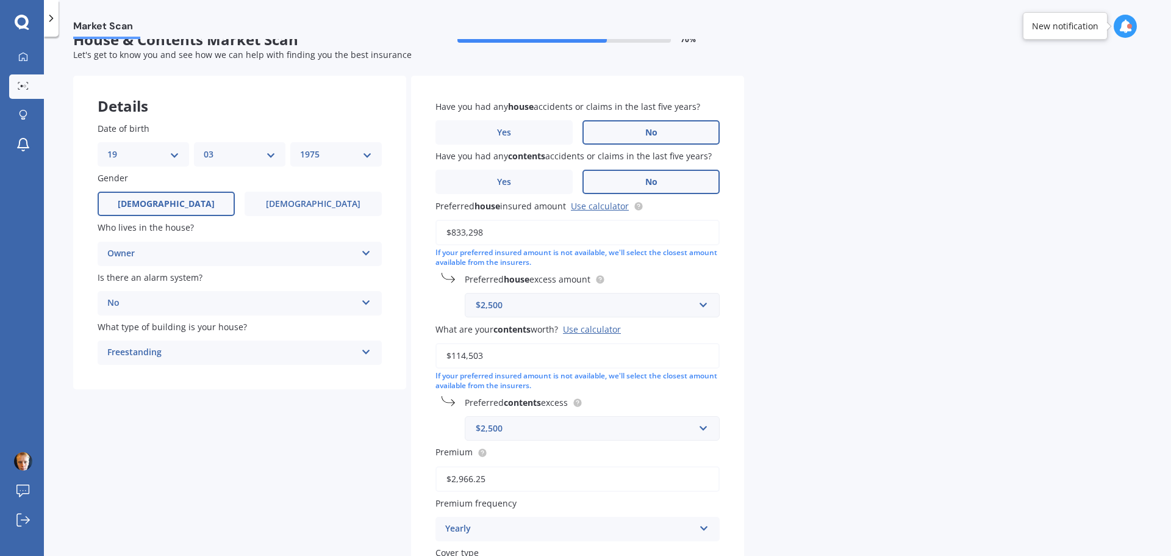
click at [813, 240] on div "Market Scan House & Contents Market Scan 70 % Let's get to know you and see how…" at bounding box center [607, 298] width 1127 height 519
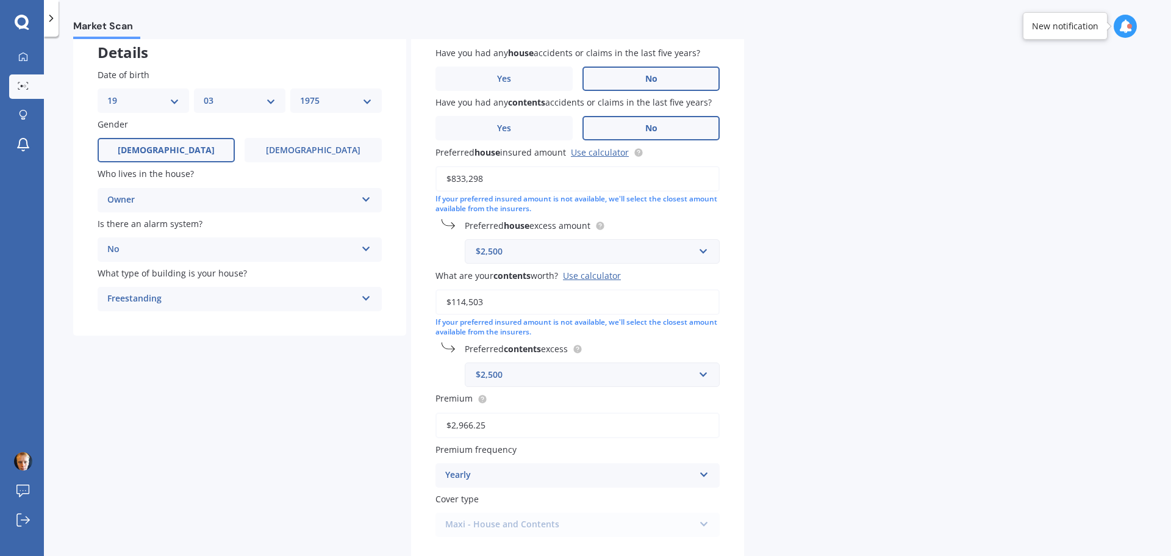
scroll to position [151, 0]
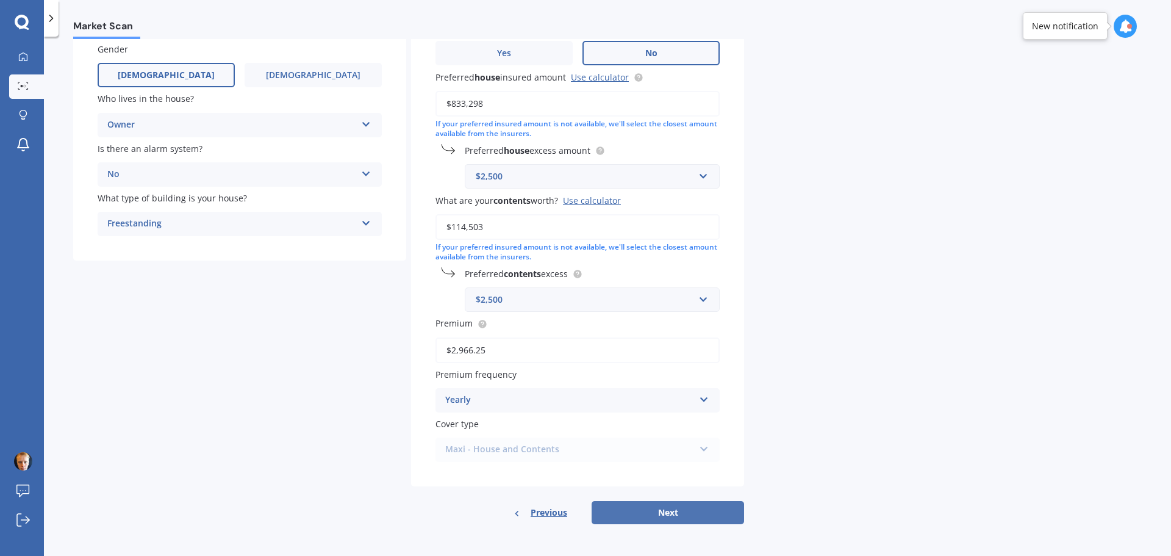
click at [704, 506] on button "Next" at bounding box center [668, 512] width 153 height 23
select select "19"
select select "03"
select select "1975"
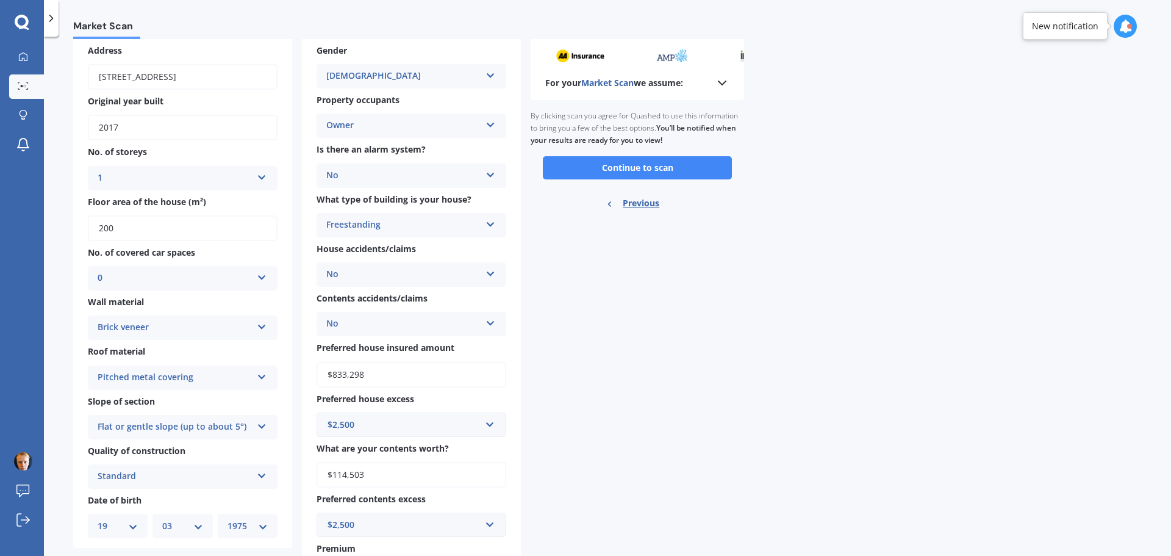
scroll to position [0, 0]
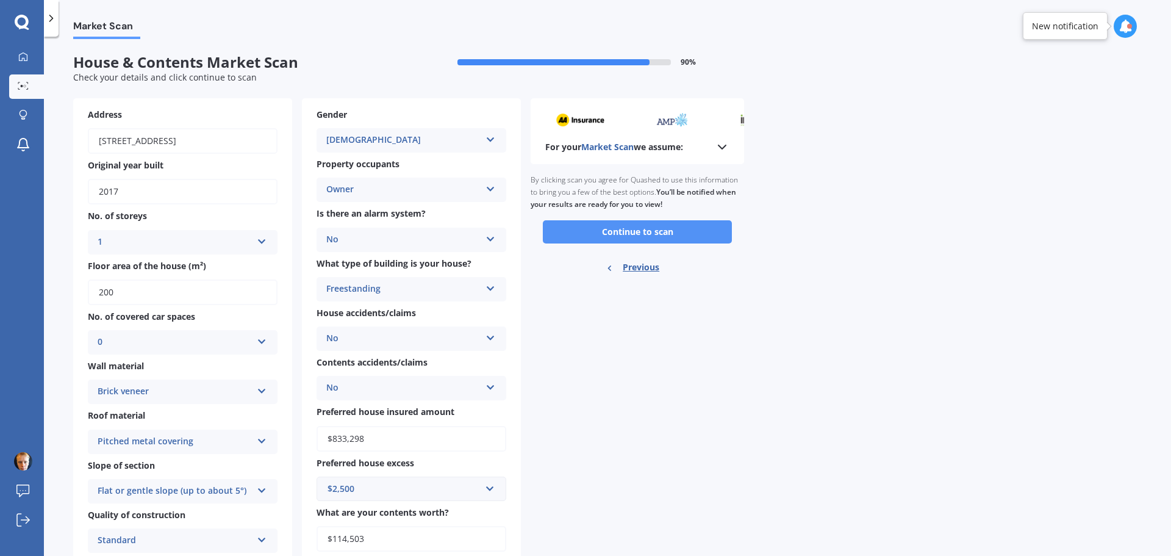
click at [658, 223] on button "Continue to scan" at bounding box center [637, 231] width 189 height 23
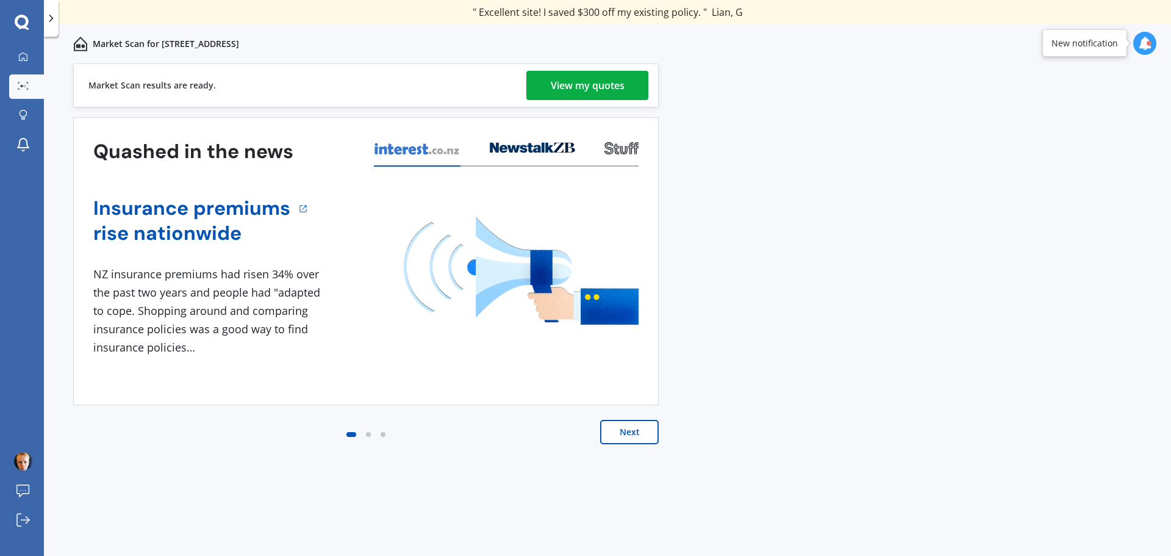
click at [569, 92] on div "View my quotes" at bounding box center [588, 85] width 74 height 29
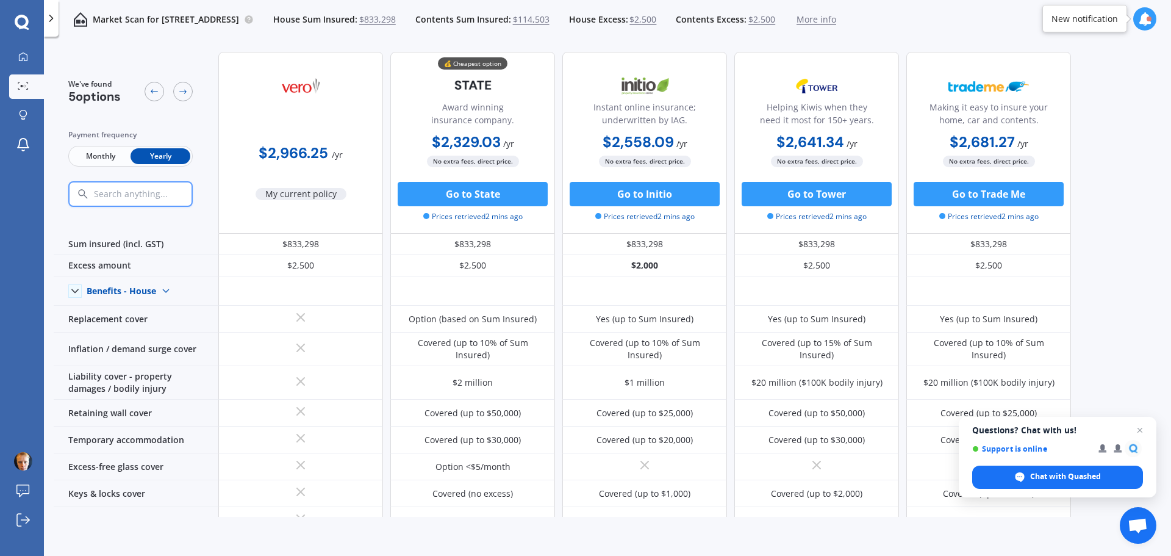
click at [372, 43] on div "We've found 5 options Payment frequency Monthly Yearly $2,966.25 / yr My curren…" at bounding box center [563, 506] width 1018 height 928
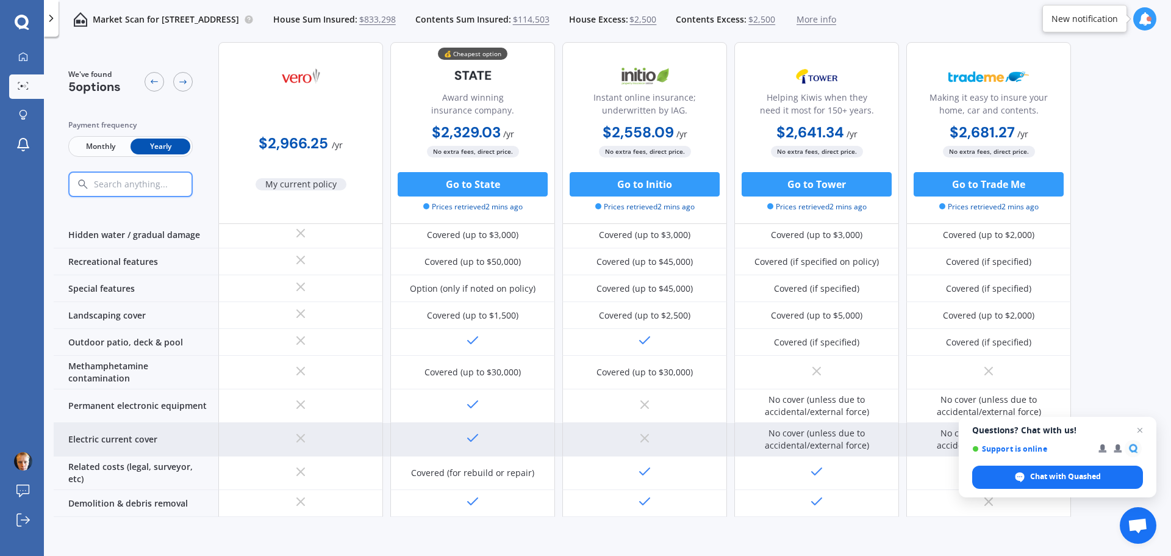
scroll to position [244, 0]
